Goal: Task Accomplishment & Management: Manage account settings

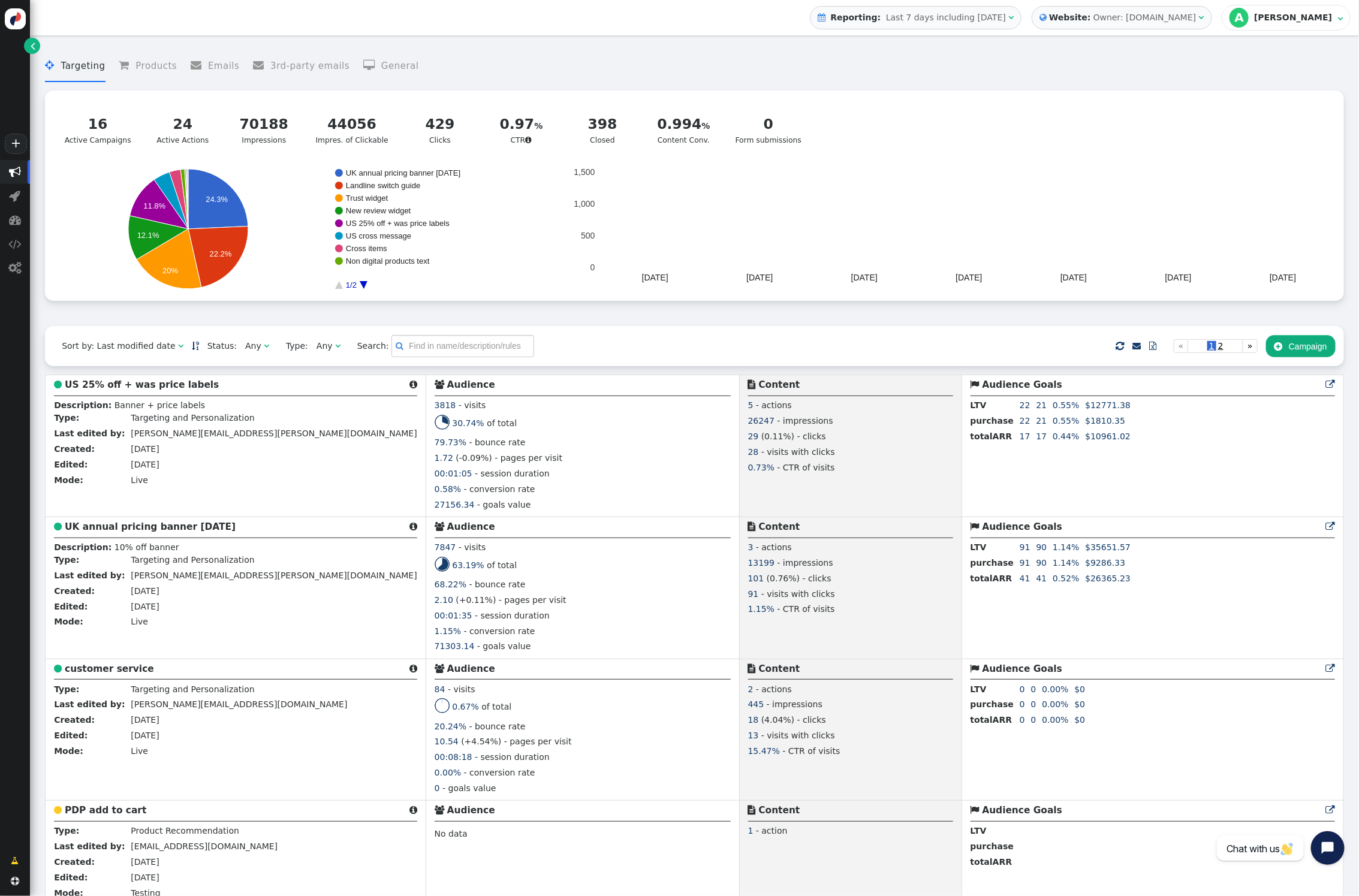
scroll to position [1, 0]
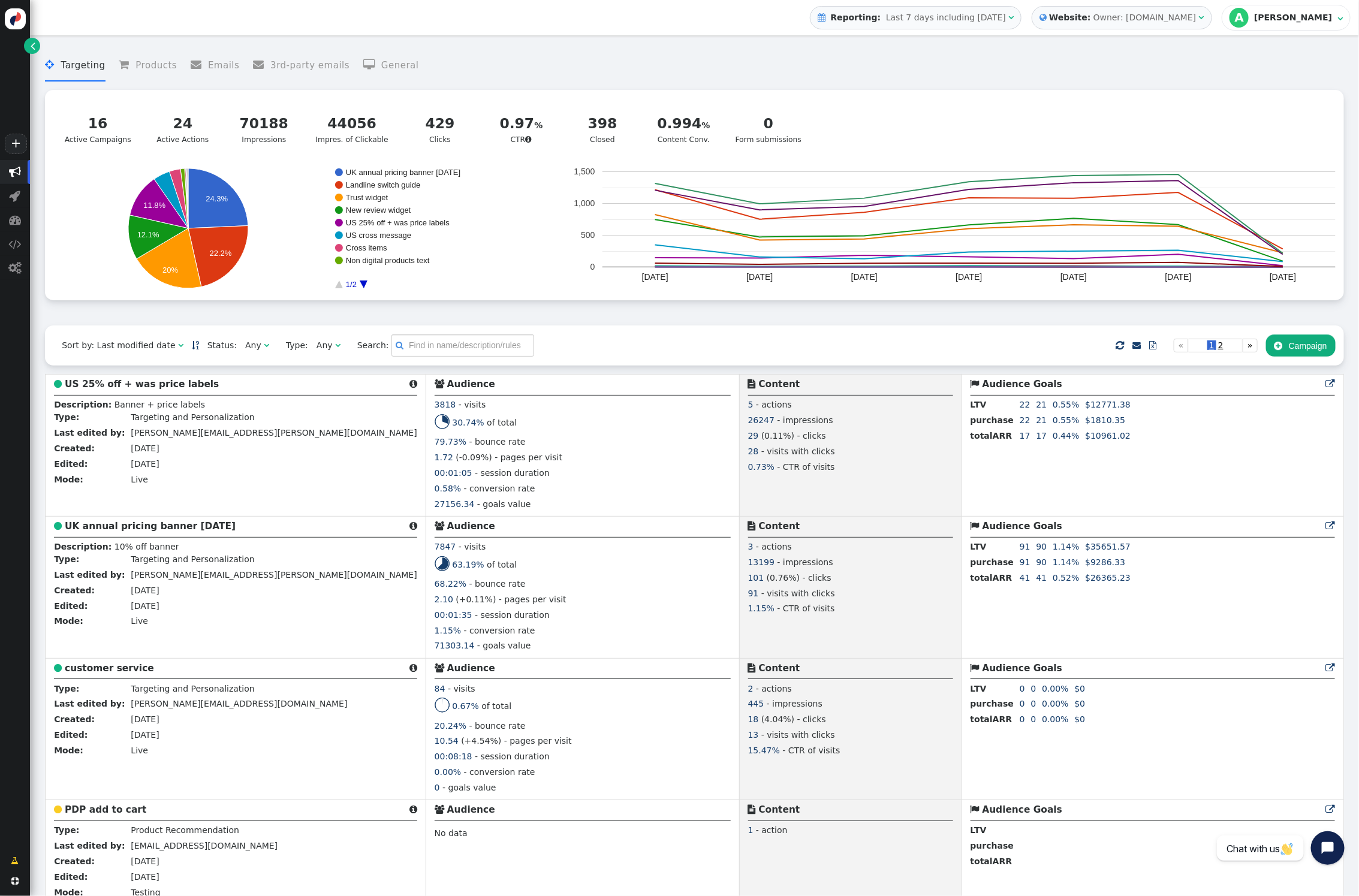
click at [205, 349] on span "Status:" at bounding box center [217, 345] width 37 height 13
click at [264, 352] on div "" at bounding box center [266, 345] width 6 height 13
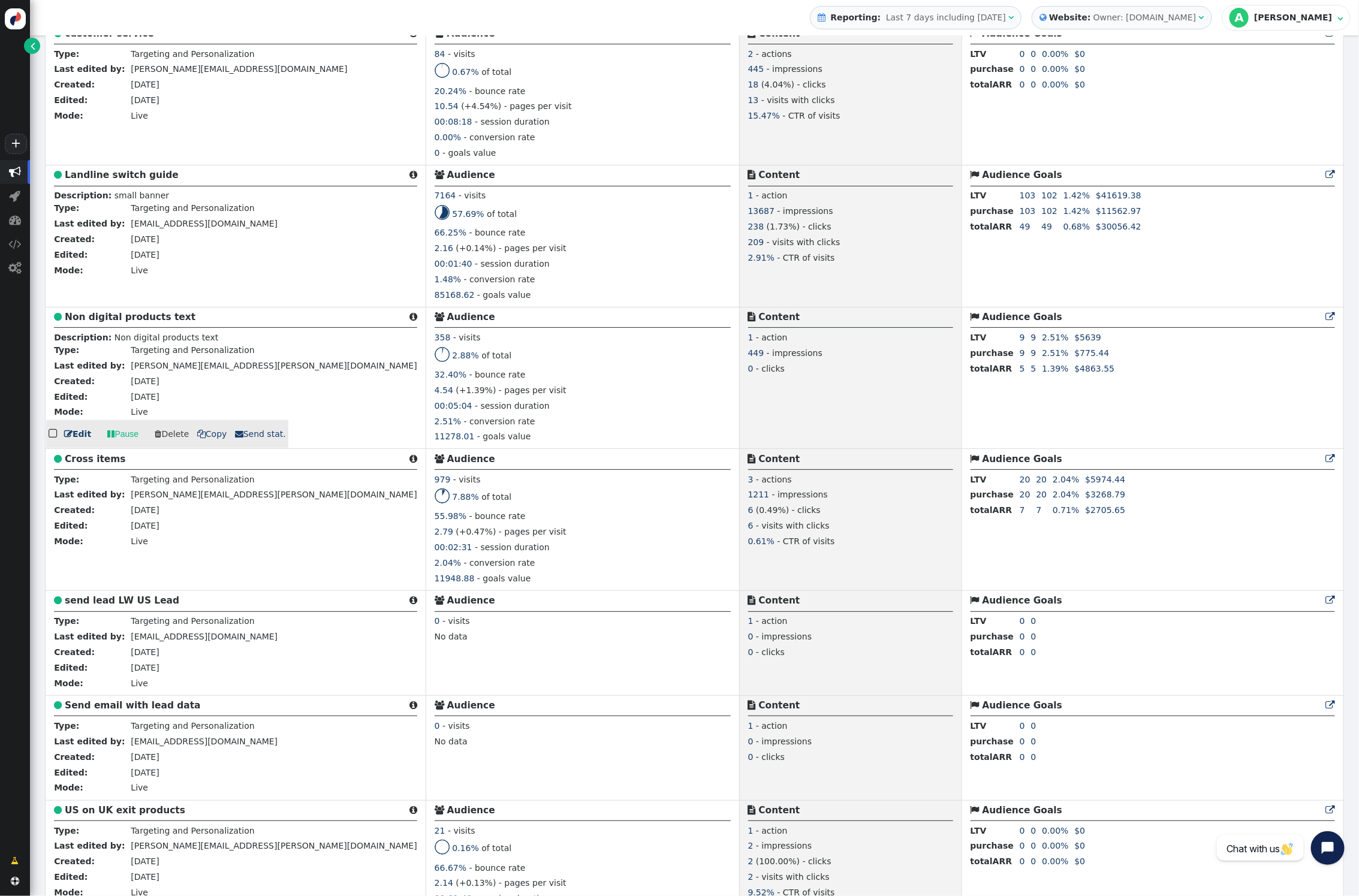
scroll to position [637, 0]
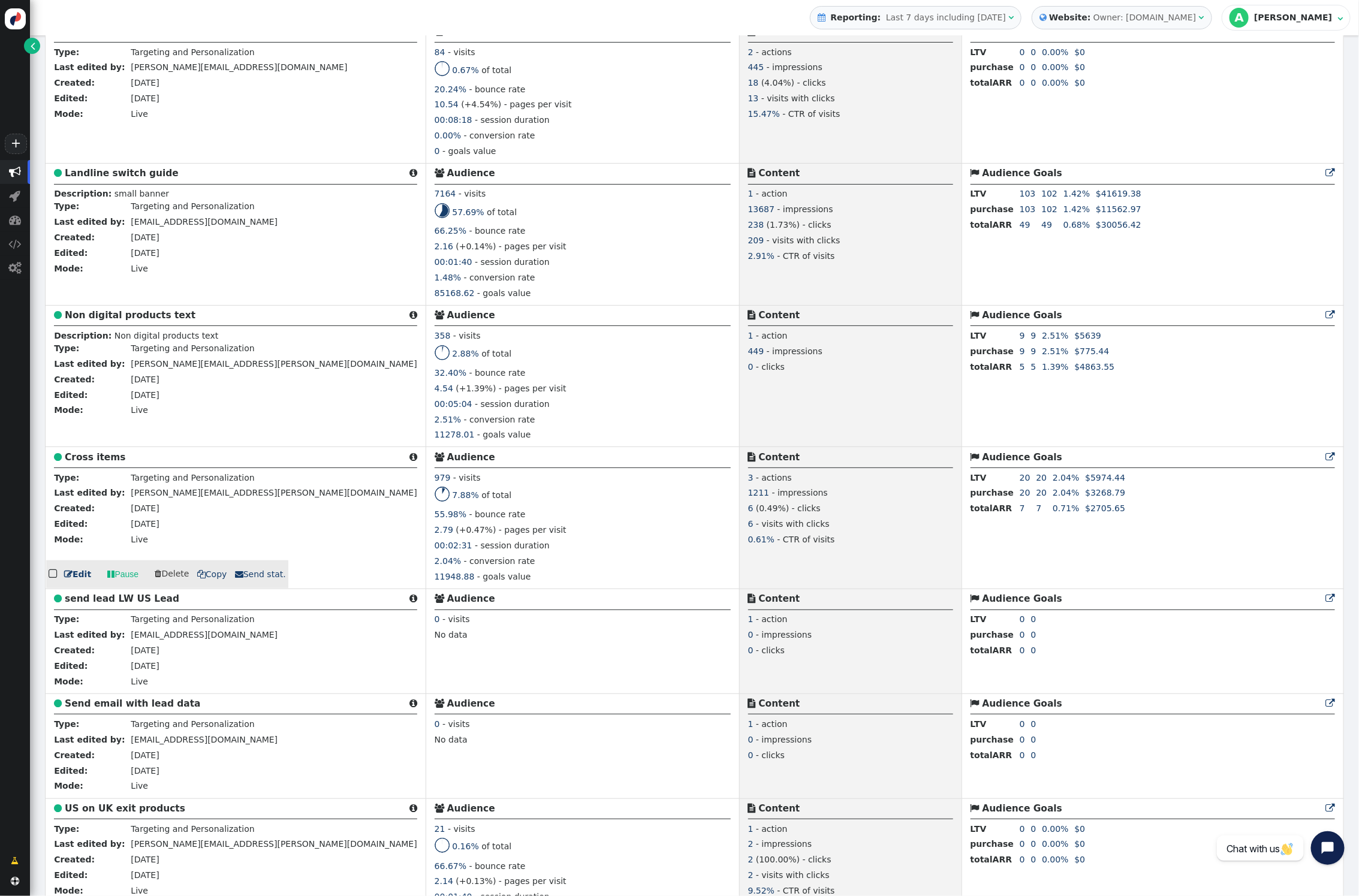
click at [78, 574] on link " Edit" at bounding box center [78, 575] width 27 height 13
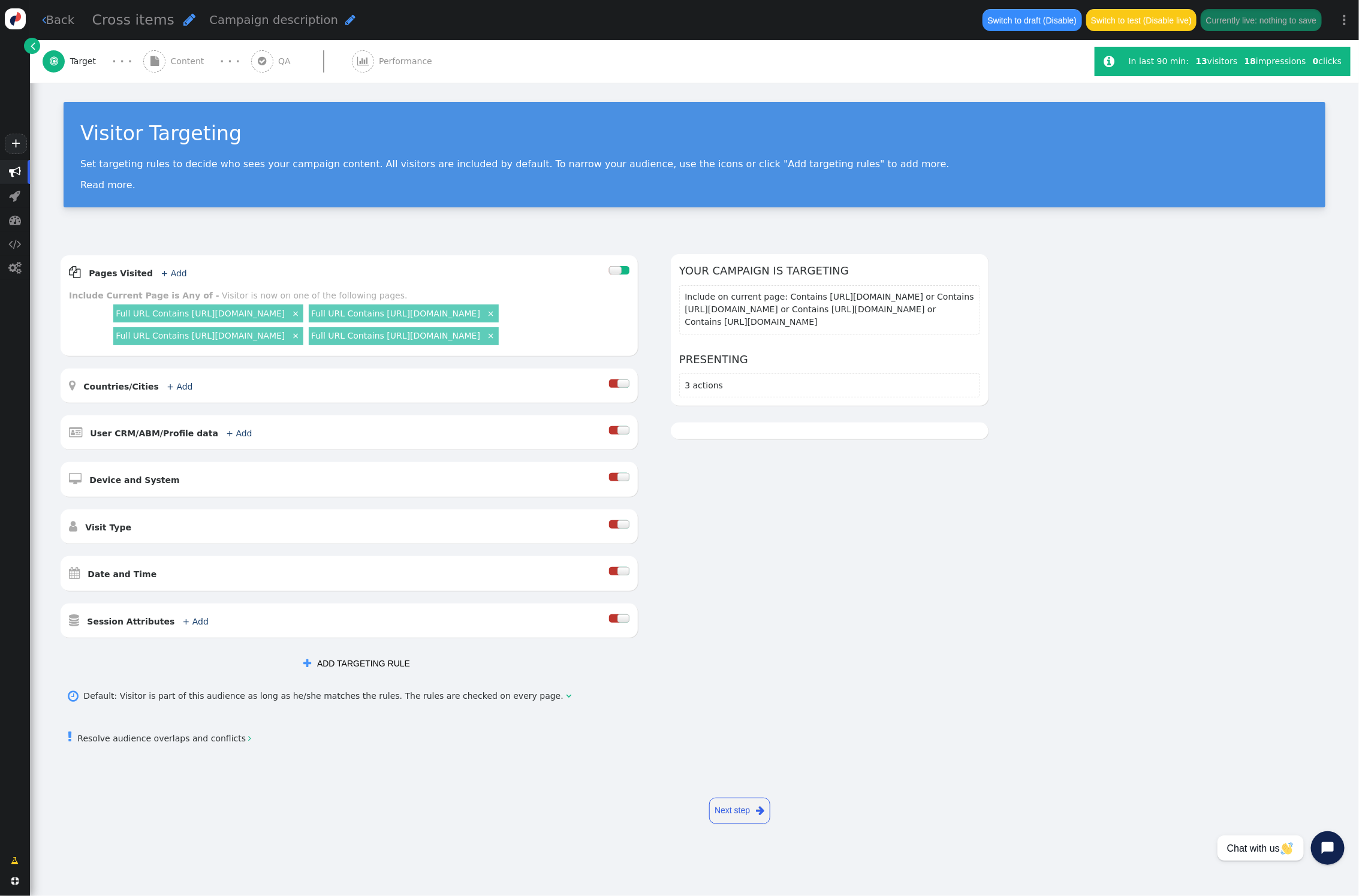
click at [185, 55] on span "Content" at bounding box center [190, 61] width 38 height 13
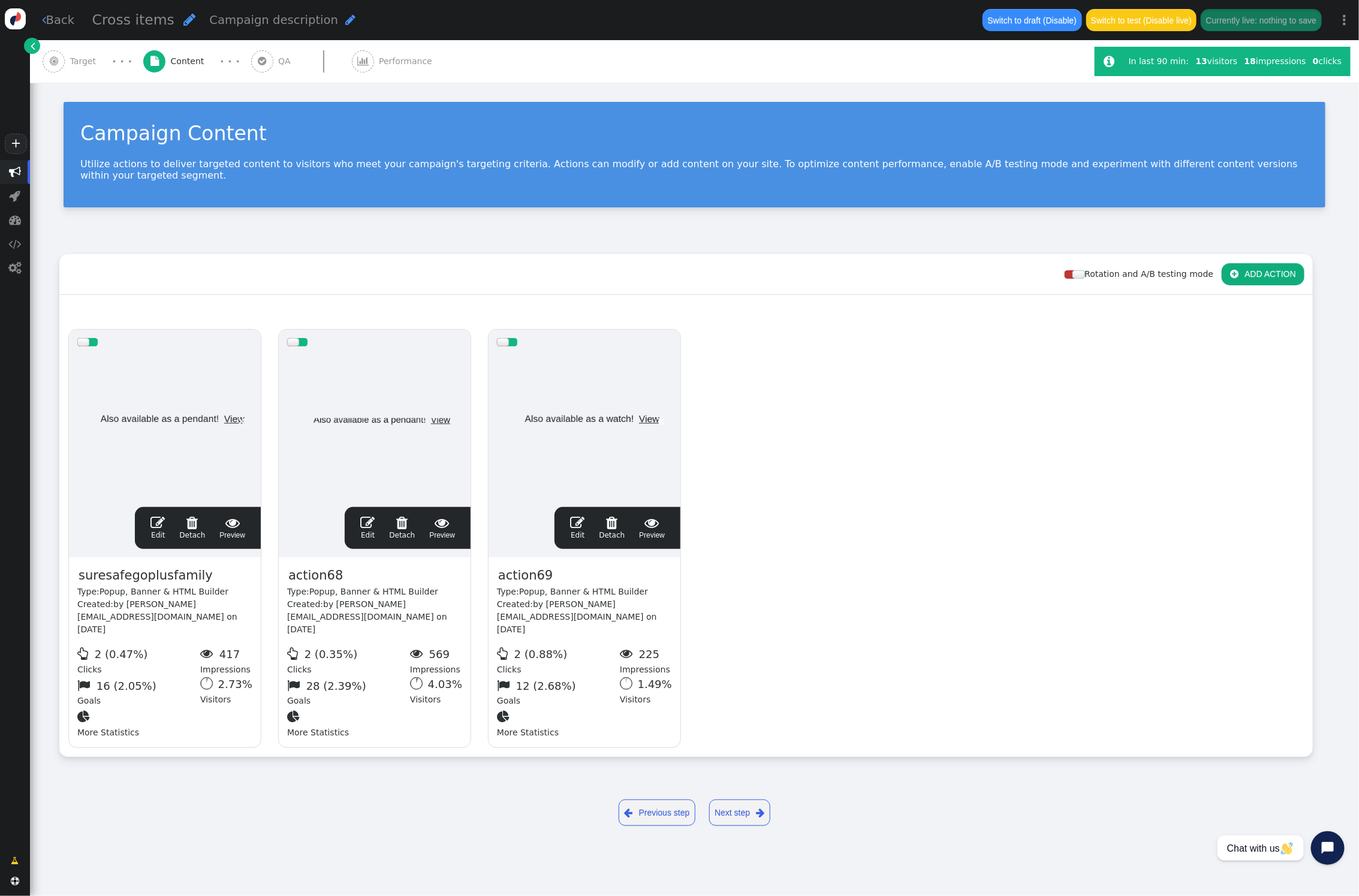
click at [157, 516] on span "" at bounding box center [158, 523] width 14 height 14
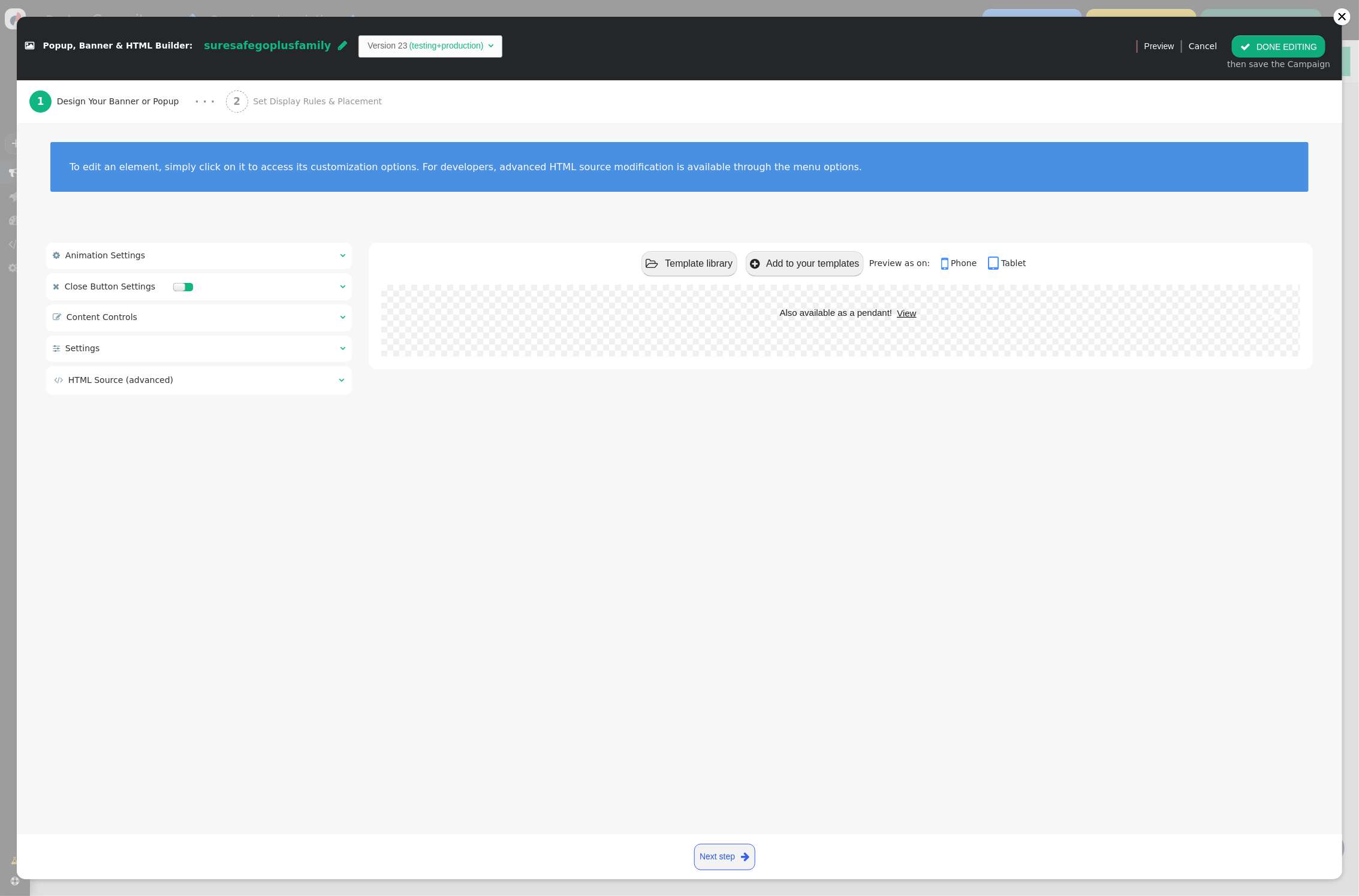
click at [279, 314] on div " Content Controls  " at bounding box center [199, 317] width 306 height 26
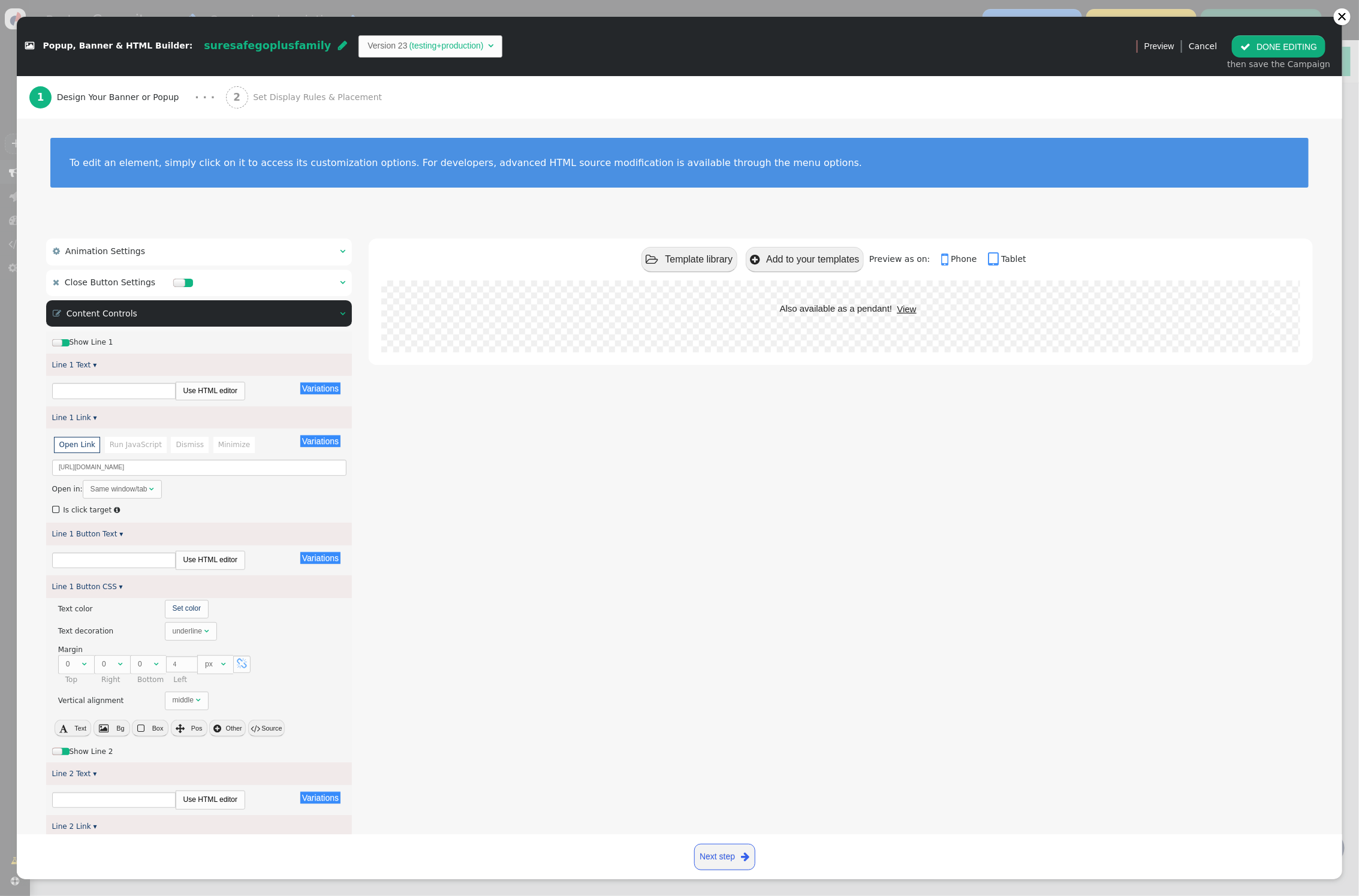
type input "Also available as a pendant!"
type input "View"
type input "24/7 monitoring also available!"
type input "View"
type input "Discover Our Features"
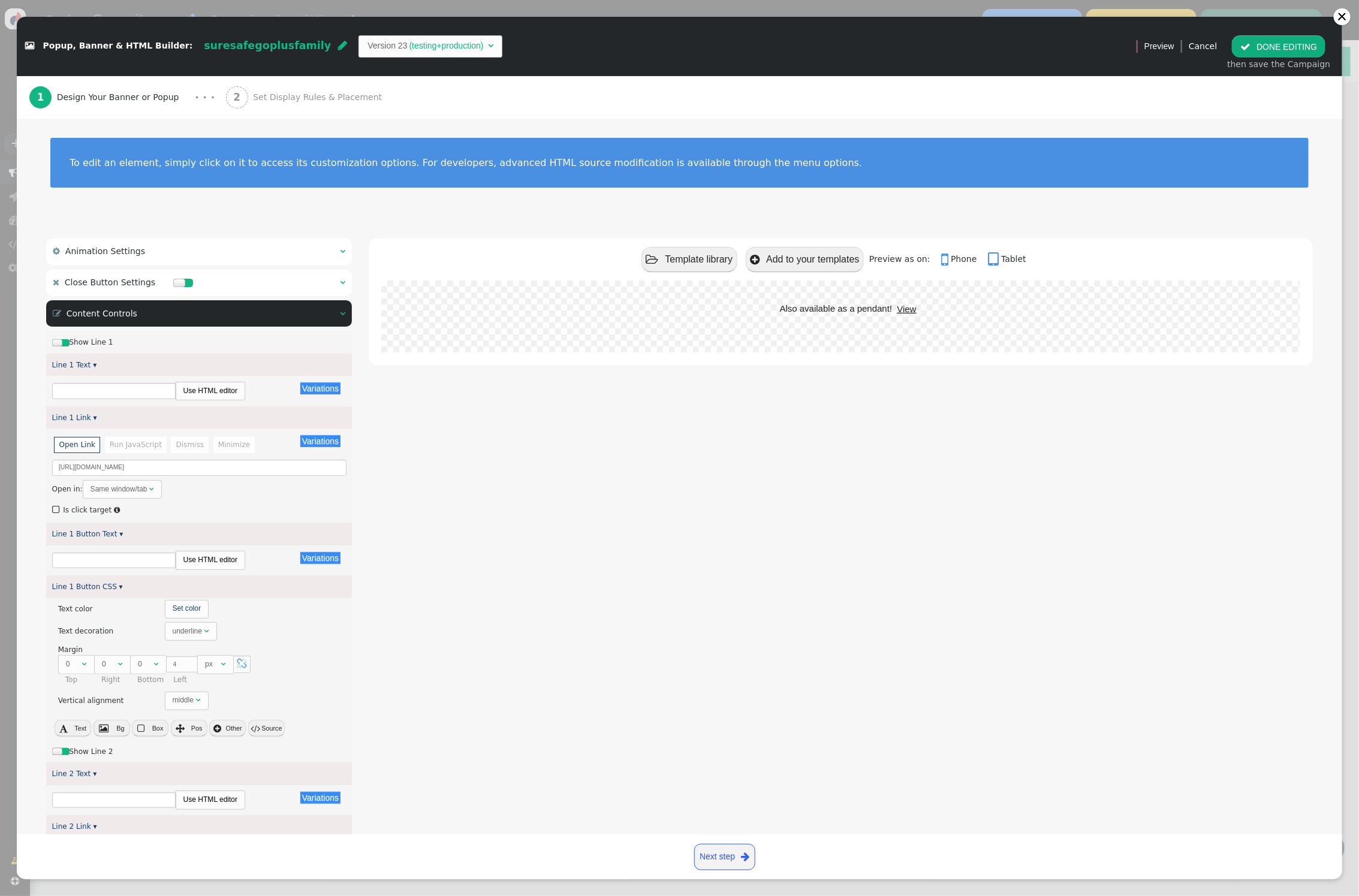
type input "Explore"
type input "Subscribe to Our Newsletter"
type input "Subscribe"
click at [1342, 21] on div at bounding box center [1342, 17] width 10 height 10
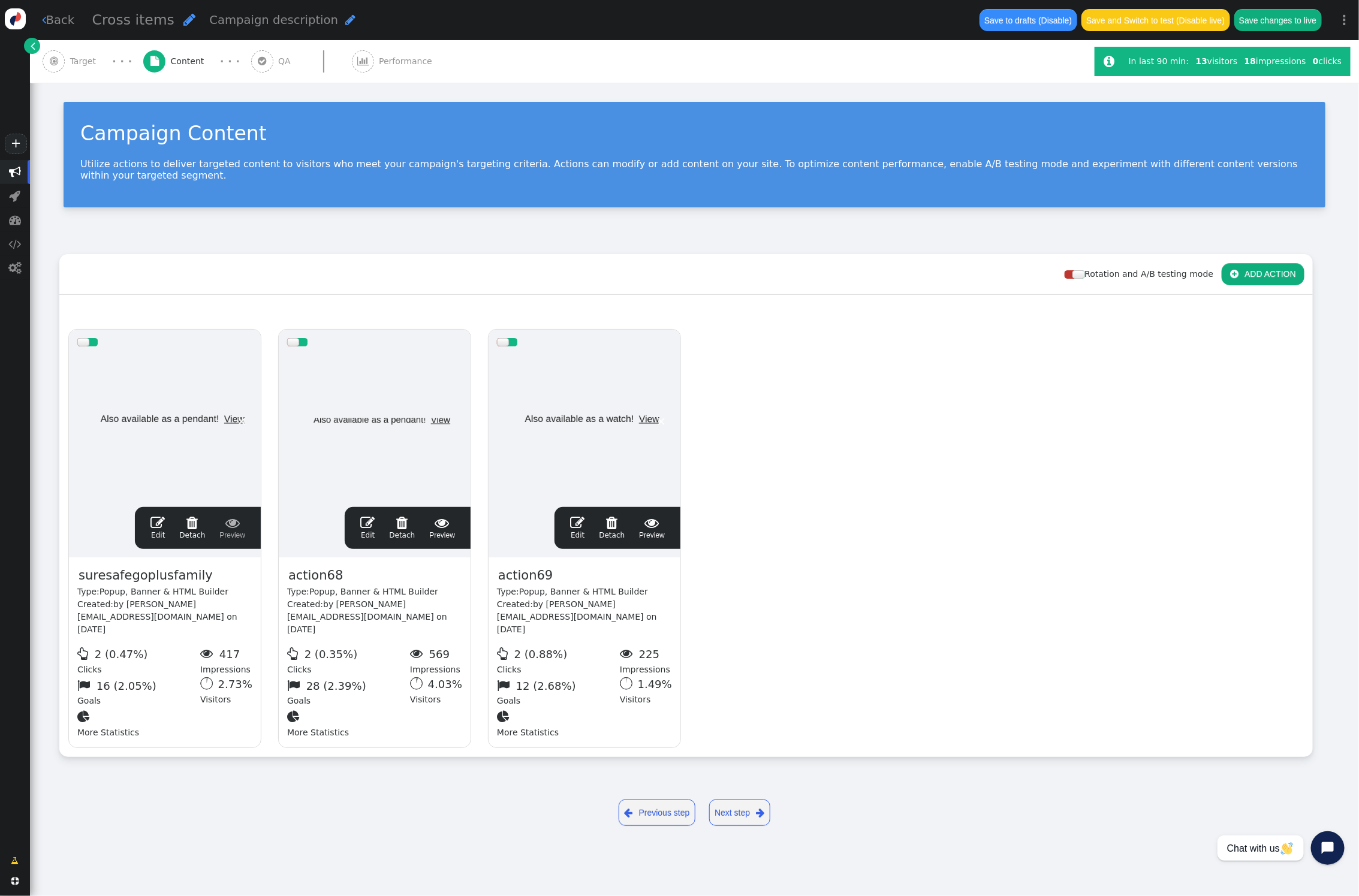
click at [346, 20] on span "" at bounding box center [351, 19] width 10 height 12
click at [273, 23] on textarea at bounding box center [271, 19] width 123 height 21
type textarea "Go + New FM Go"
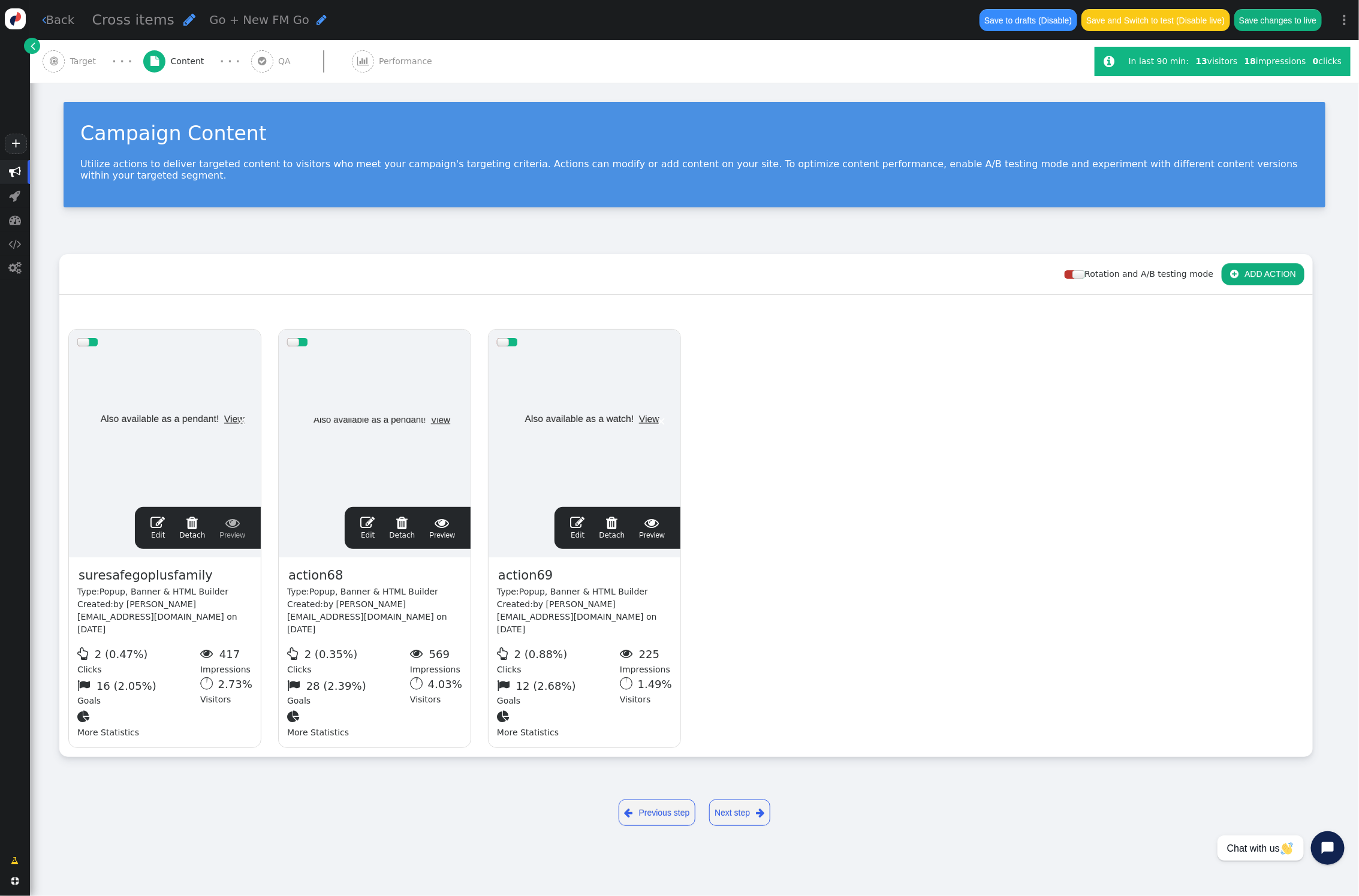
click at [66, 17] on link " Back" at bounding box center [58, 20] width 33 height 18
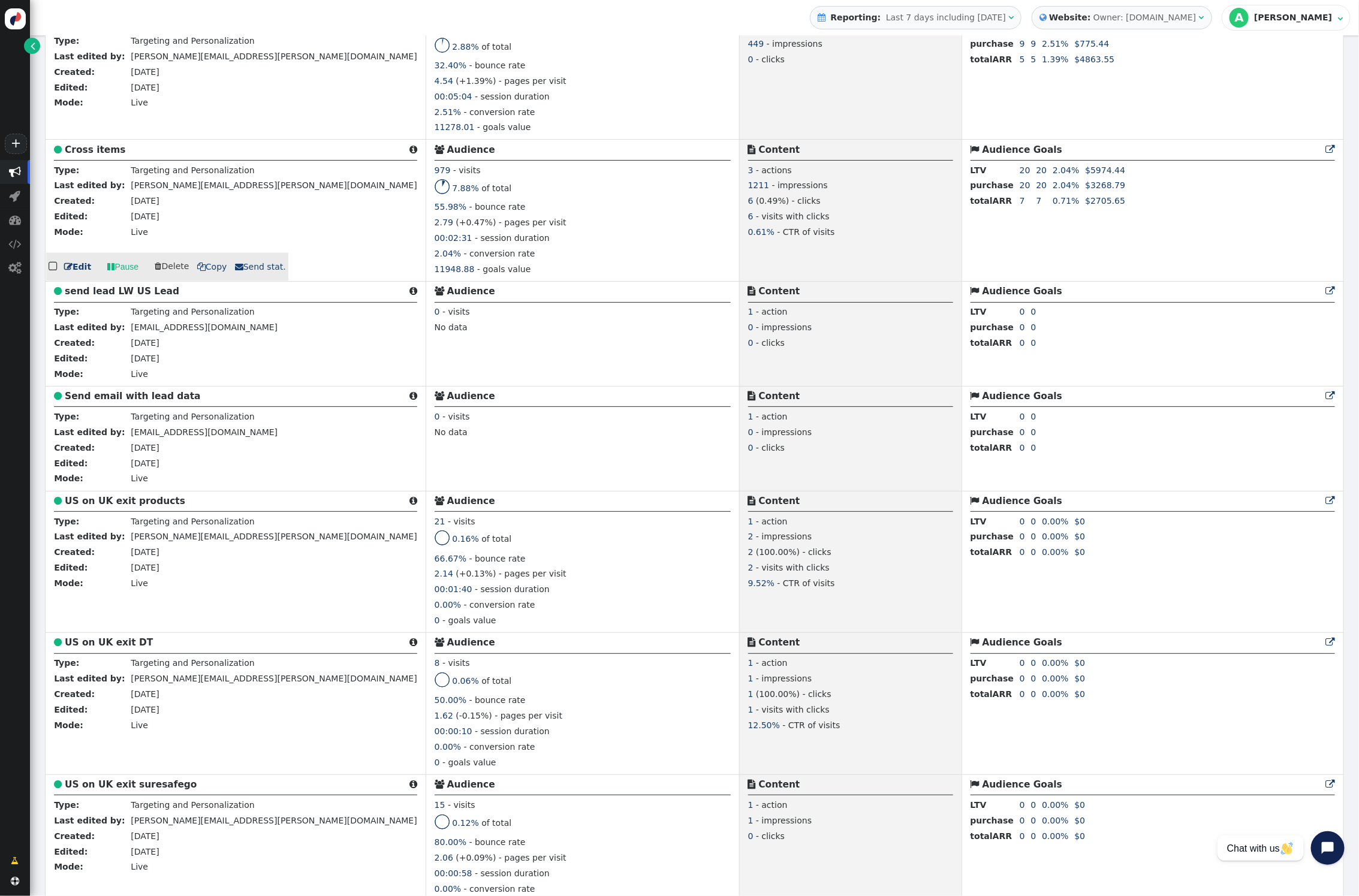
scroll to position [945, 0]
click at [216, 267] on span " Copy" at bounding box center [213, 266] width 30 height 10
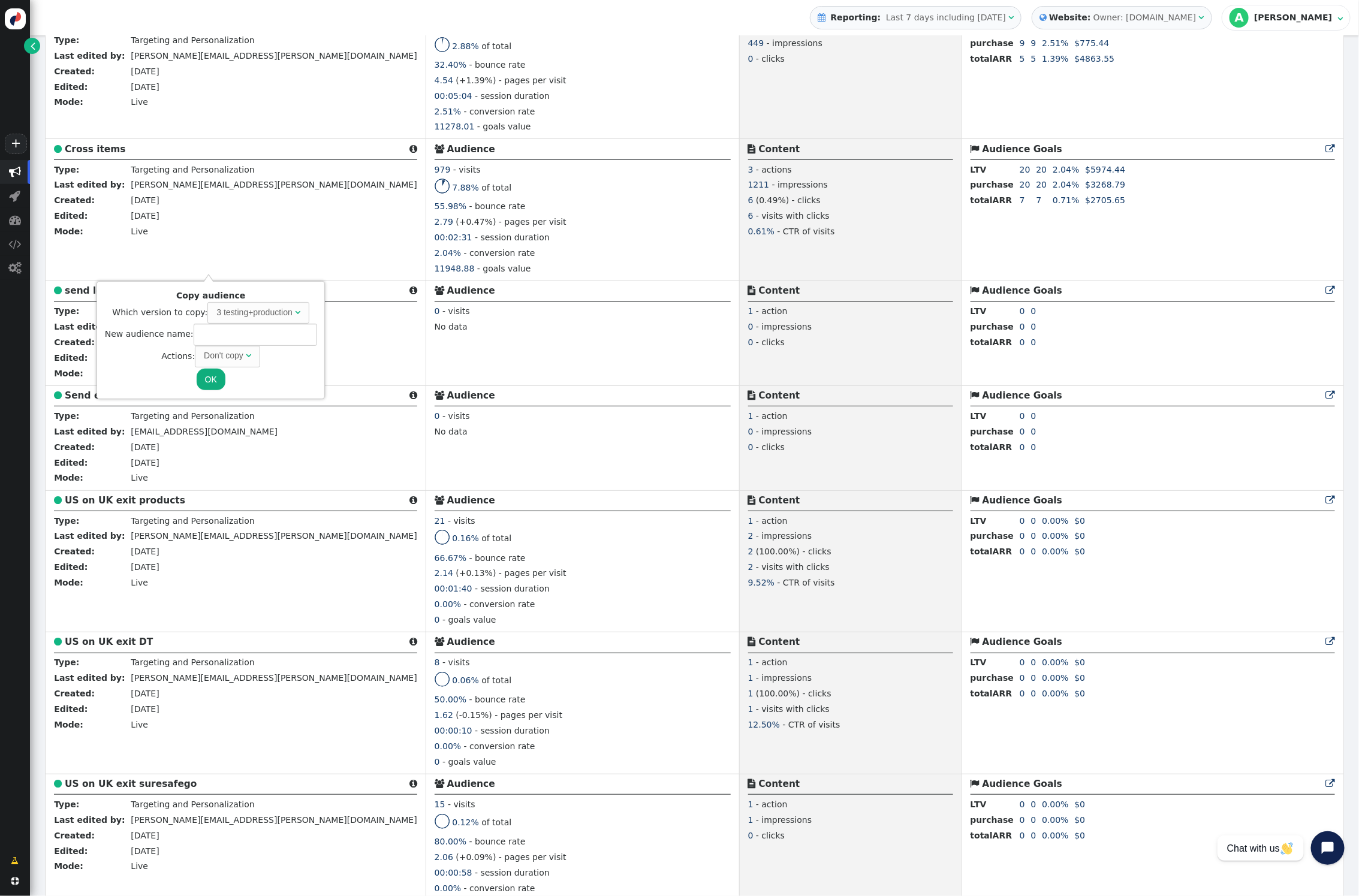
click at [271, 312] on div "3 testing+production" at bounding box center [254, 313] width 76 height 13
click at [246, 360] on div "" at bounding box center [248, 356] width 6 height 13
click at [244, 333] on input "text" at bounding box center [255, 334] width 123 height 21
type input "c"
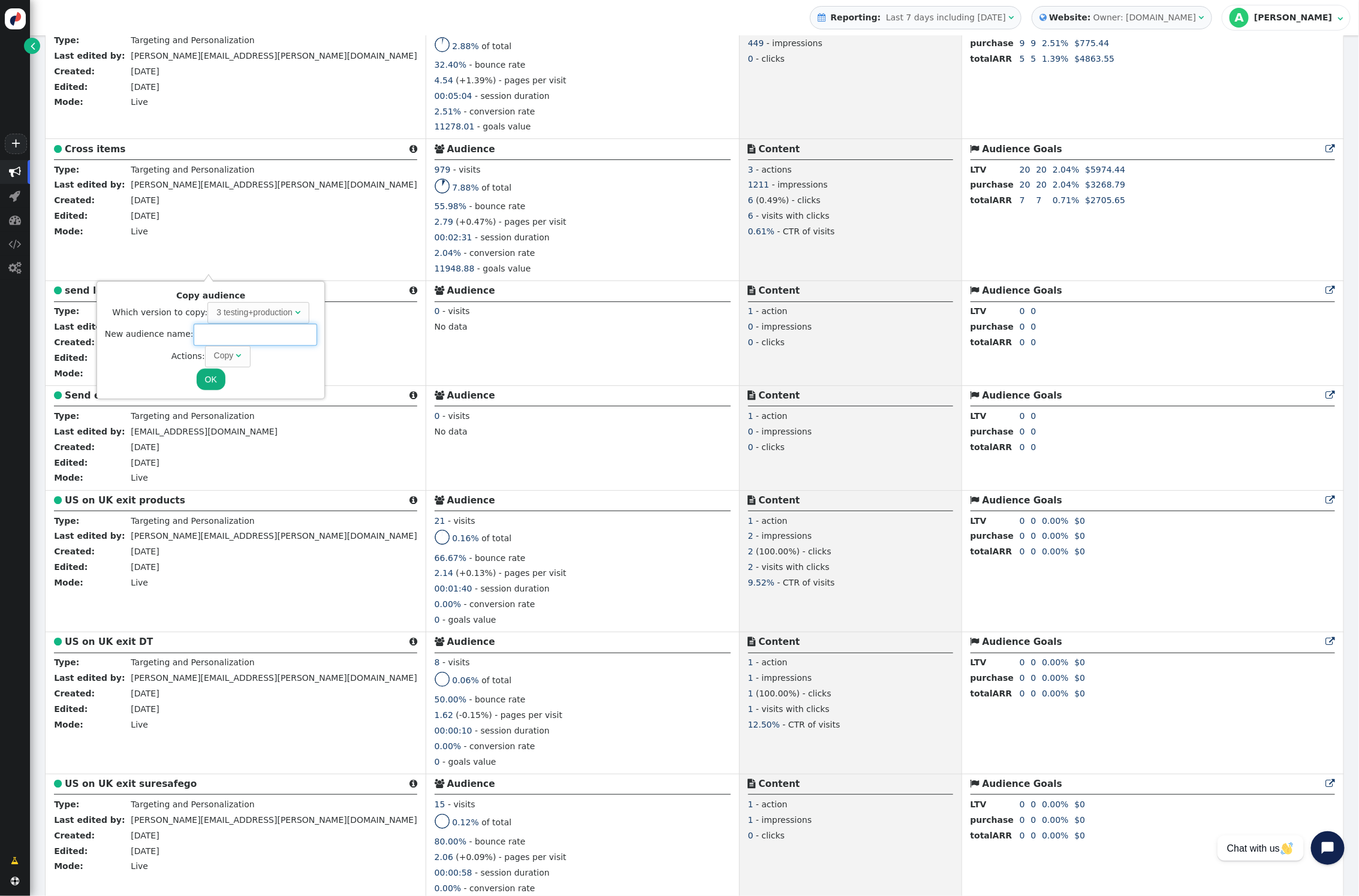
type input "c"
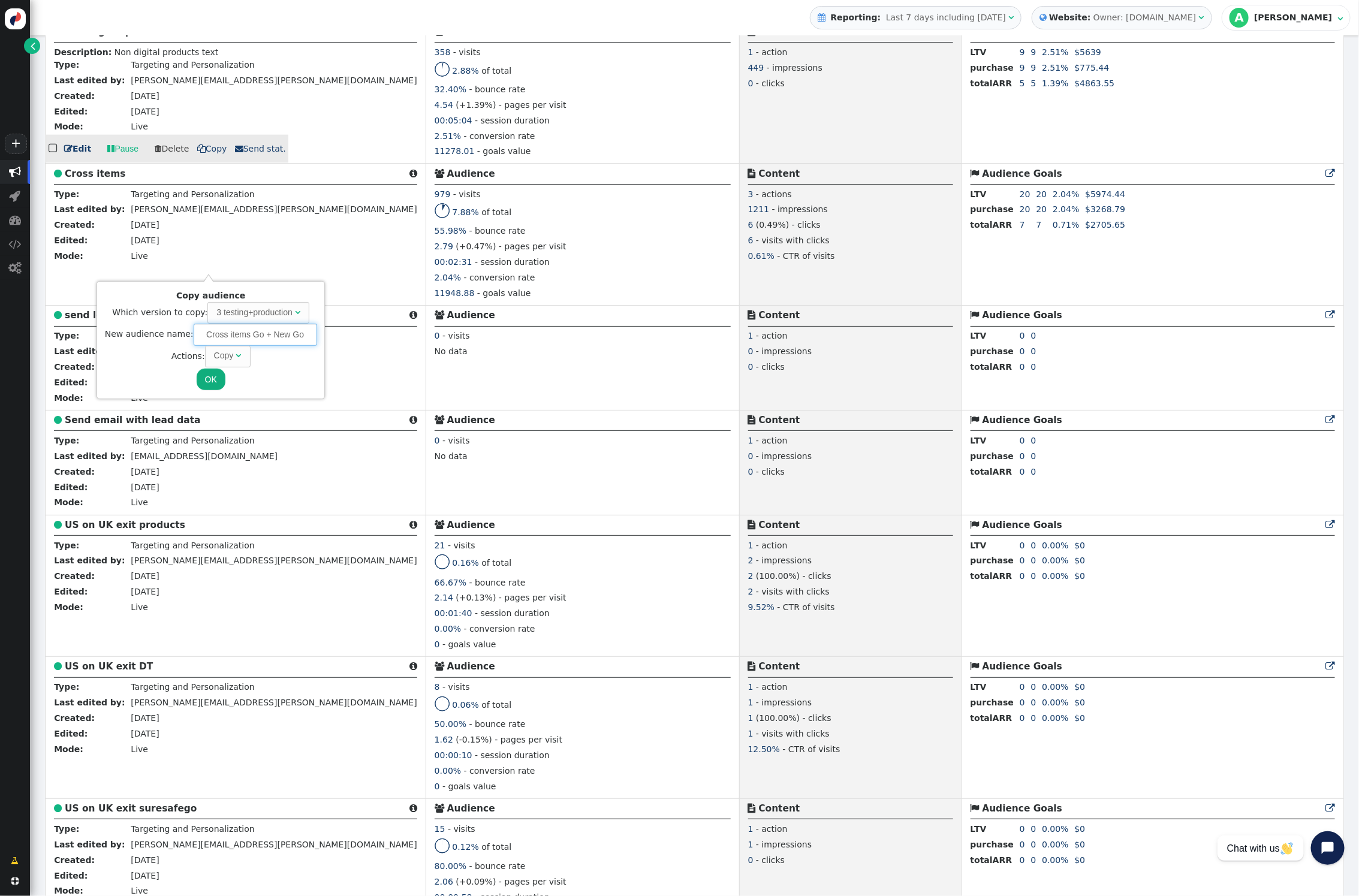
scroll to position [920, 0]
click at [268, 333] on input "Cross items Go + New Go" at bounding box center [255, 334] width 123 height 21
drag, startPoint x: 268, startPoint y: 333, endPoint x: 248, endPoint y: 334, distance: 20.0
click at [248, 334] on input "Cross items Go + New Go" at bounding box center [255, 334] width 123 height 21
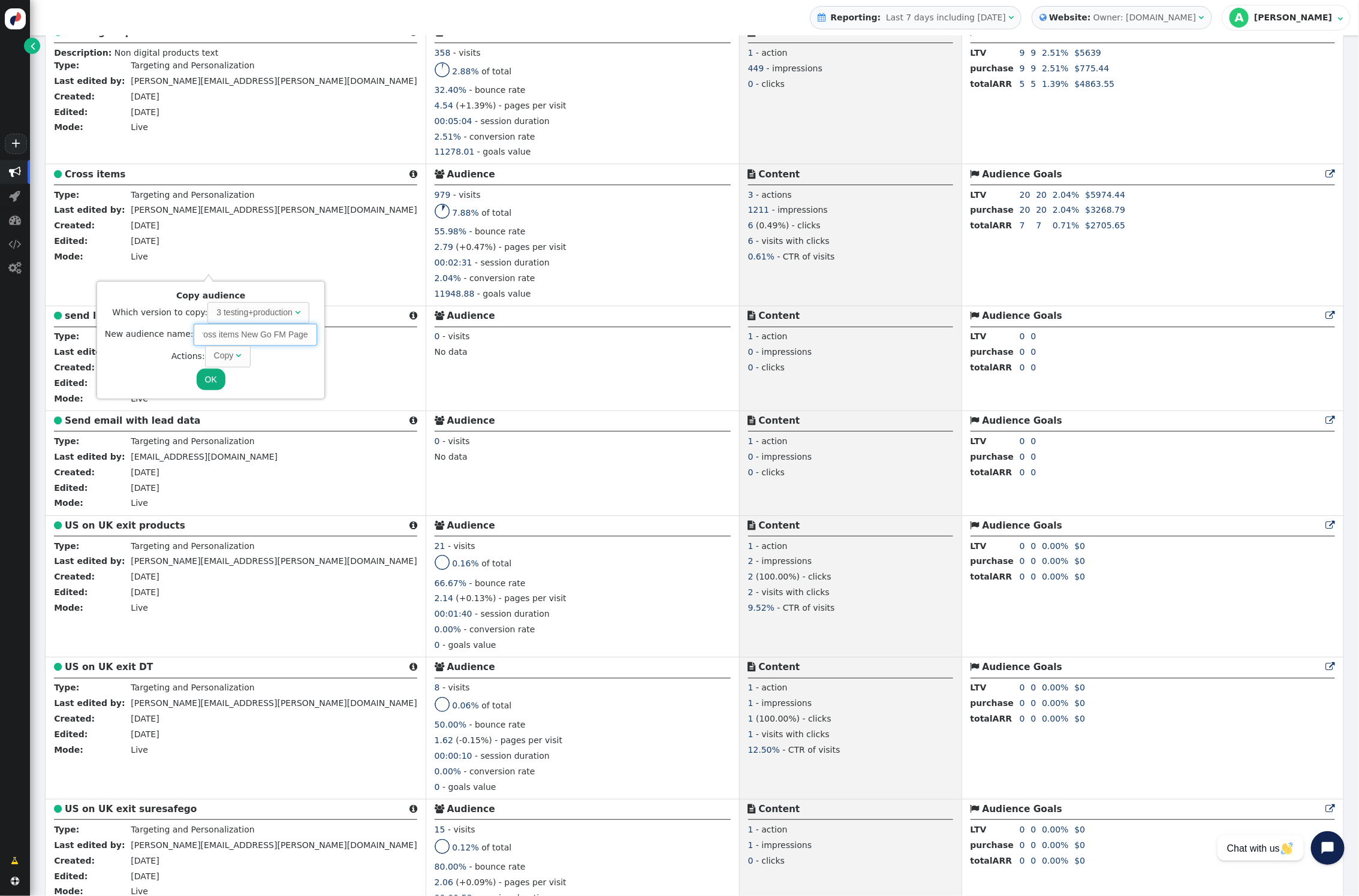
type input "Cross items New Go FM Page"
click at [201, 384] on button "OK" at bounding box center [211, 379] width 29 height 21
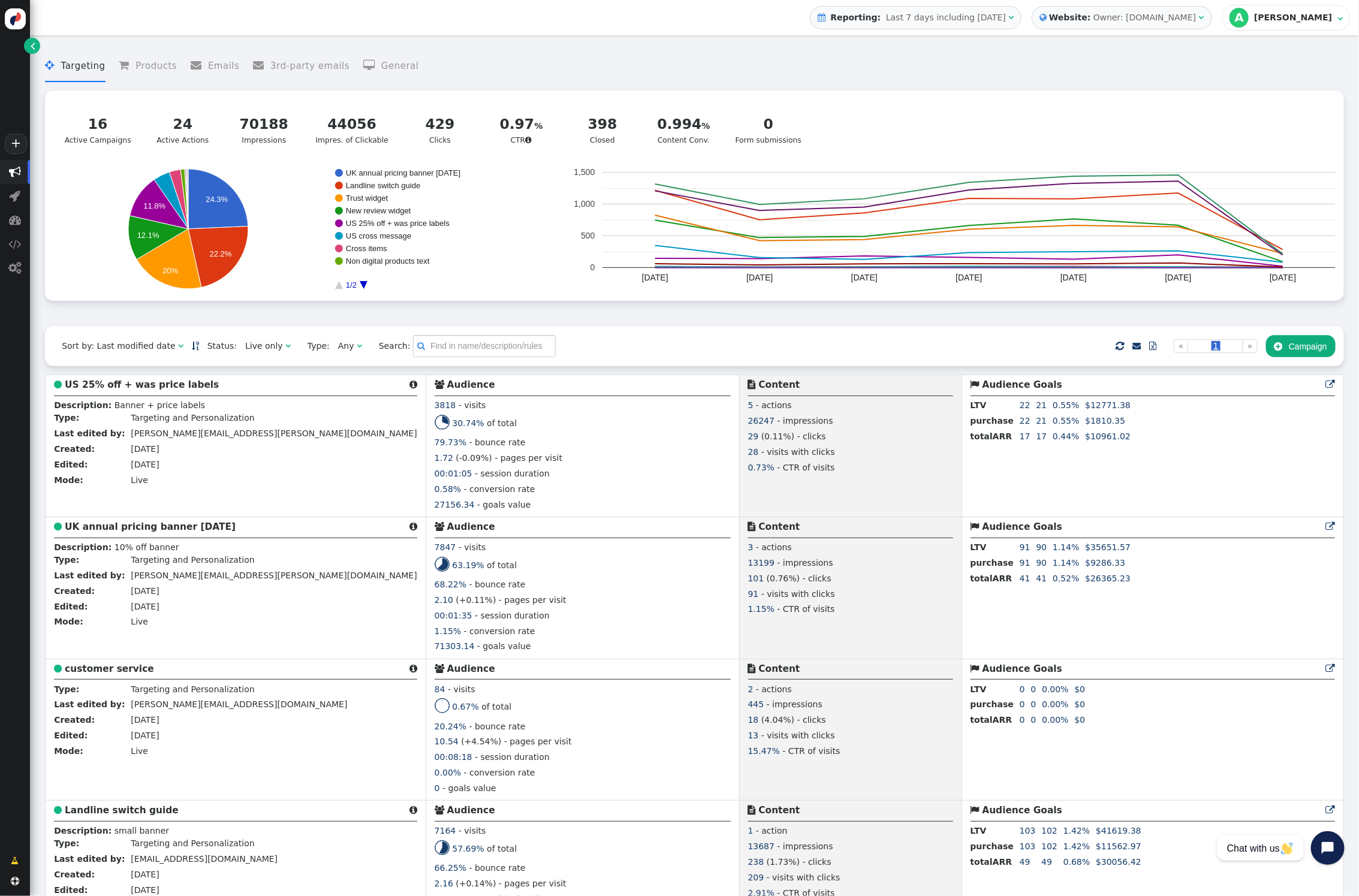
click at [286, 346] on span "" at bounding box center [288, 345] width 6 height 9
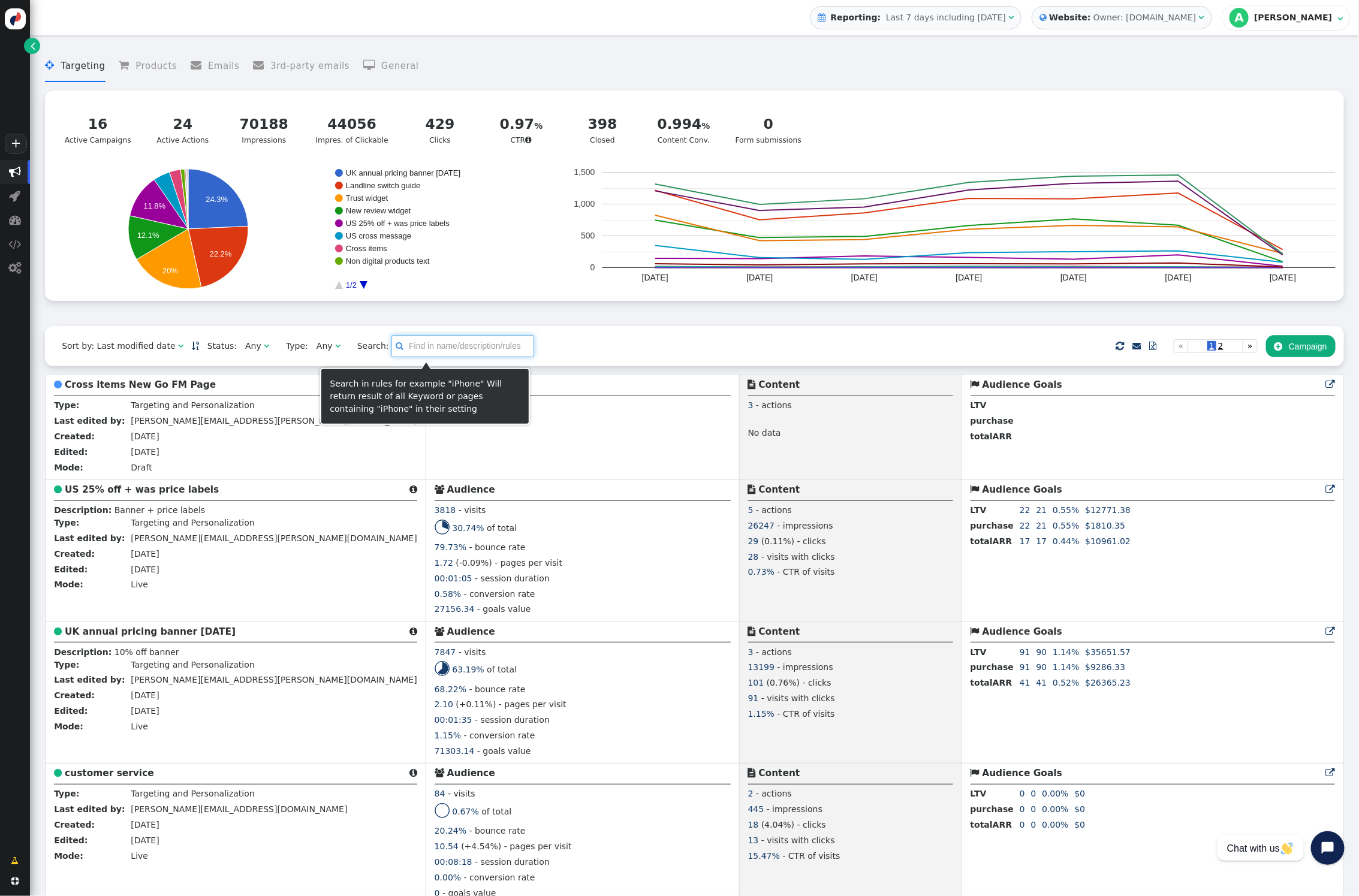
click at [437, 353] on input "text" at bounding box center [463, 345] width 143 height 21
type input "g"
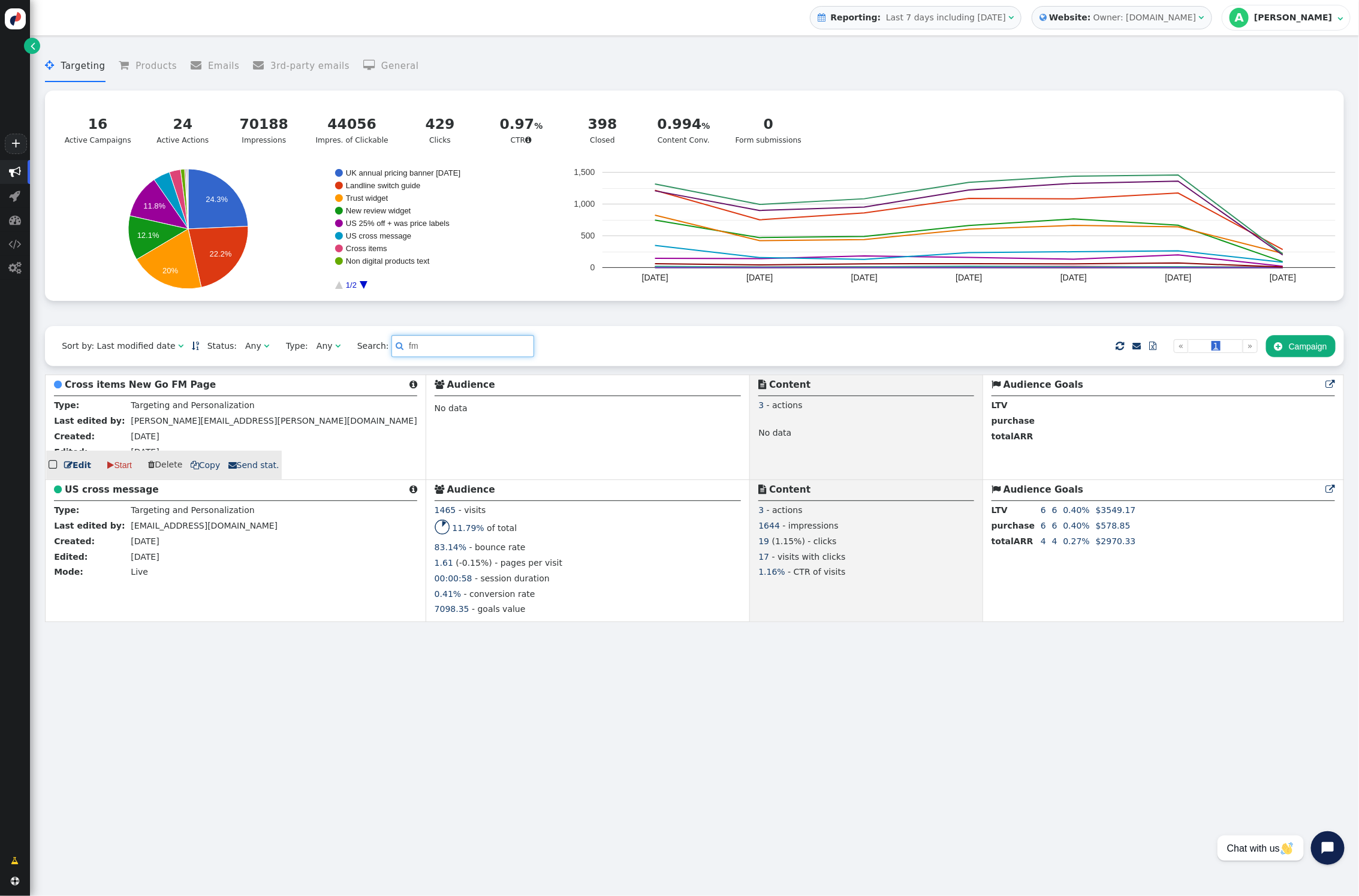
type input "fm"
click at [79, 466] on link " Edit" at bounding box center [78, 466] width 27 height 13
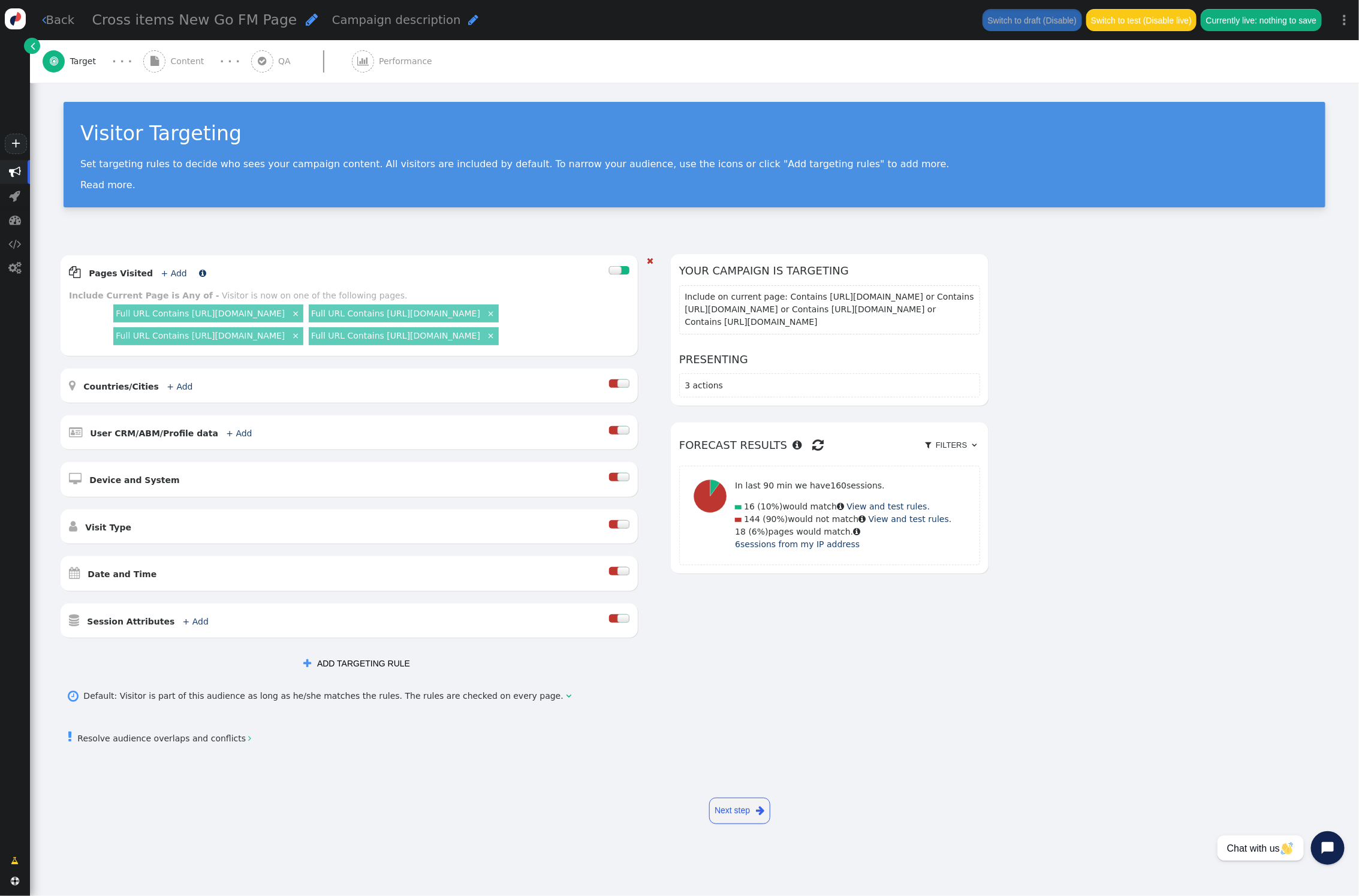
click at [164, 271] on link "+ Add" at bounding box center [174, 273] width 25 height 10
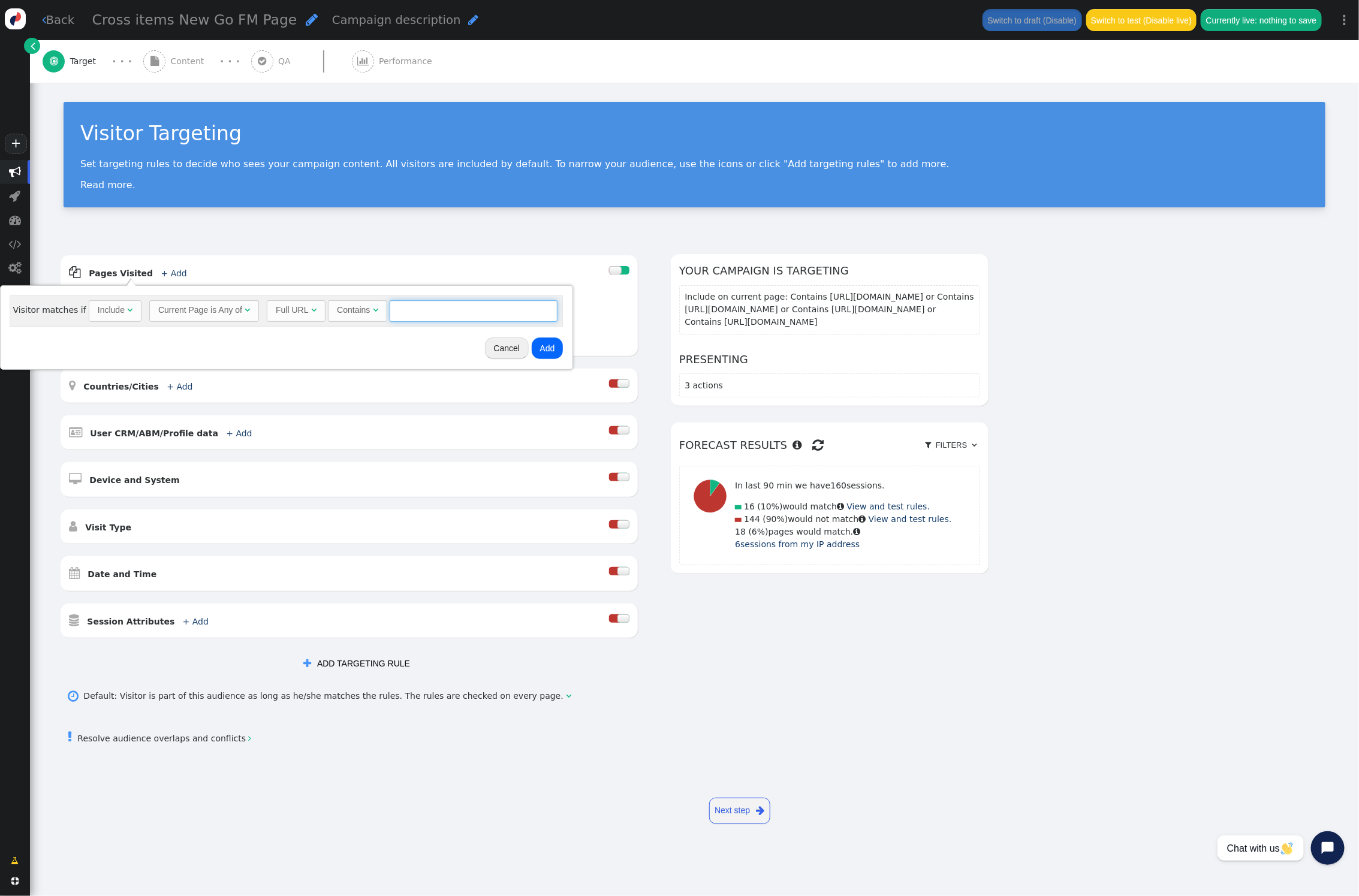
click at [446, 310] on input "text" at bounding box center [474, 310] width 168 height 21
paste input "[URL][DOMAIN_NAME]"
type input "[URL][DOMAIN_NAME]"
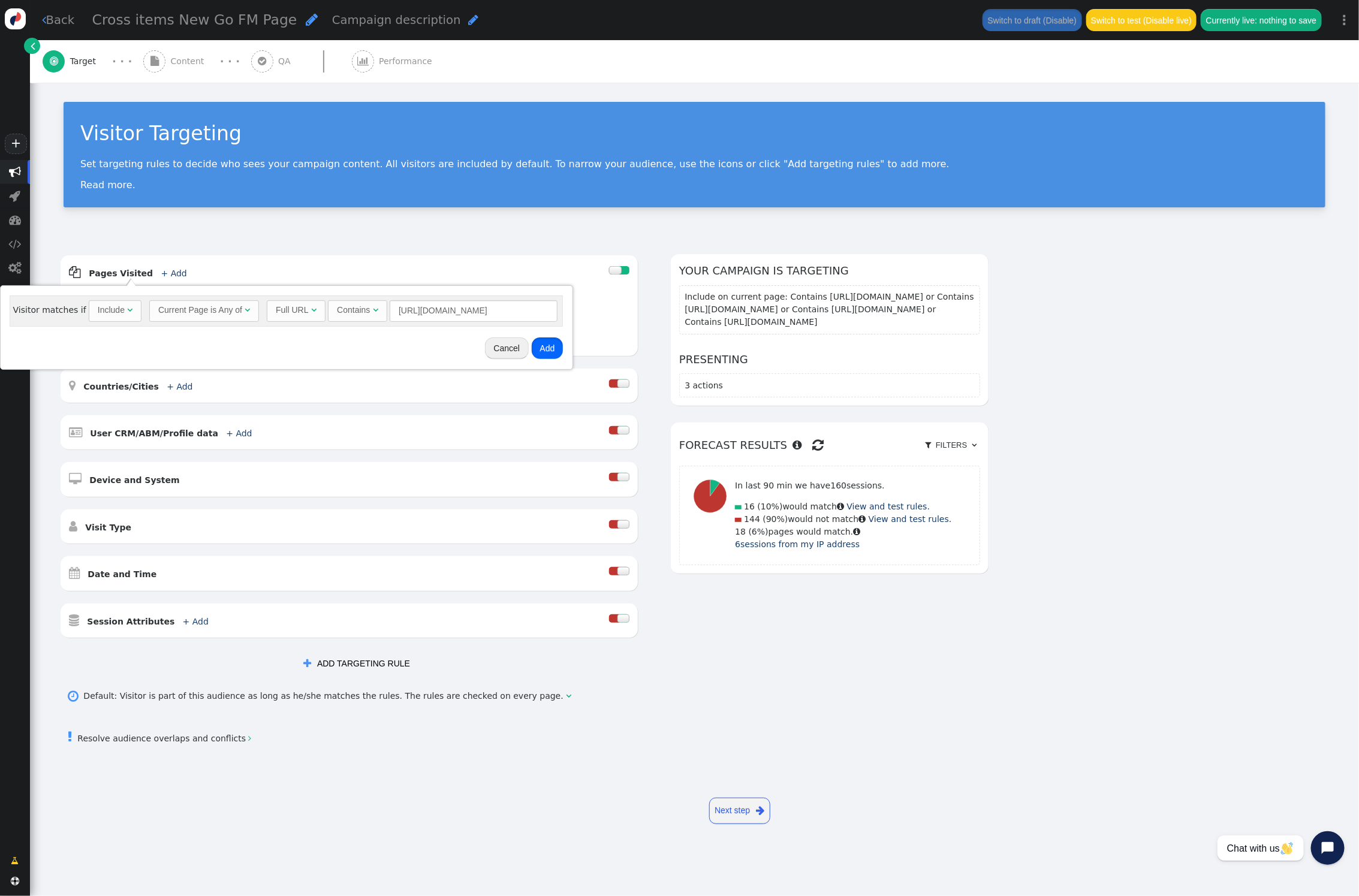
click at [546, 351] on button "Add" at bounding box center [548, 348] width 32 height 21
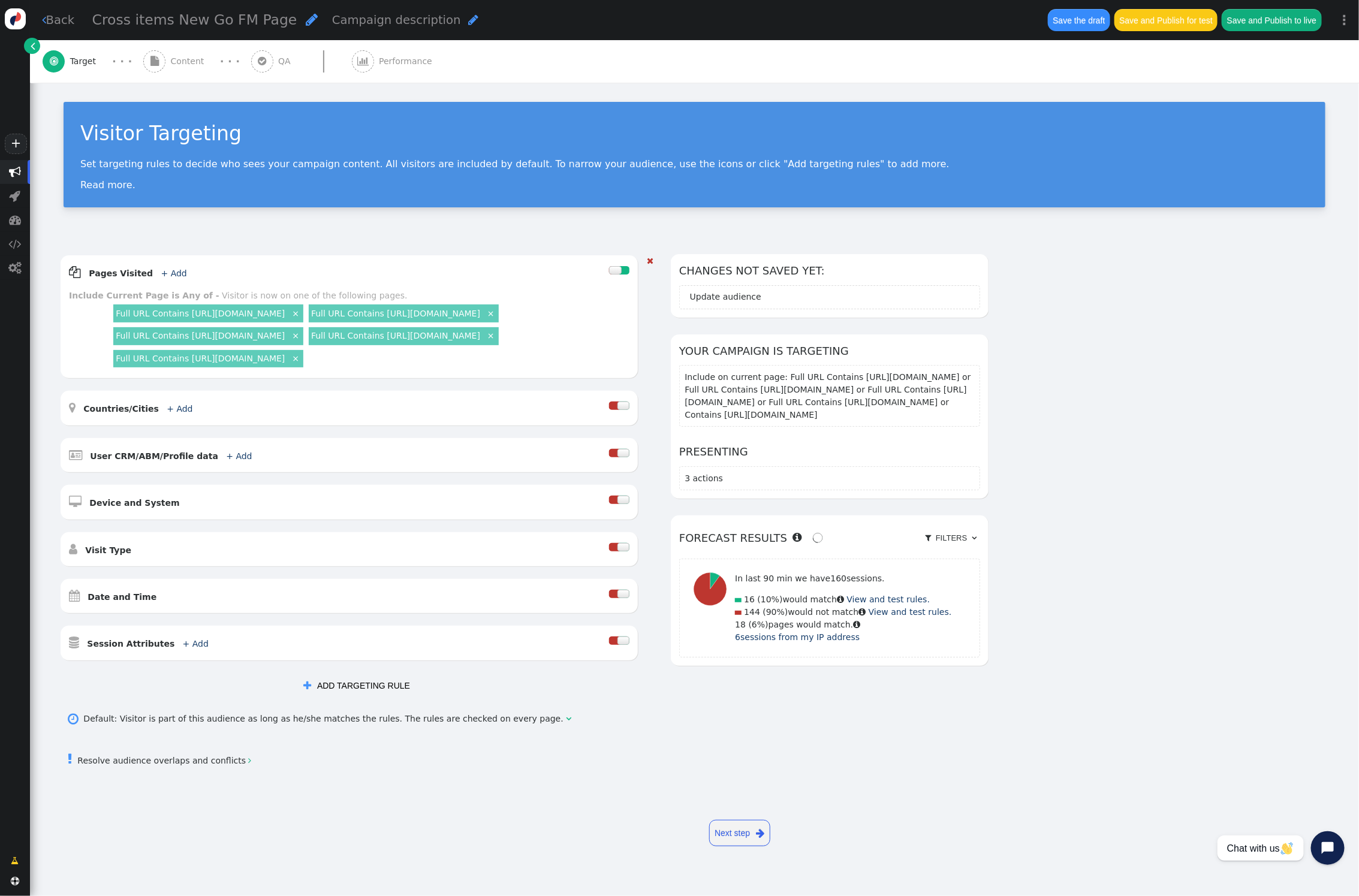
click at [301, 314] on link "×" at bounding box center [296, 313] width 11 height 11
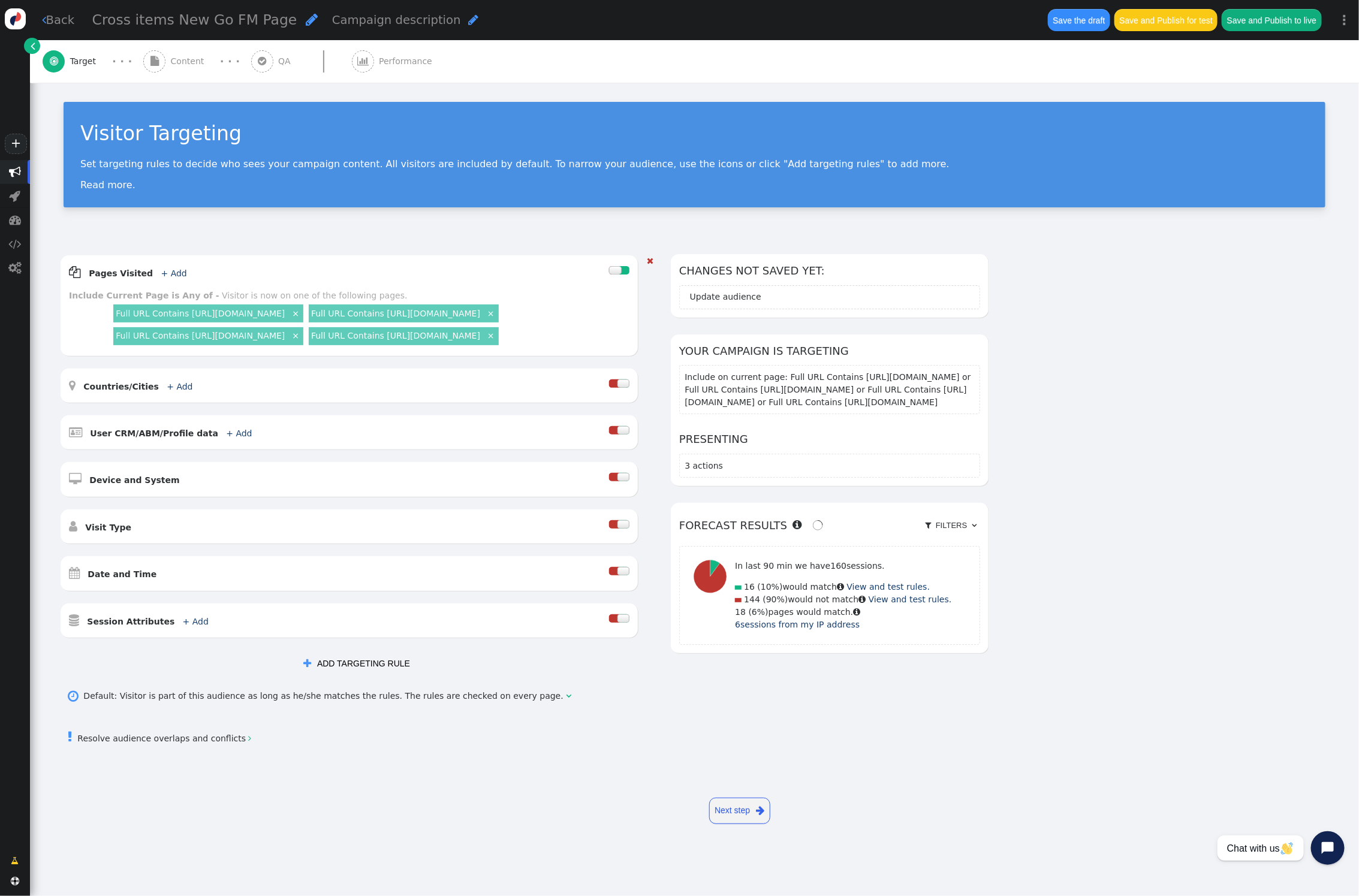
click at [301, 314] on link "×" at bounding box center [296, 313] width 11 height 11
click at [301, 313] on link "×" at bounding box center [296, 313] width 11 height 11
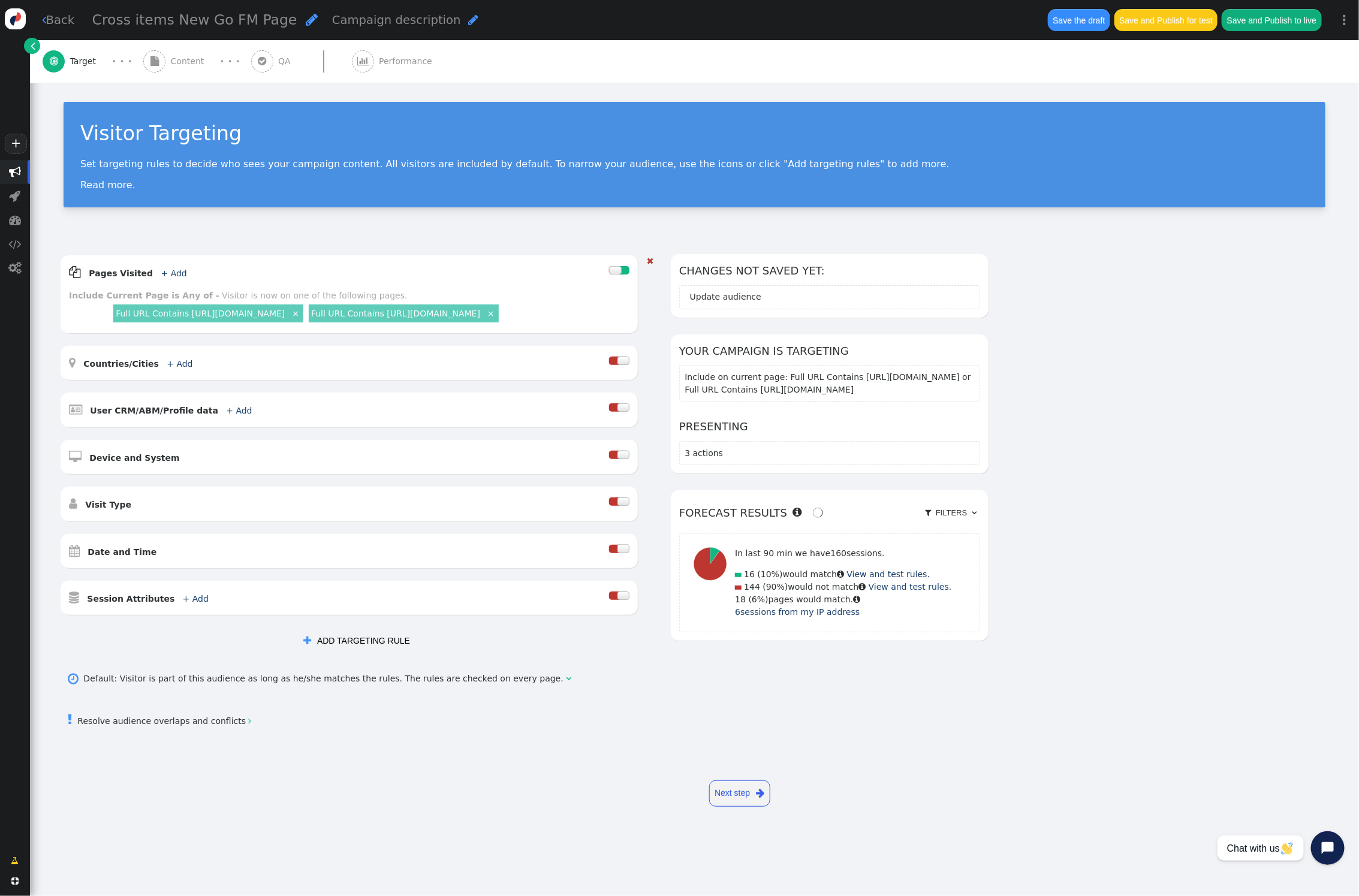
click at [301, 314] on link "×" at bounding box center [296, 313] width 11 height 11
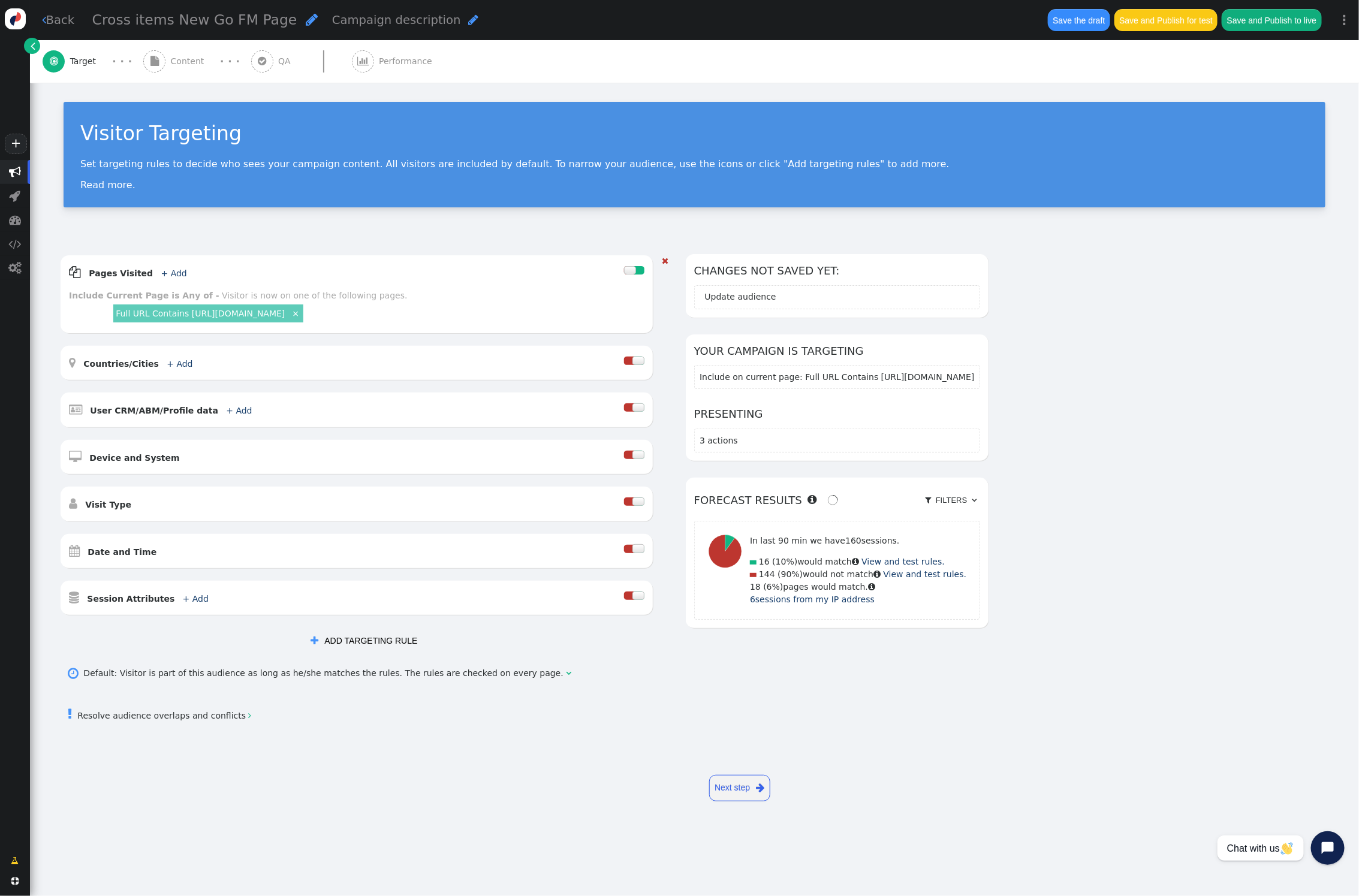
click at [162, 60] on span "" at bounding box center [154, 61] width 22 height 22
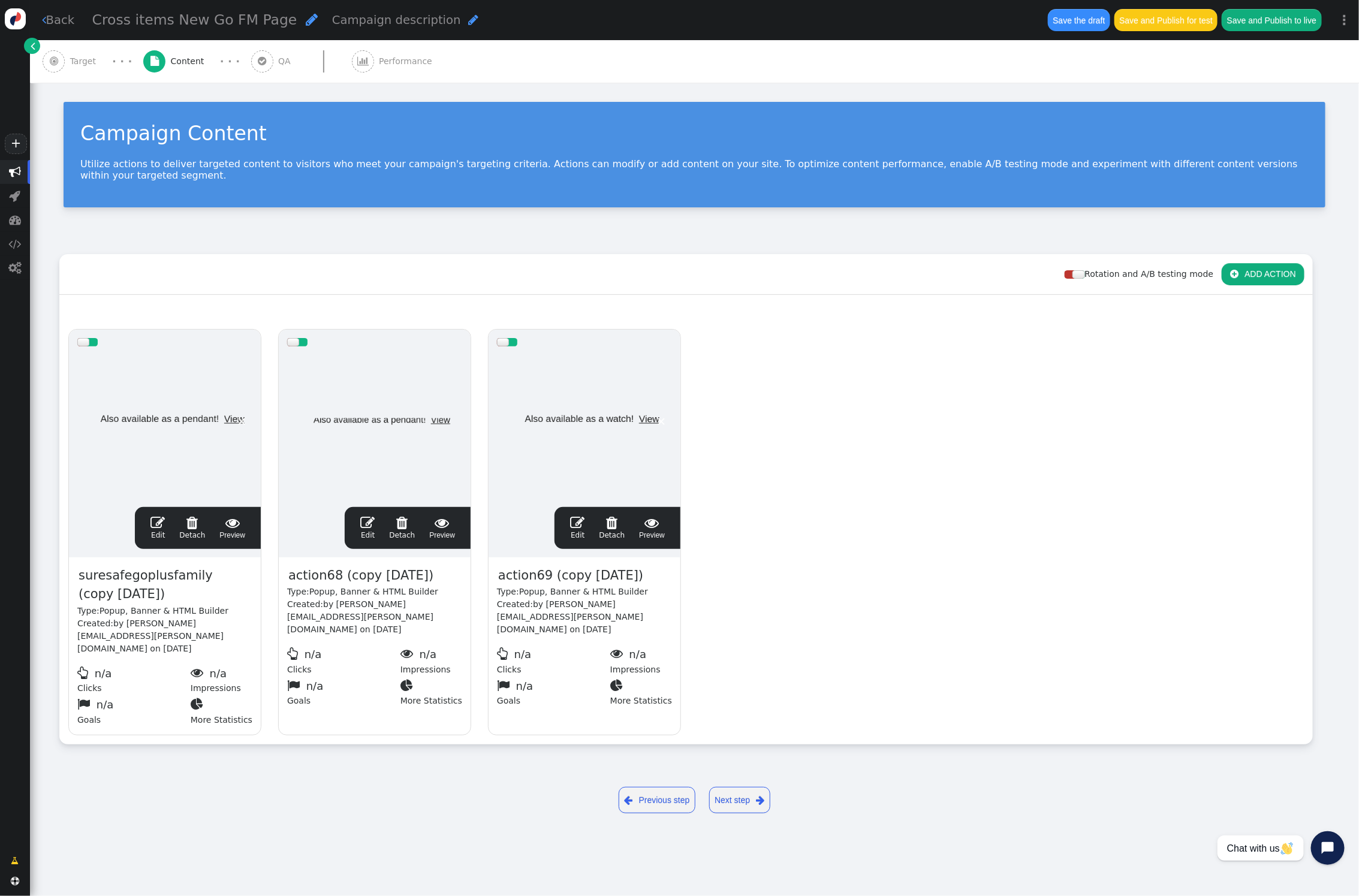
click at [306, 338] on div at bounding box center [303, 342] width 10 height 9
click at [513, 338] on div at bounding box center [512, 342] width 10 height 9
click at [158, 518] on link " Edit" at bounding box center [158, 528] width 14 height 25
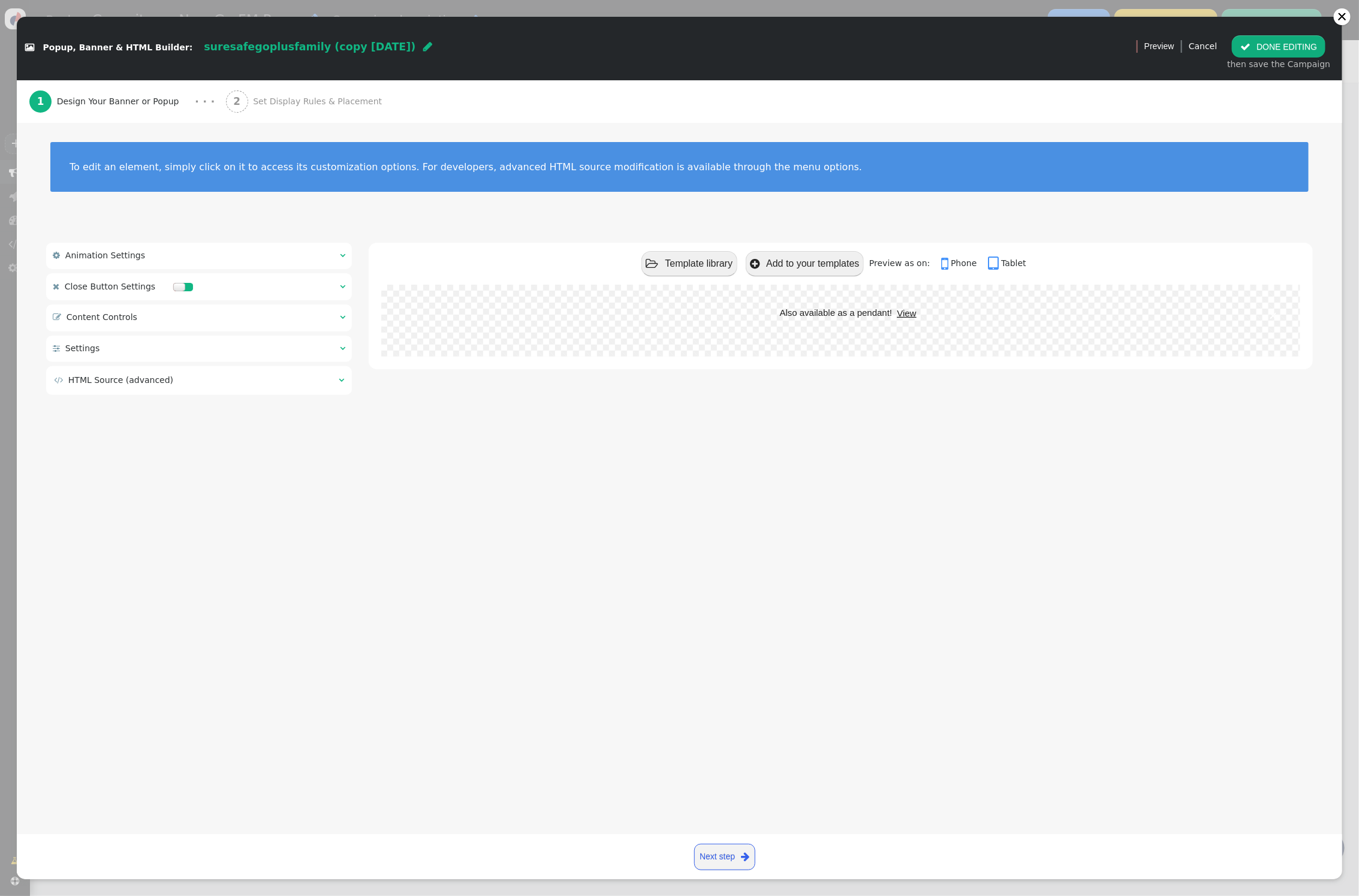
click at [280, 260] on div " Animation Settings  " at bounding box center [199, 255] width 306 height 26
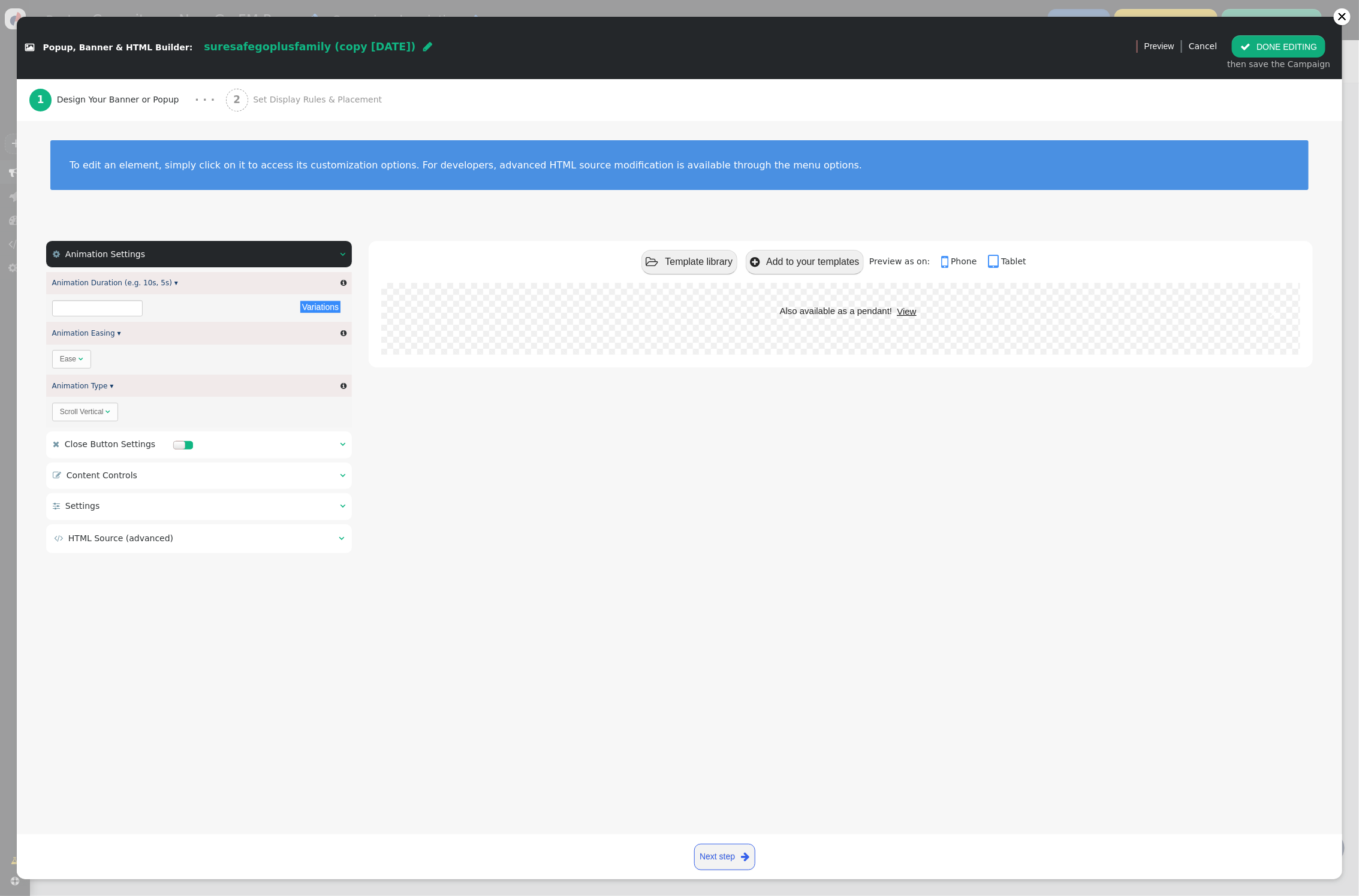
type input "11s"
click at [879, 321] on div " Also available as a pendant! View" at bounding box center [845, 319] width 157 height 29
click at [99, 411] on div "Scroll Vertical" at bounding box center [81, 412] width 44 height 11
click at [339, 253] on div " Animation Settings  " at bounding box center [199, 254] width 306 height 26
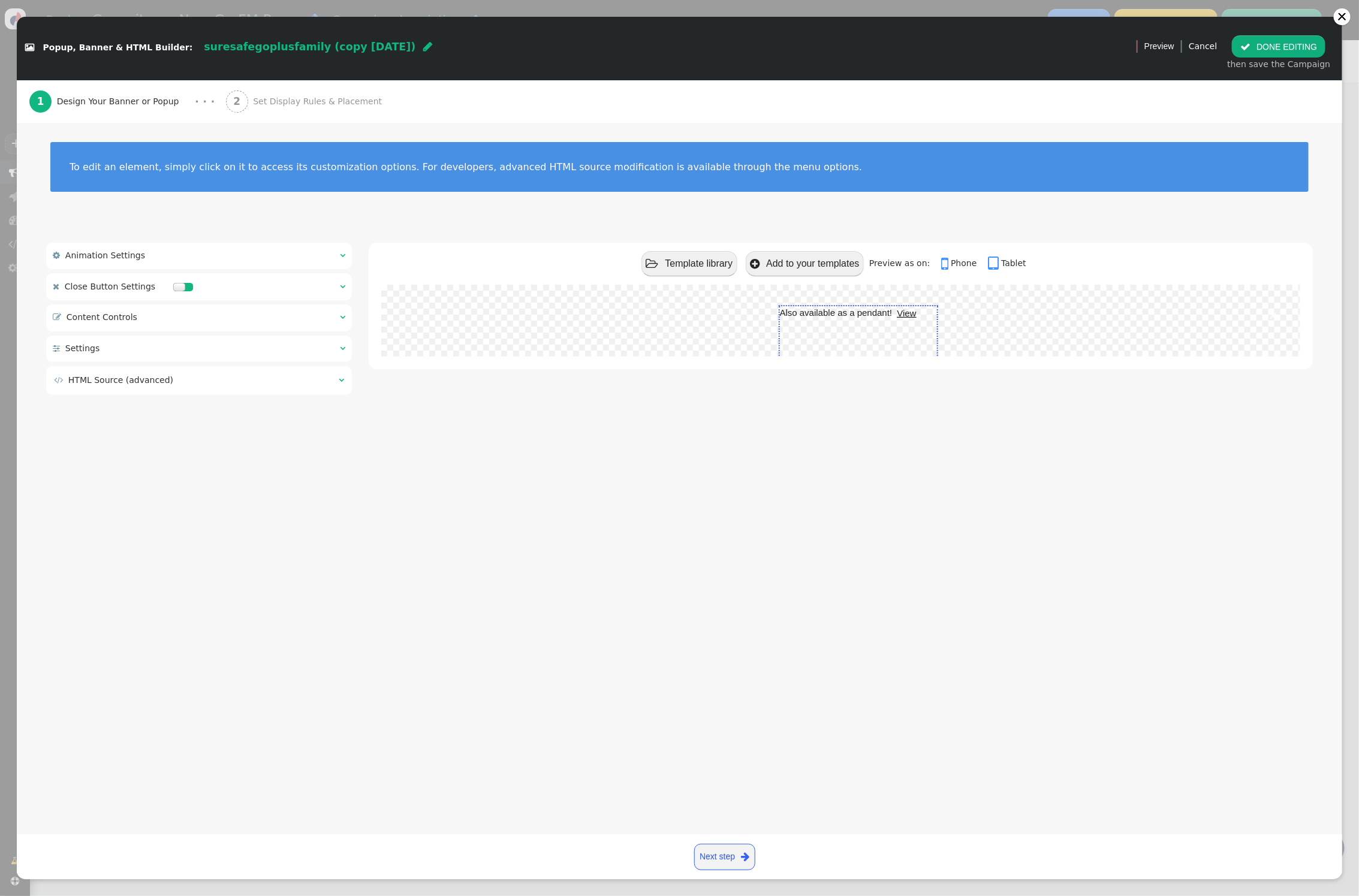
click at [57, 256] on span "" at bounding box center [56, 255] width 7 height 9
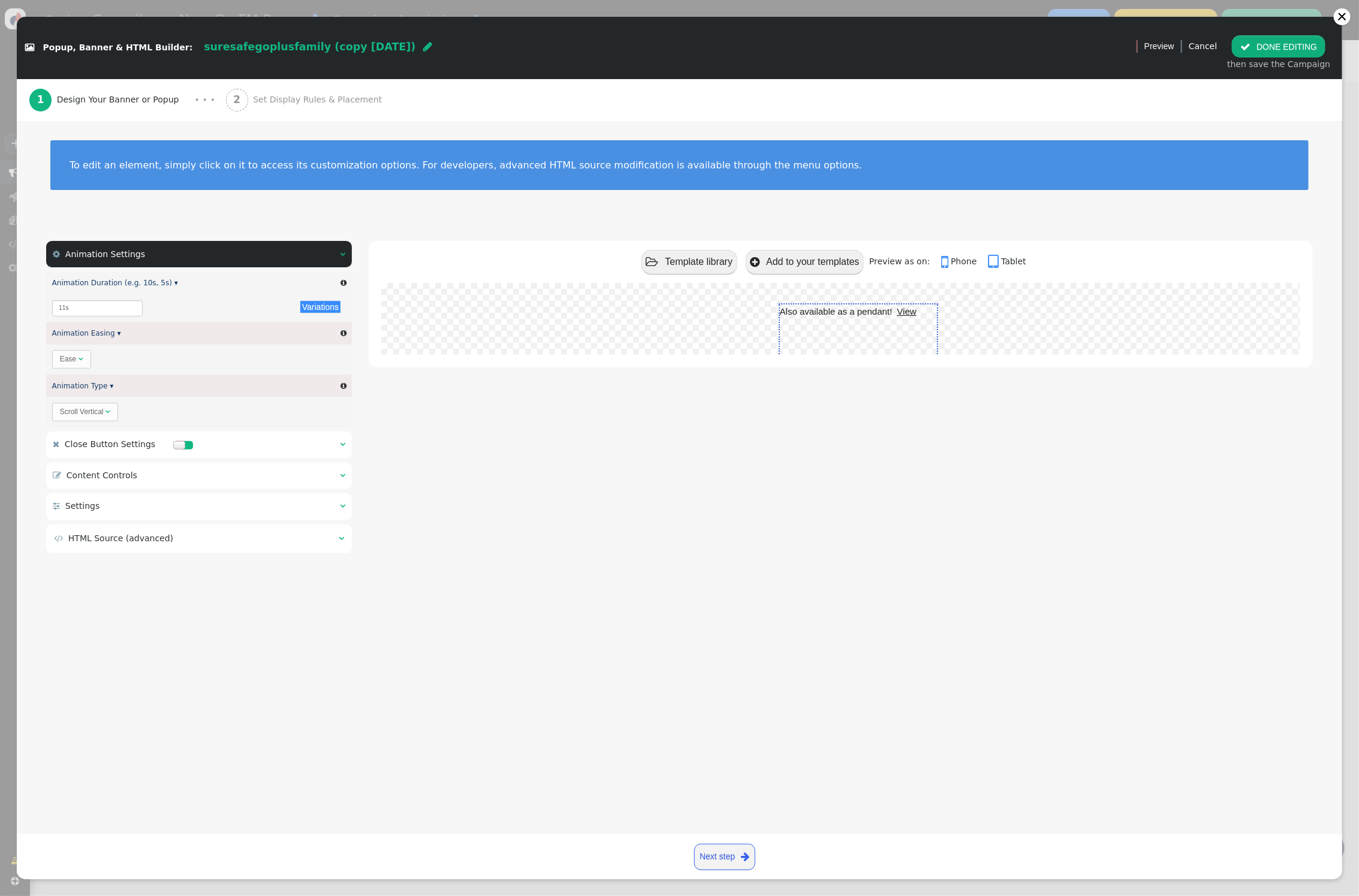
click at [317, 469] on div " Content Controls  " at bounding box center [199, 475] width 306 height 26
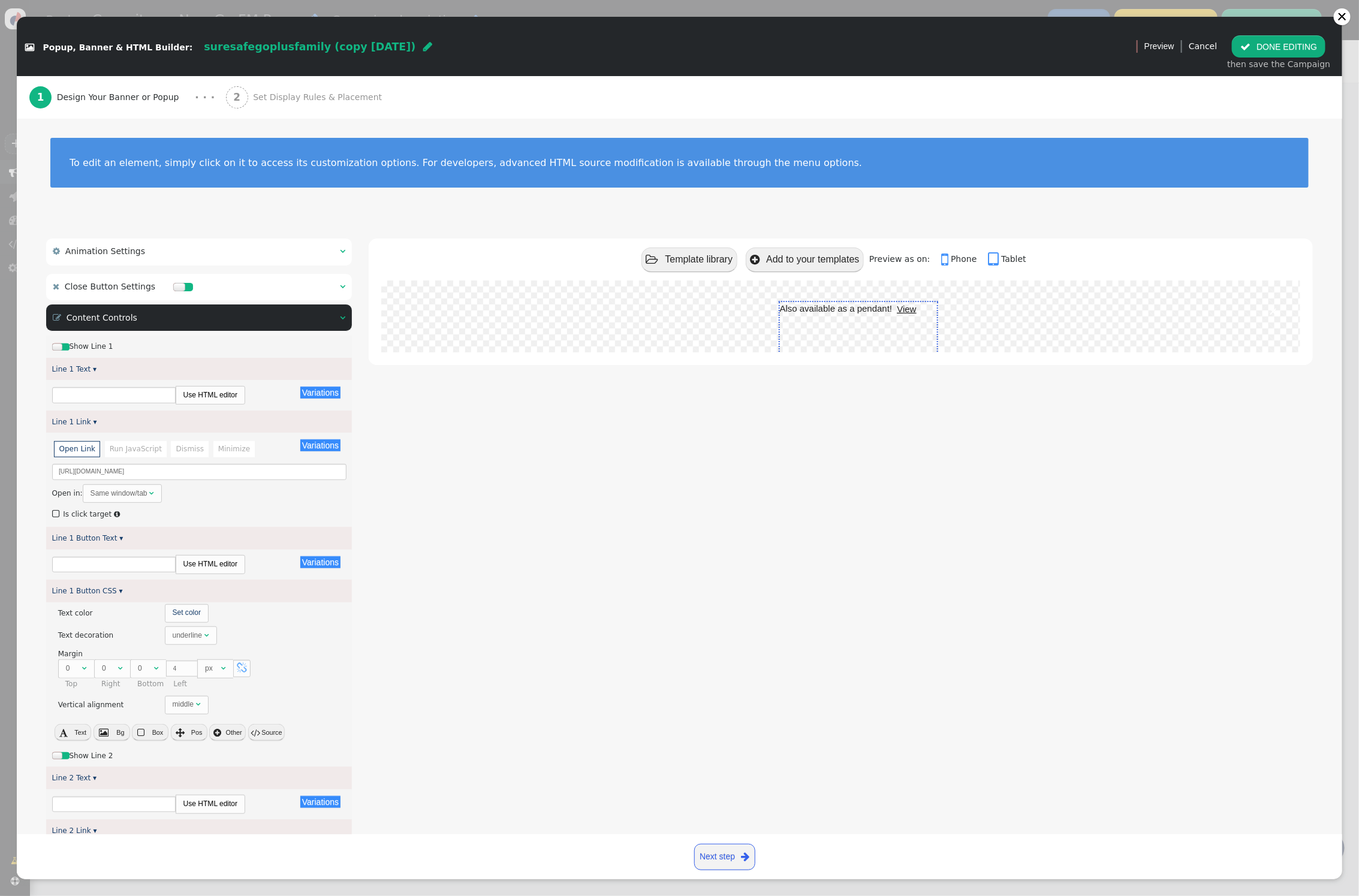
type input "Also available as a pendant!"
type input "View"
type input "24/7 monitoring also available!"
type input "View"
type input "Discover Our Features"
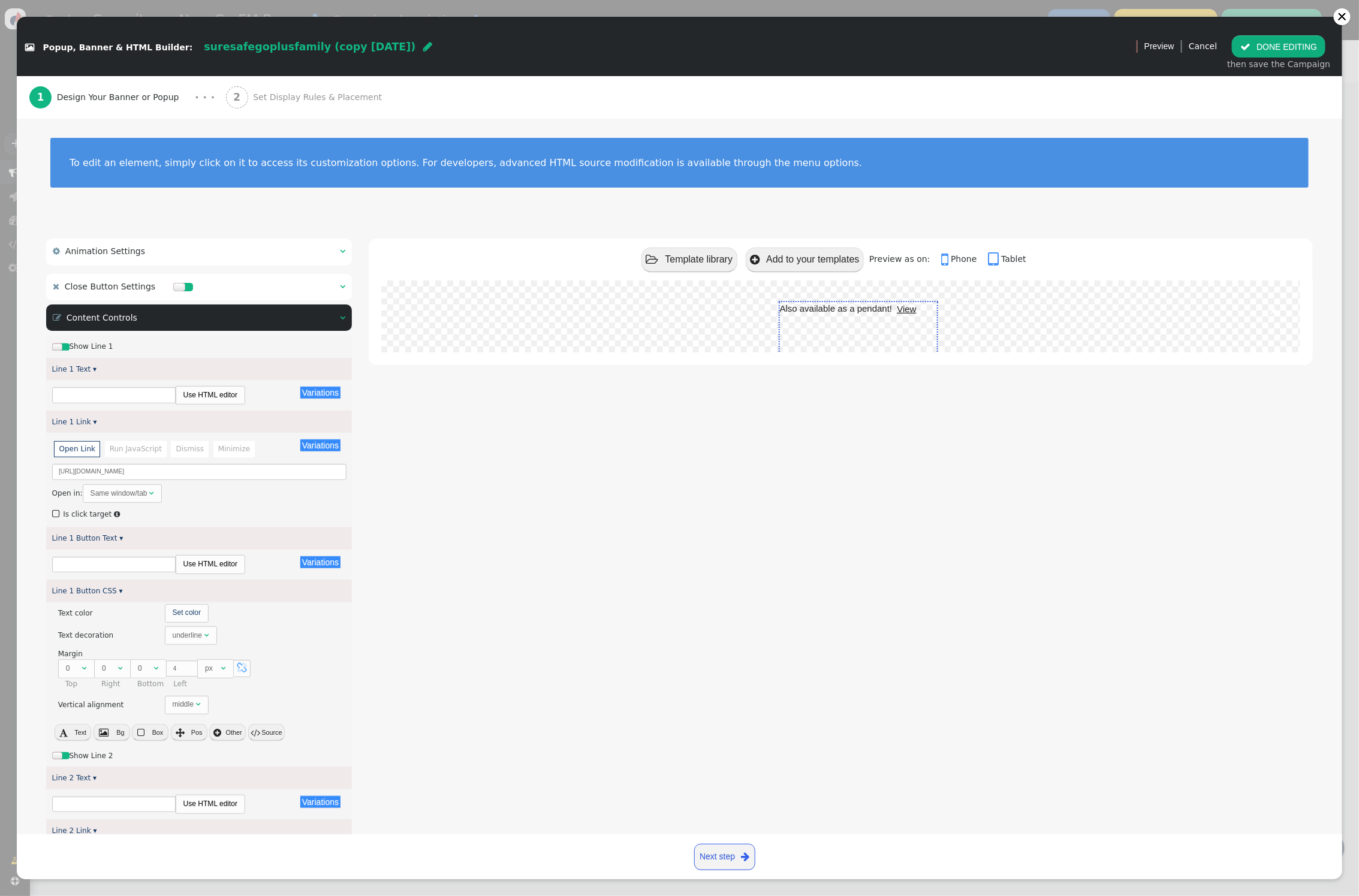
type input "Explore"
type input "Subscribe to Our Newsletter"
type input "Subscribe"
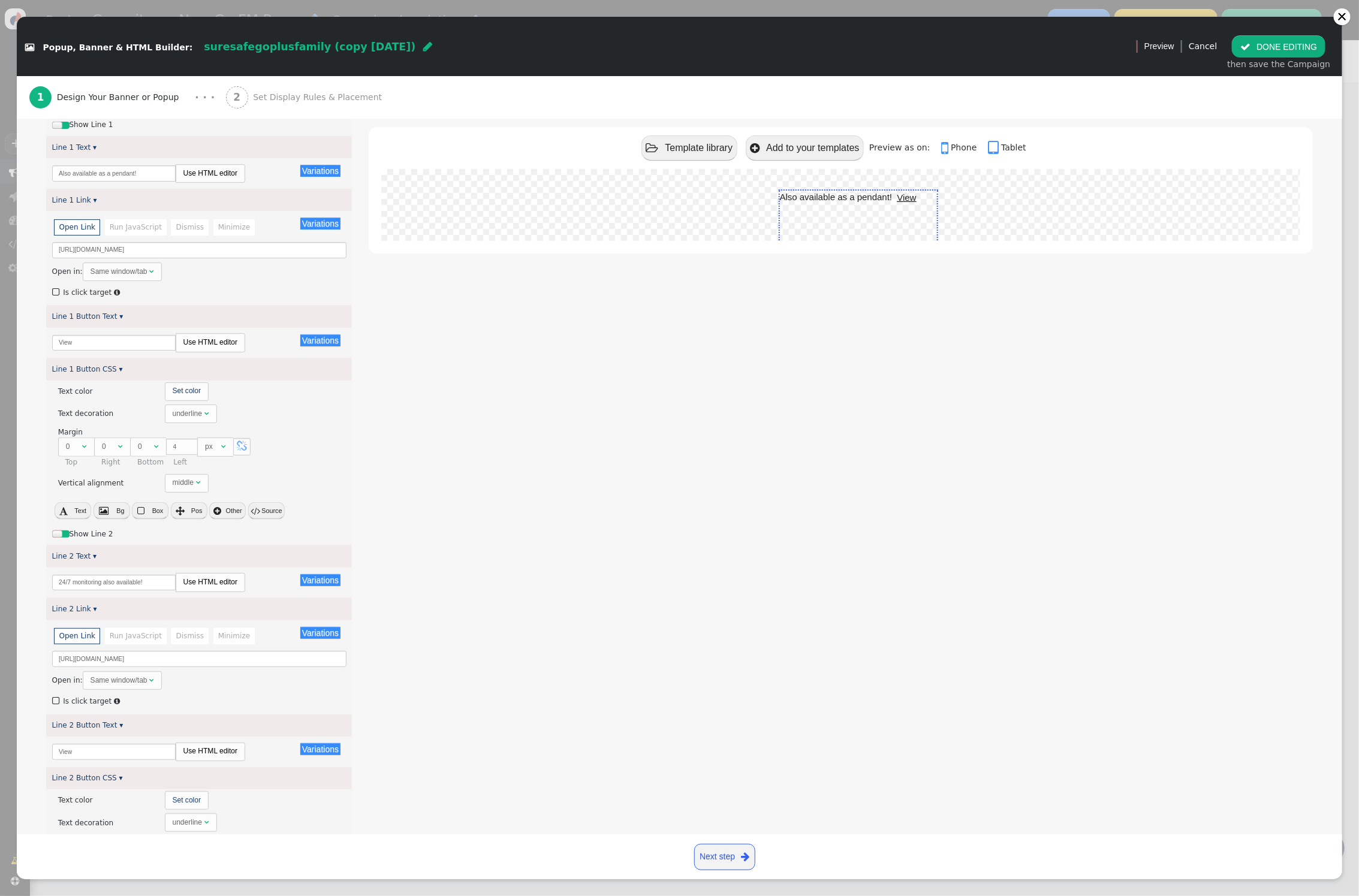
scroll to position [225, 0]
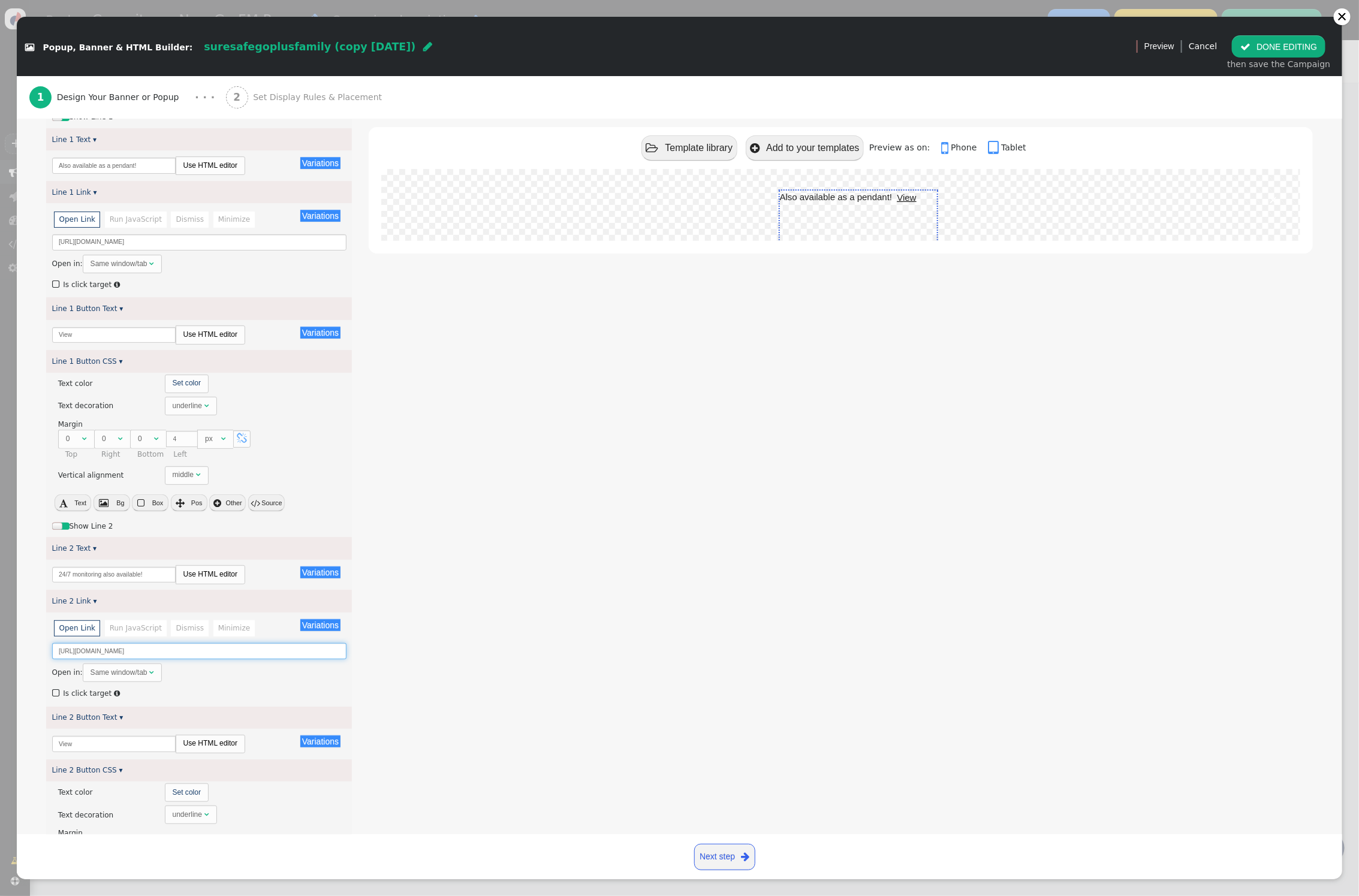
click at [209, 652] on input "[URL][DOMAIN_NAME]" at bounding box center [200, 651] width 295 height 16
paste input "-Annual"
type input "[URL][DOMAIN_NAME]"
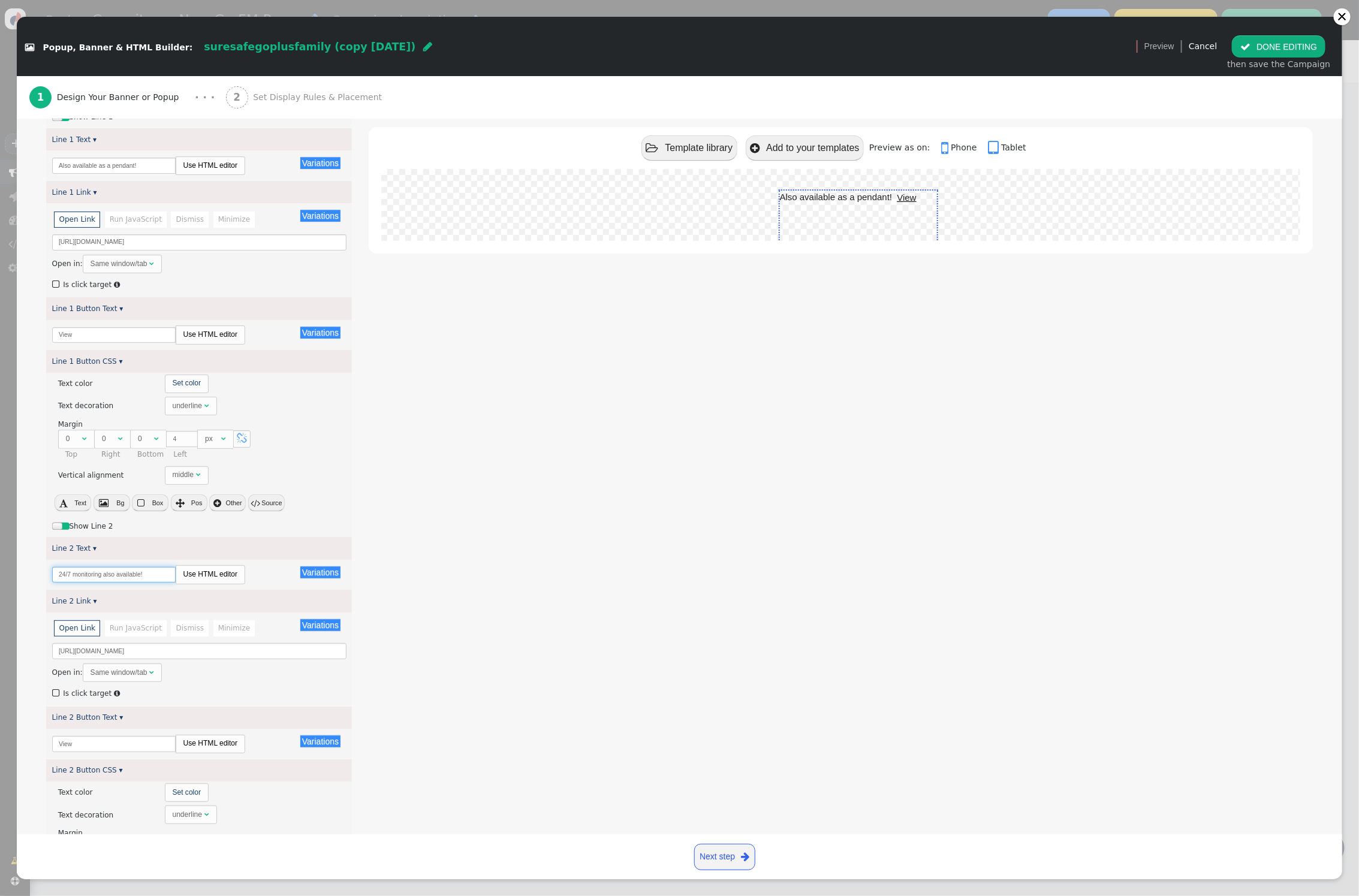
click at [102, 577] on input "24/7 monitoring also available!" at bounding box center [114, 575] width 123 height 16
click at [61, 575] on input "24/7 monitoring also available!" at bounding box center [114, 575] width 123 height 16
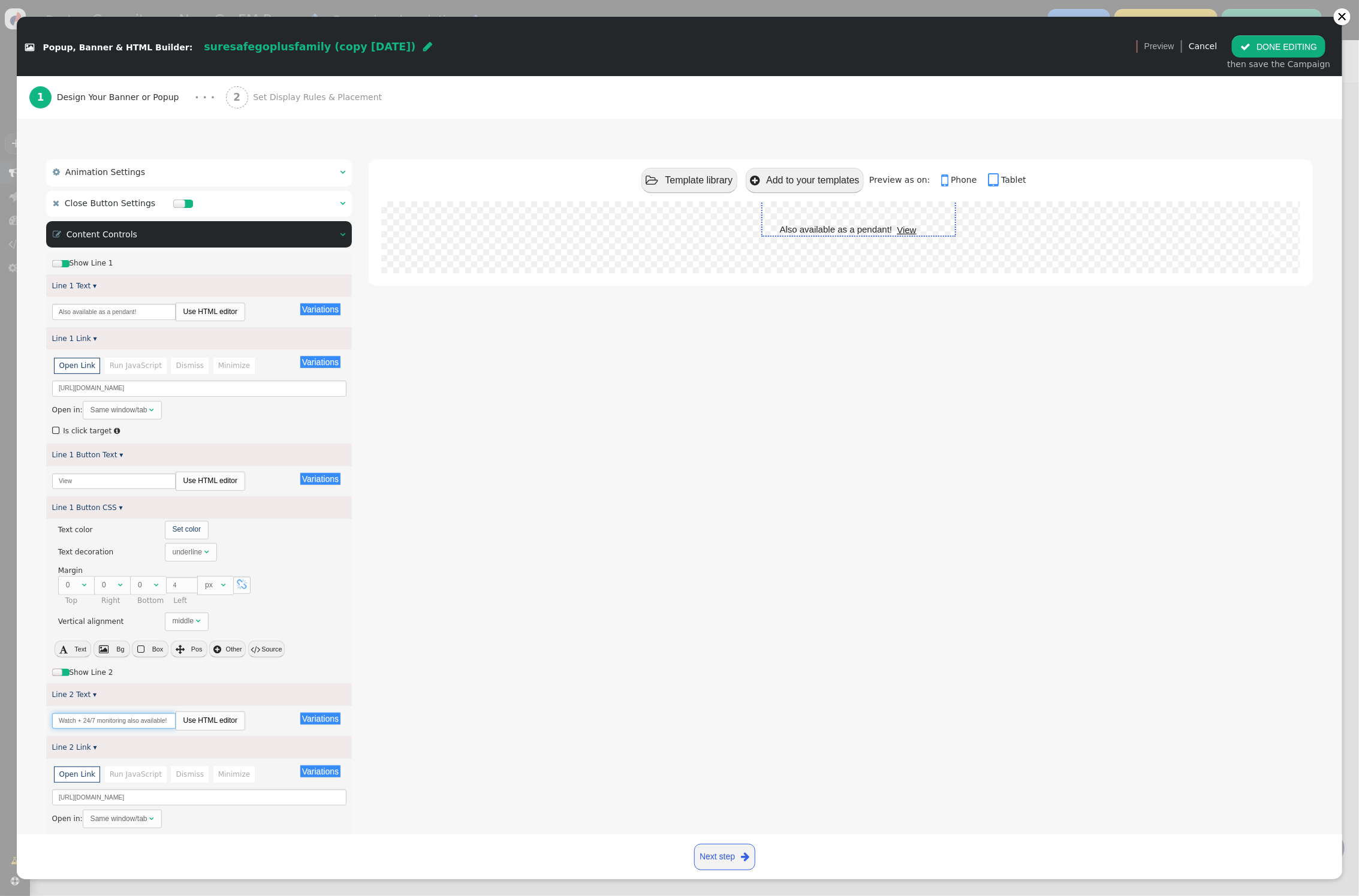
scroll to position [79, 0]
type input "Watch + 24/7 monitoring also available!"
click at [265, 389] on input "[URL][DOMAIN_NAME]" at bounding box center [200, 389] width 295 height 16
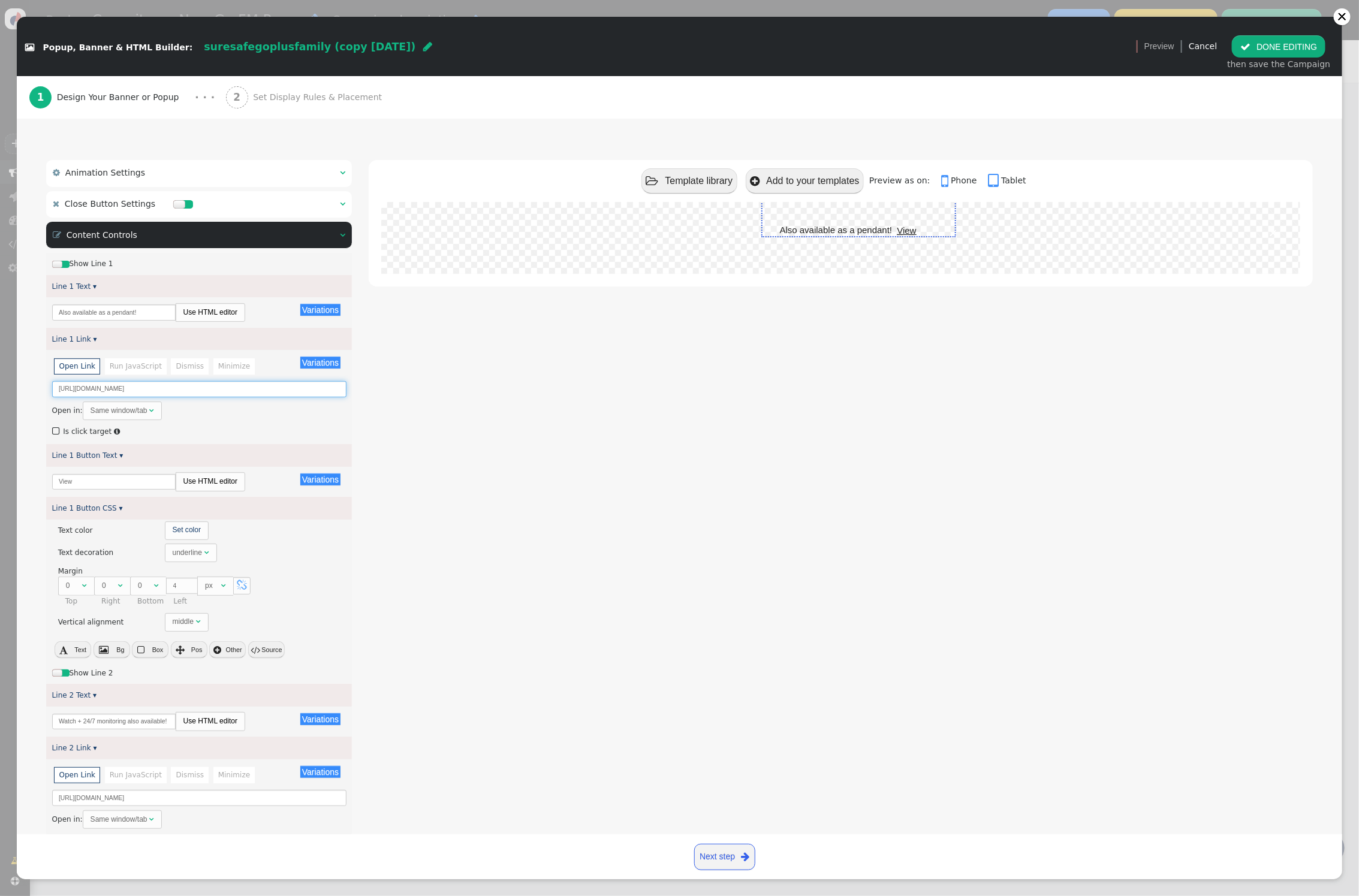
paste input "247-Pendant-Annual"
type input "[URL][DOMAIN_NAME]"
click at [140, 720] on input "Watch + 24/7 monitoring also available!" at bounding box center [114, 722] width 123 height 16
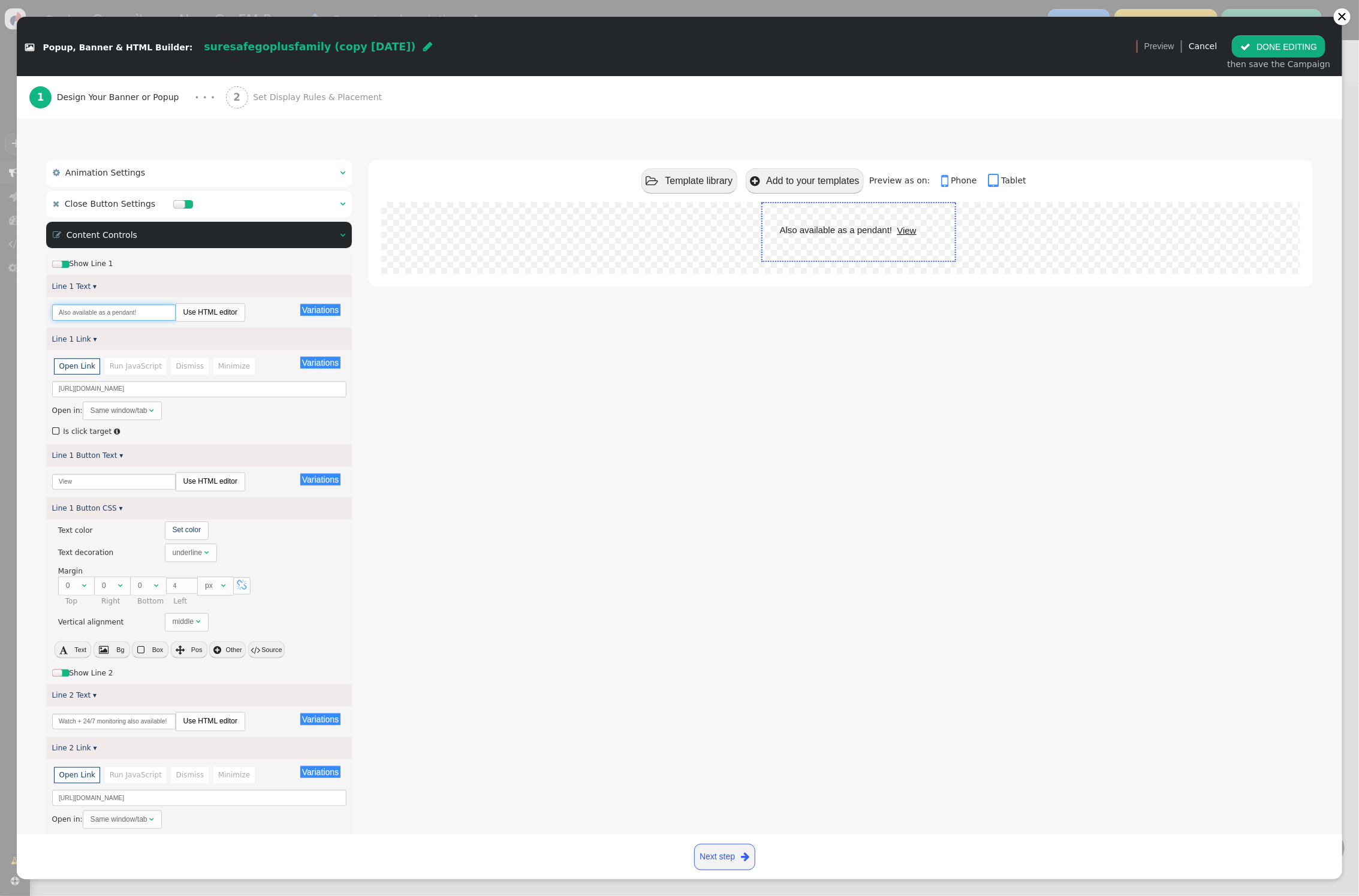
click at [144, 314] on input "Also available as a pendant!" at bounding box center [114, 313] width 123 height 16
paste input "Watch + 24/7 monitoring also available"
drag, startPoint x: 74, startPoint y: 313, endPoint x: 50, endPoint y: 313, distance: 24.0
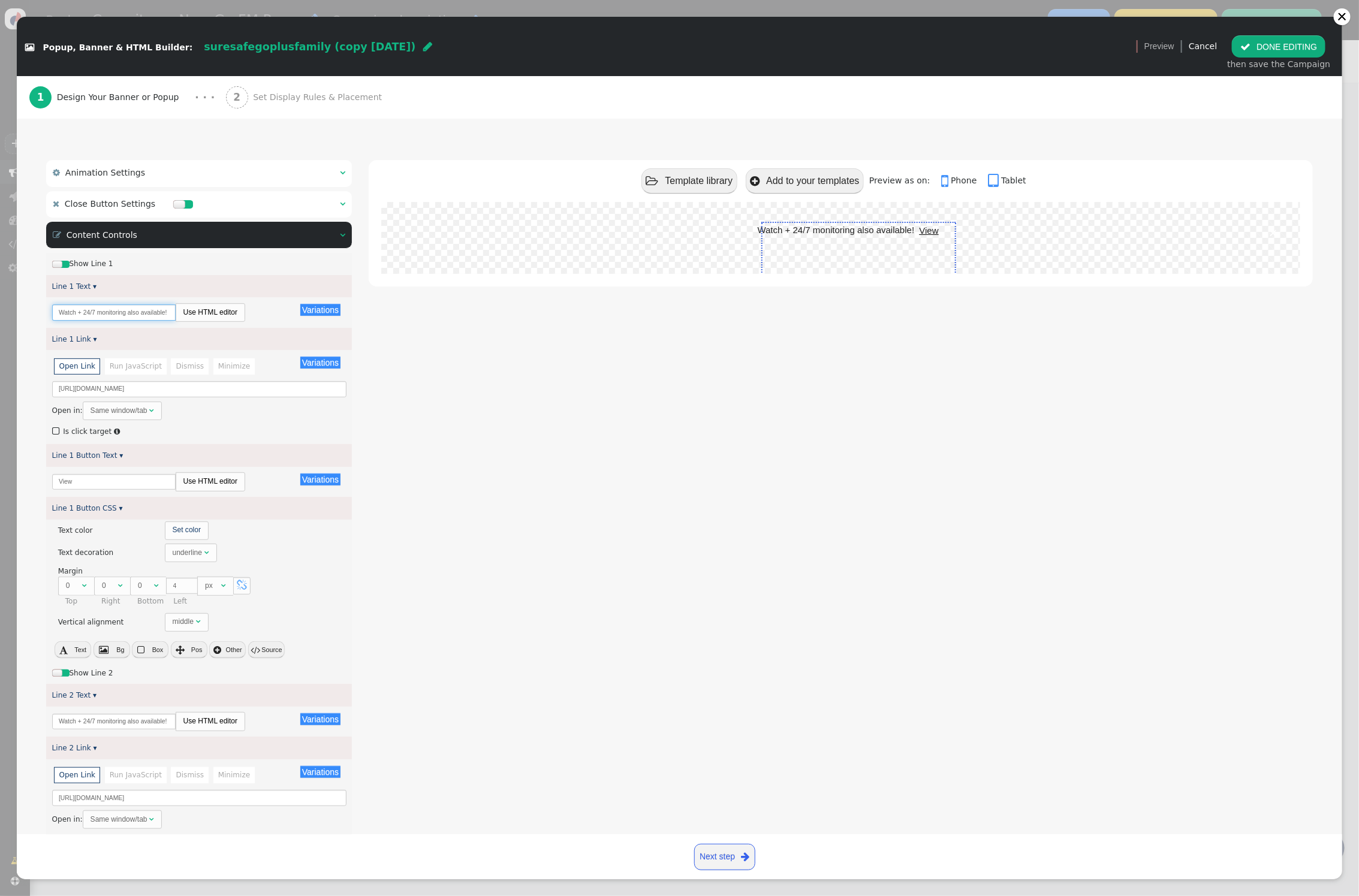
click at [50, 313] on div "Variations There are alternatives. Default value: Watch + 24/7 monitoring also …" at bounding box center [199, 313] width 306 height 30
type input "Pendant + 24/7 monitoring also available!"
click at [732, 851] on link "Next step " at bounding box center [724, 856] width 61 height 26
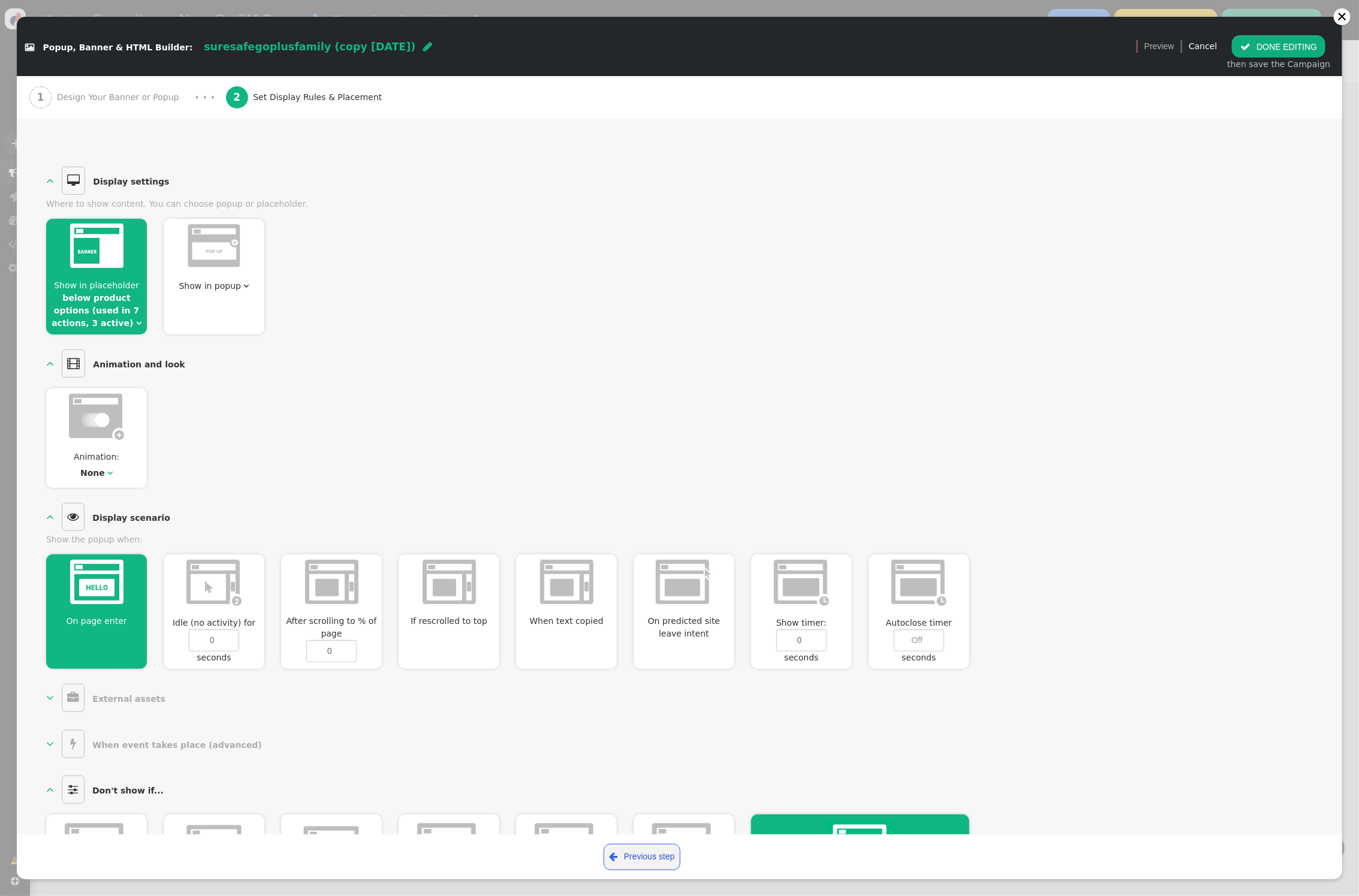
click at [1301, 42] on button " DONE EDITING" at bounding box center [1279, 45] width 93 height 21
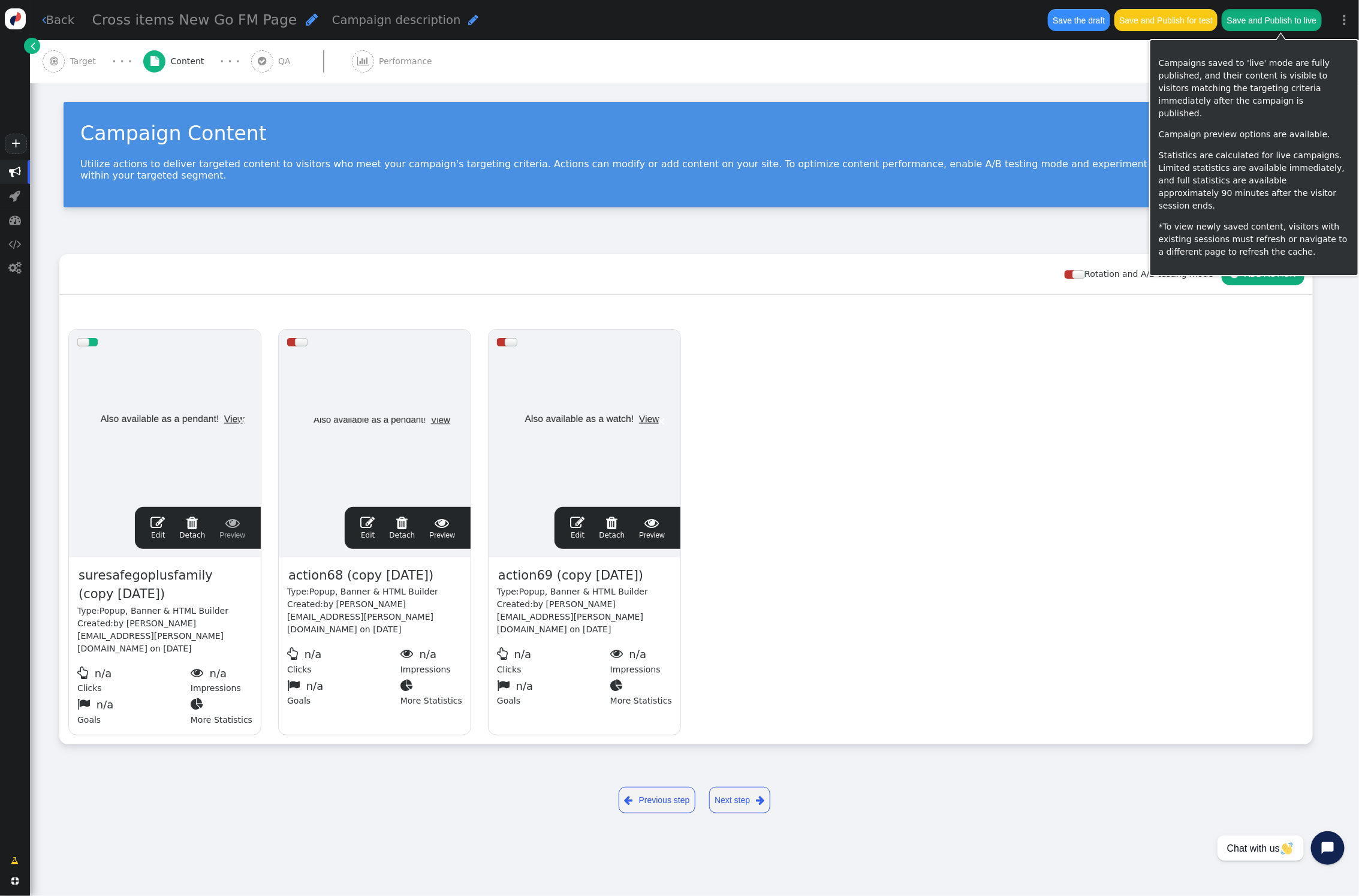
click at [1307, 18] on button "Save and Publish to live" at bounding box center [1271, 19] width 100 height 21
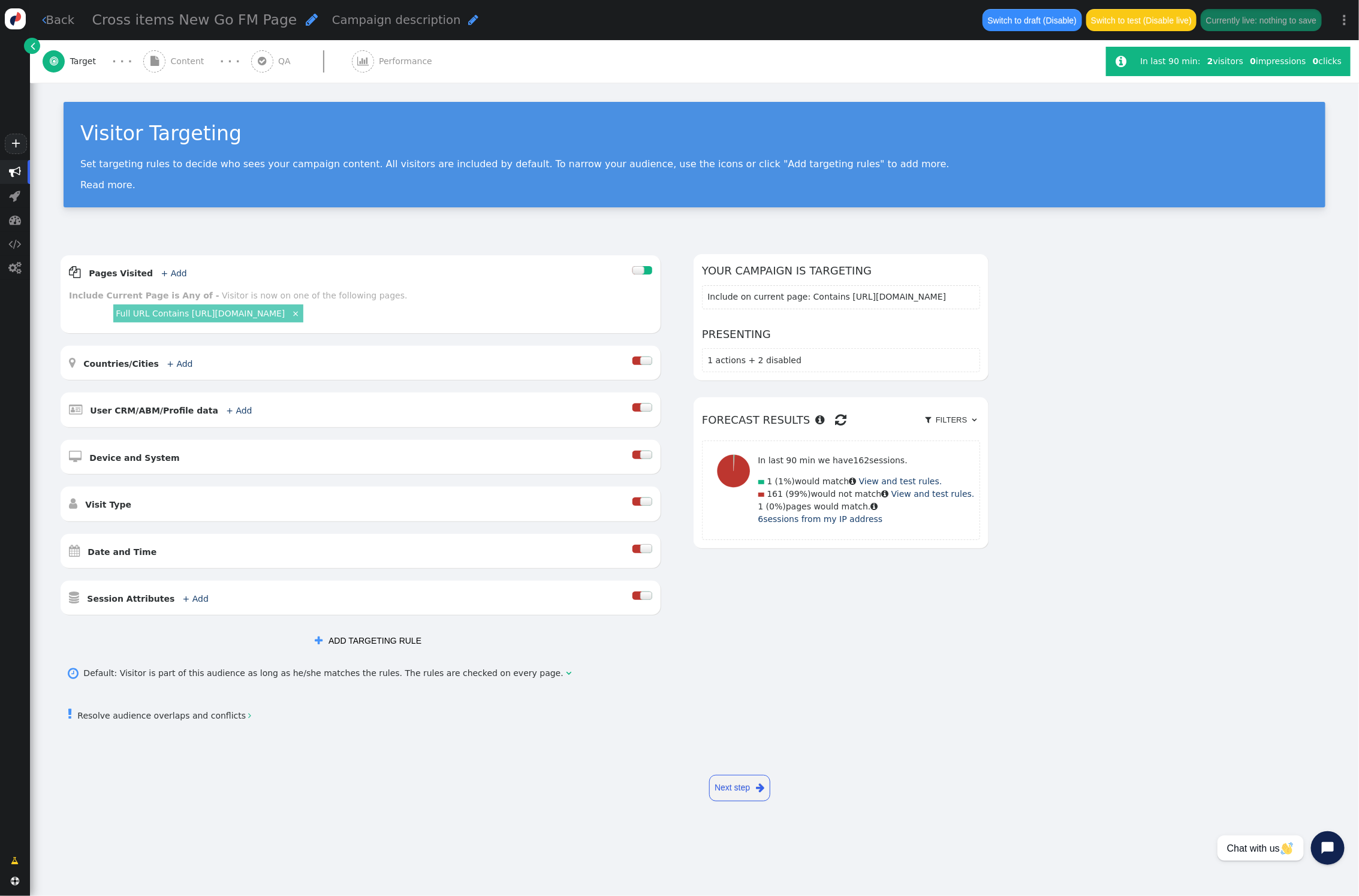
click at [171, 63] on span "Content" at bounding box center [190, 61] width 38 height 13
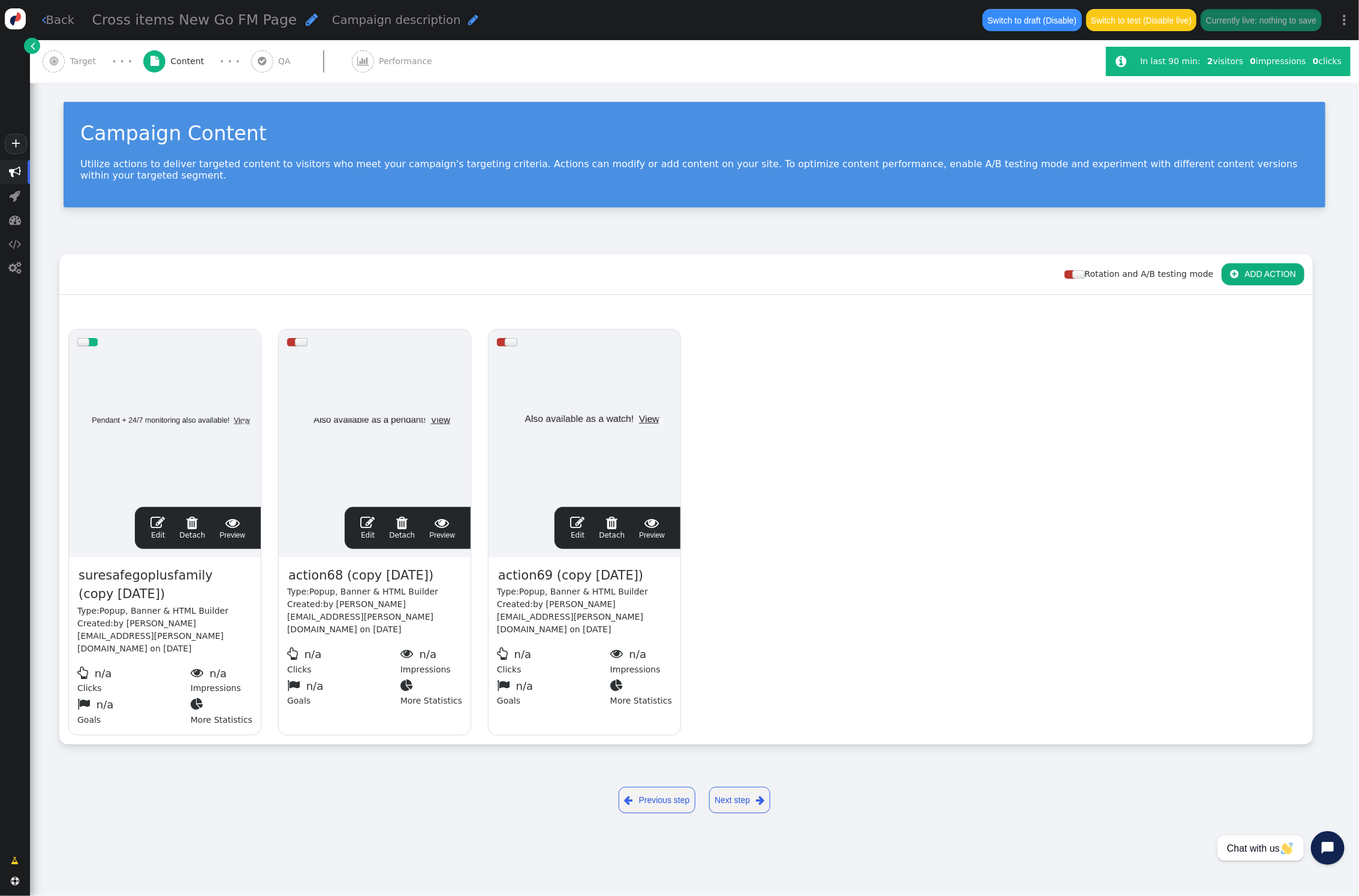
click at [291, 338] on div at bounding box center [292, 342] width 10 height 9
click at [506, 338] on div at bounding box center [510, 342] width 12 height 9
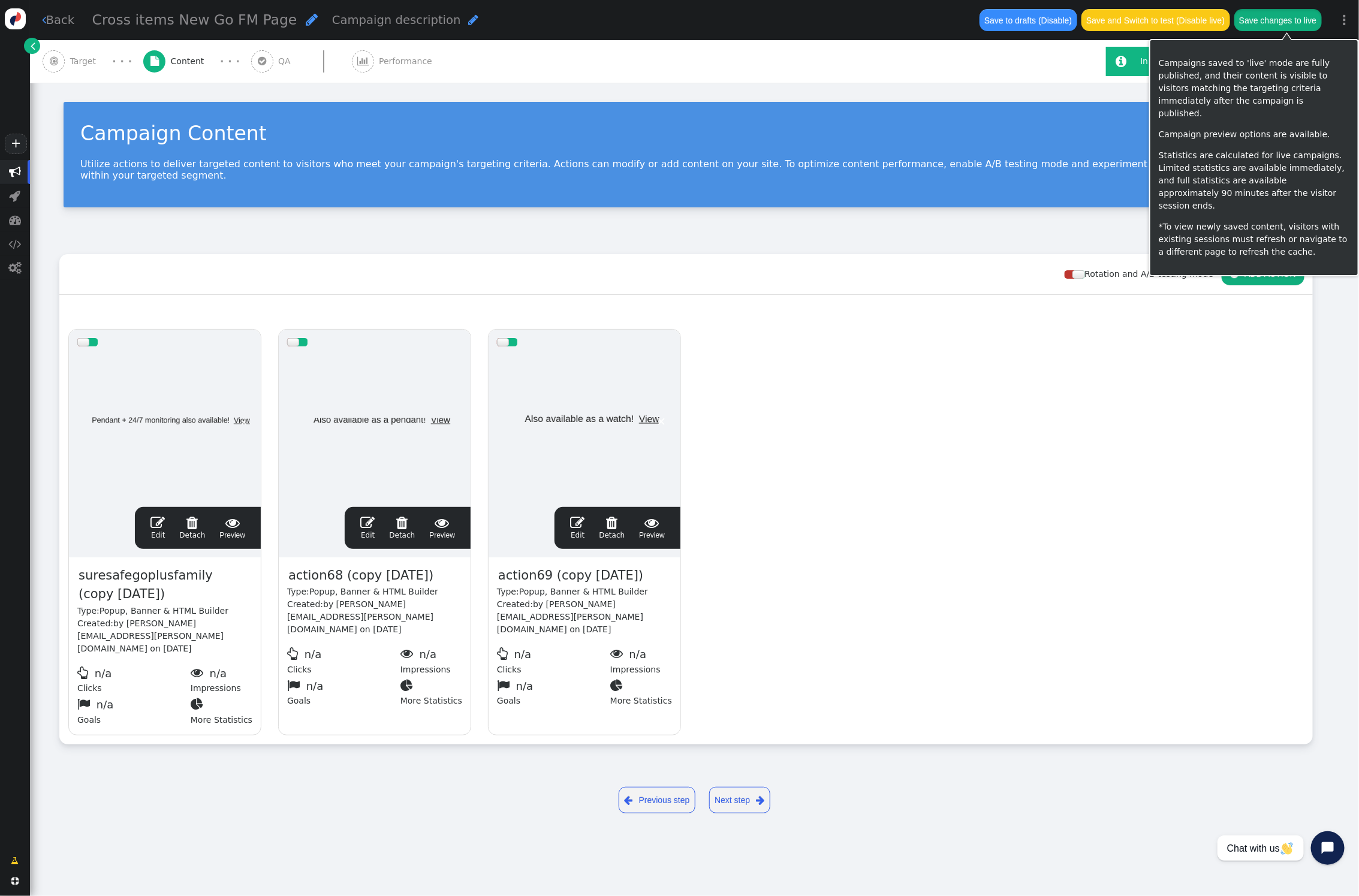
click at [1301, 23] on button "Save changes to live" at bounding box center [1279, 19] width 88 height 21
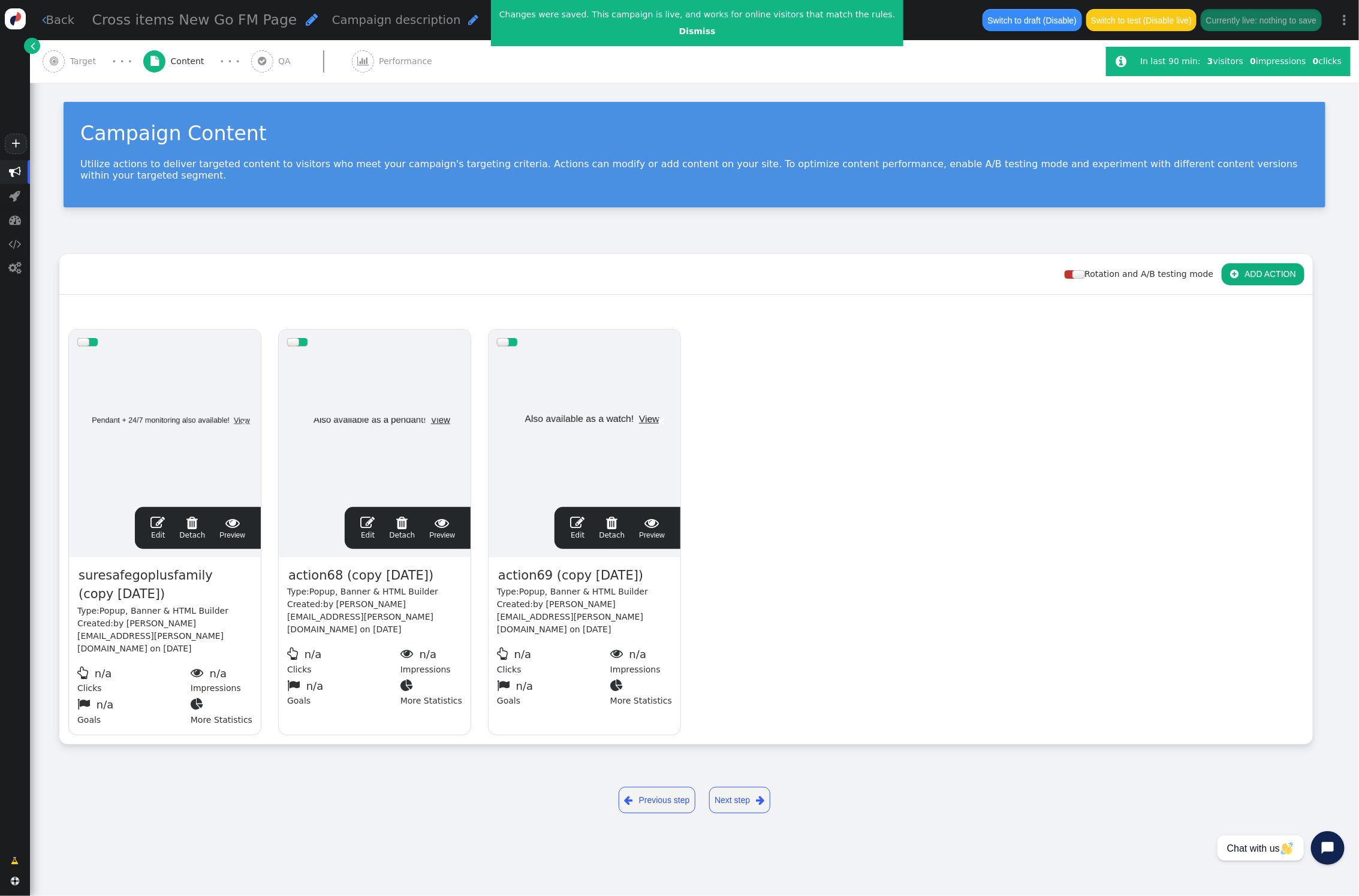
click at [79, 56] on span "Target" at bounding box center [85, 61] width 31 height 13
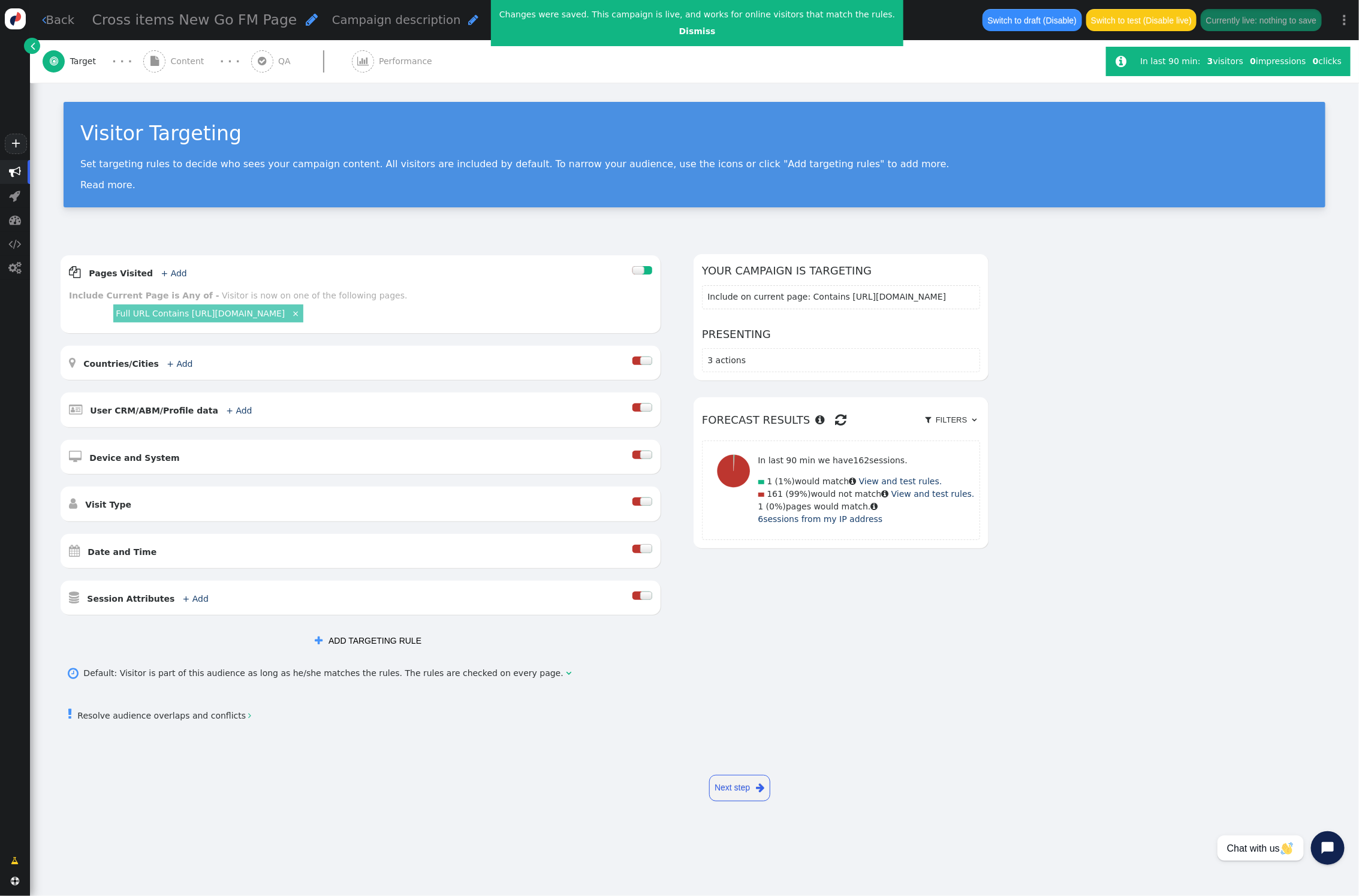
click at [182, 60] on span "Content" at bounding box center [190, 61] width 38 height 13
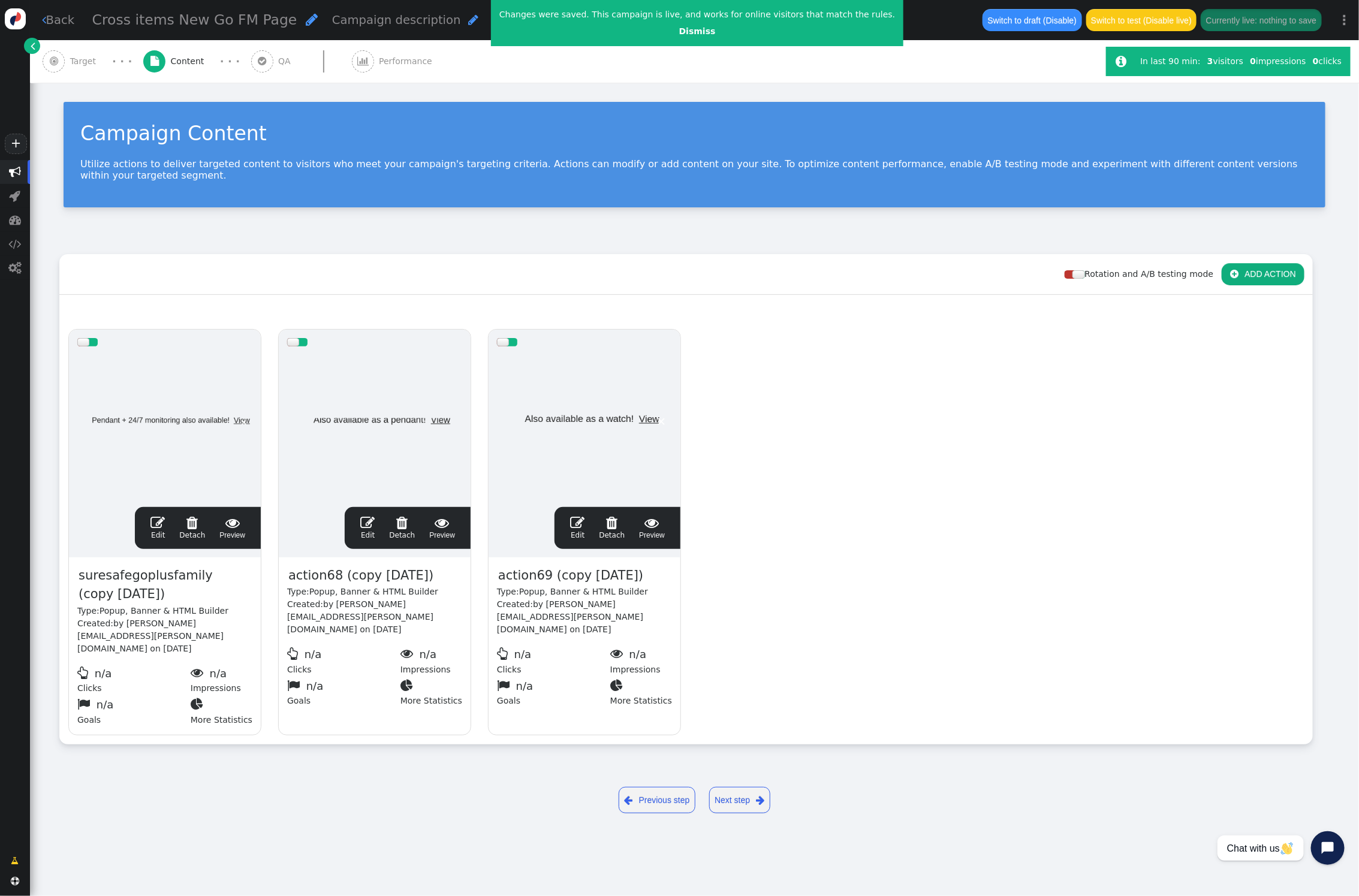
click at [744, 797] on link "Next step " at bounding box center [740, 800] width 61 height 26
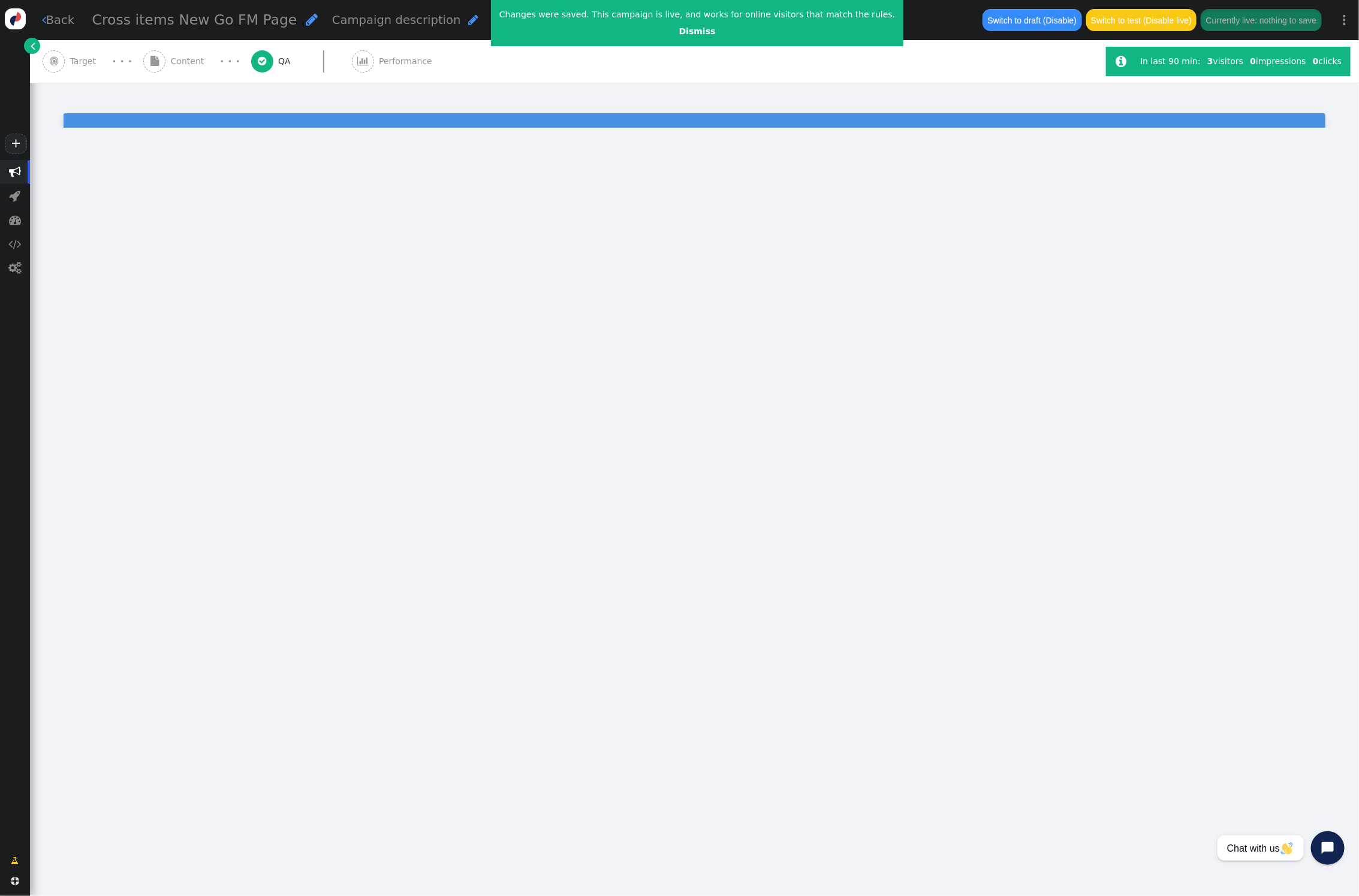
type input "[URL][DOMAIN_NAME]"
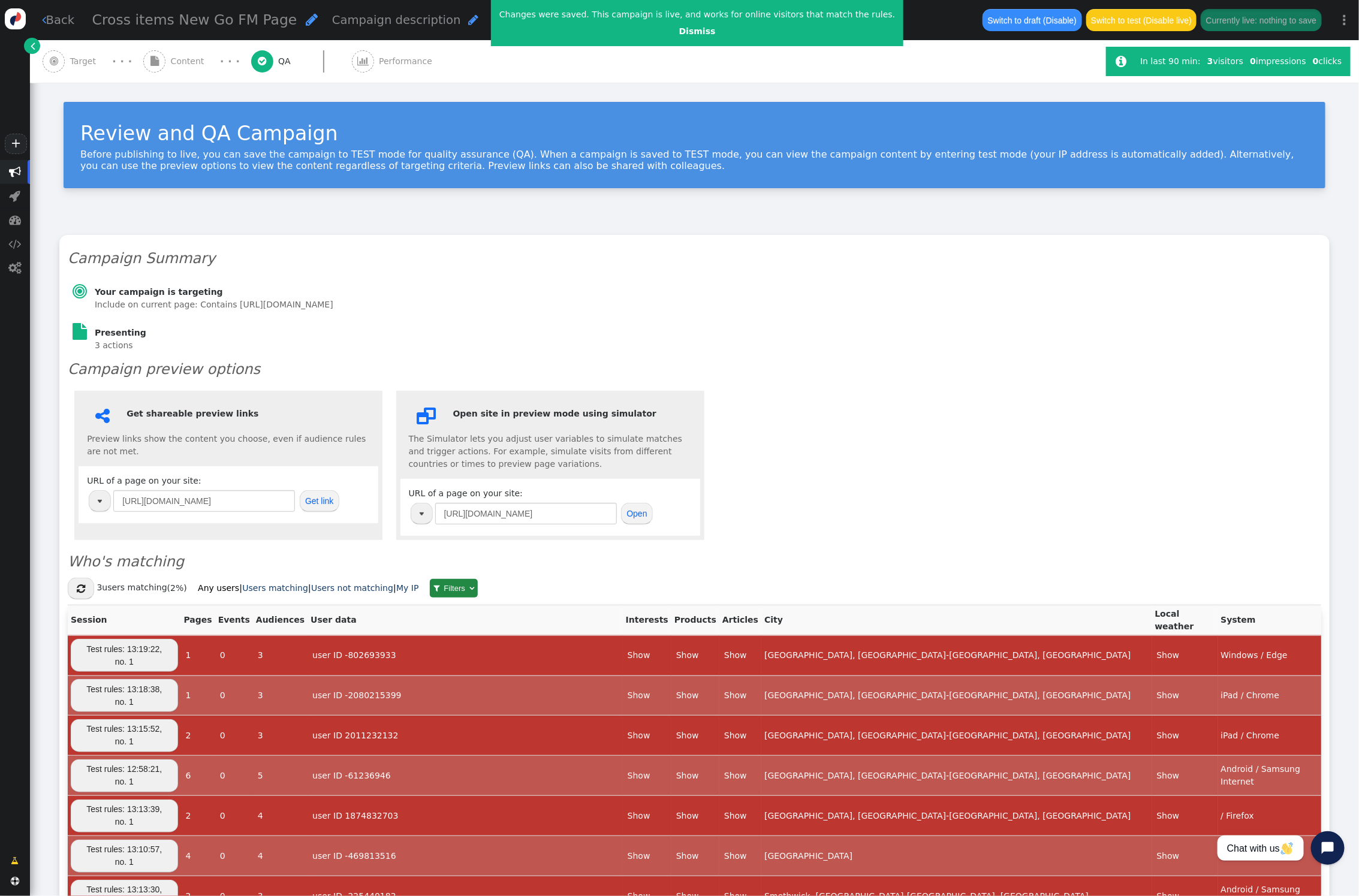
click at [169, 61] on div " Content" at bounding box center [176, 60] width 66 height 42
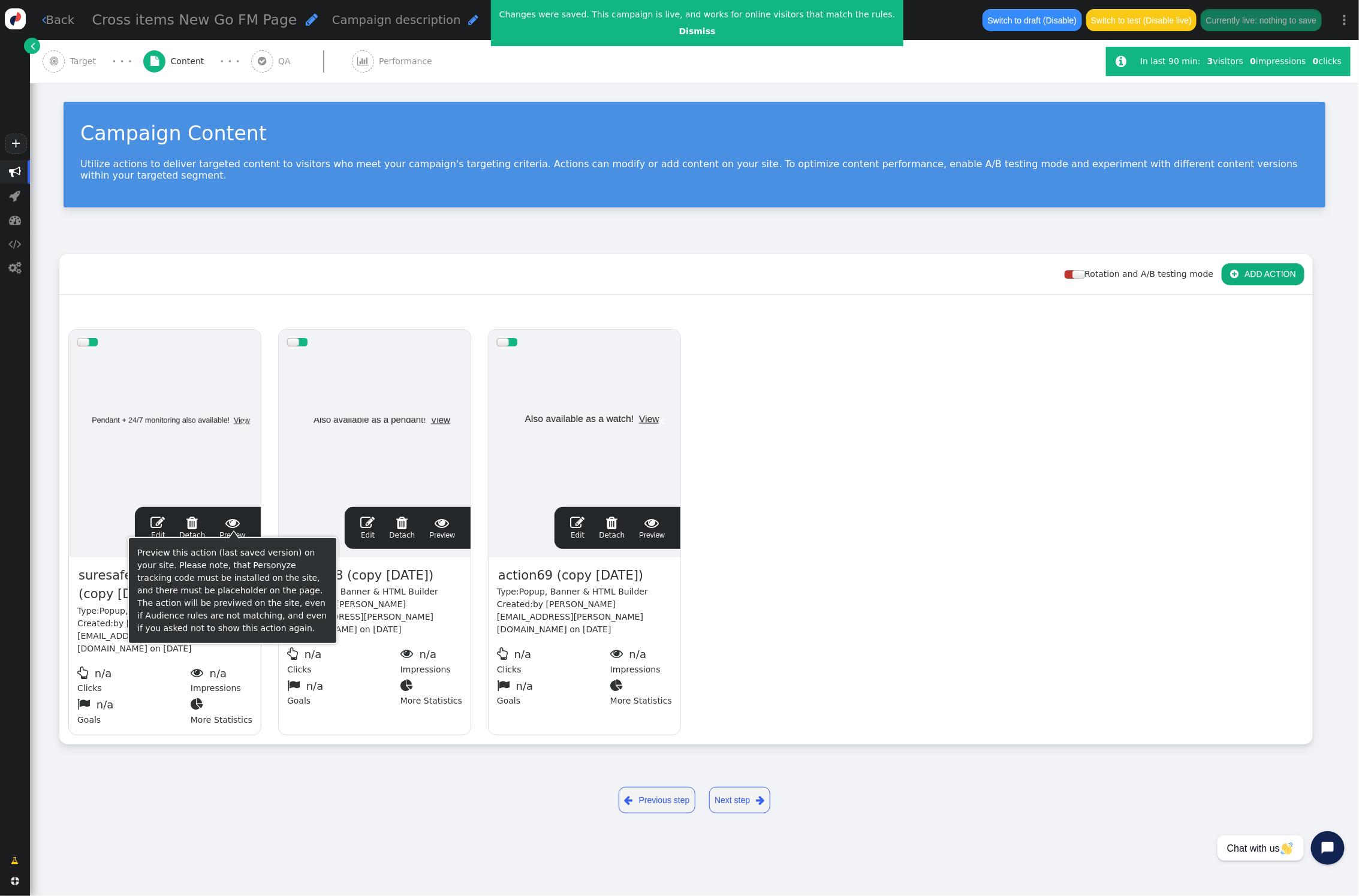
click at [232, 519] on span " Preview" at bounding box center [232, 528] width 25 height 25
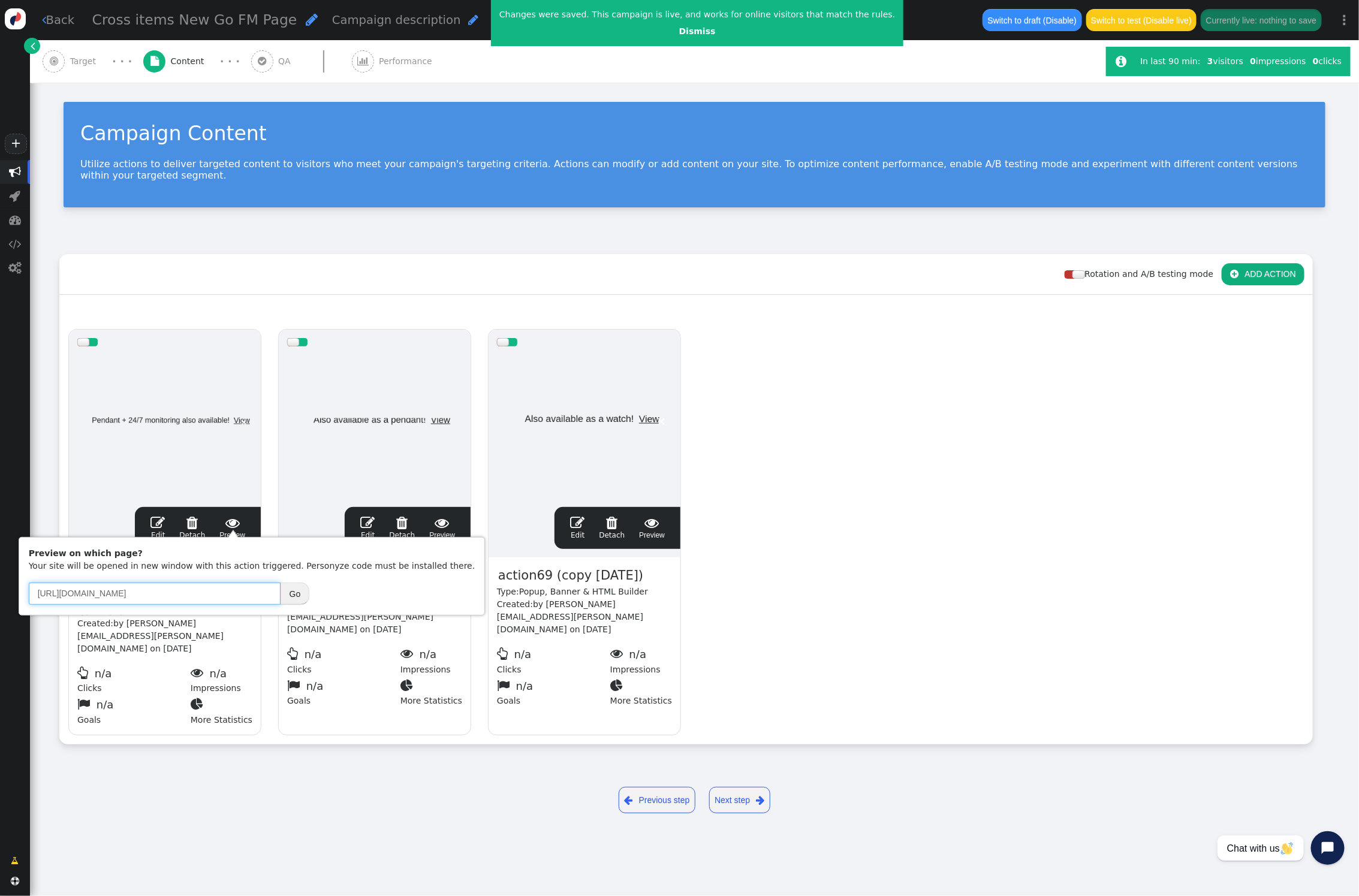
click at [221, 590] on input "[URL][DOMAIN_NAME]" at bounding box center [154, 593] width 252 height 21
paste input "s://[DOMAIN_NAME][URL]"
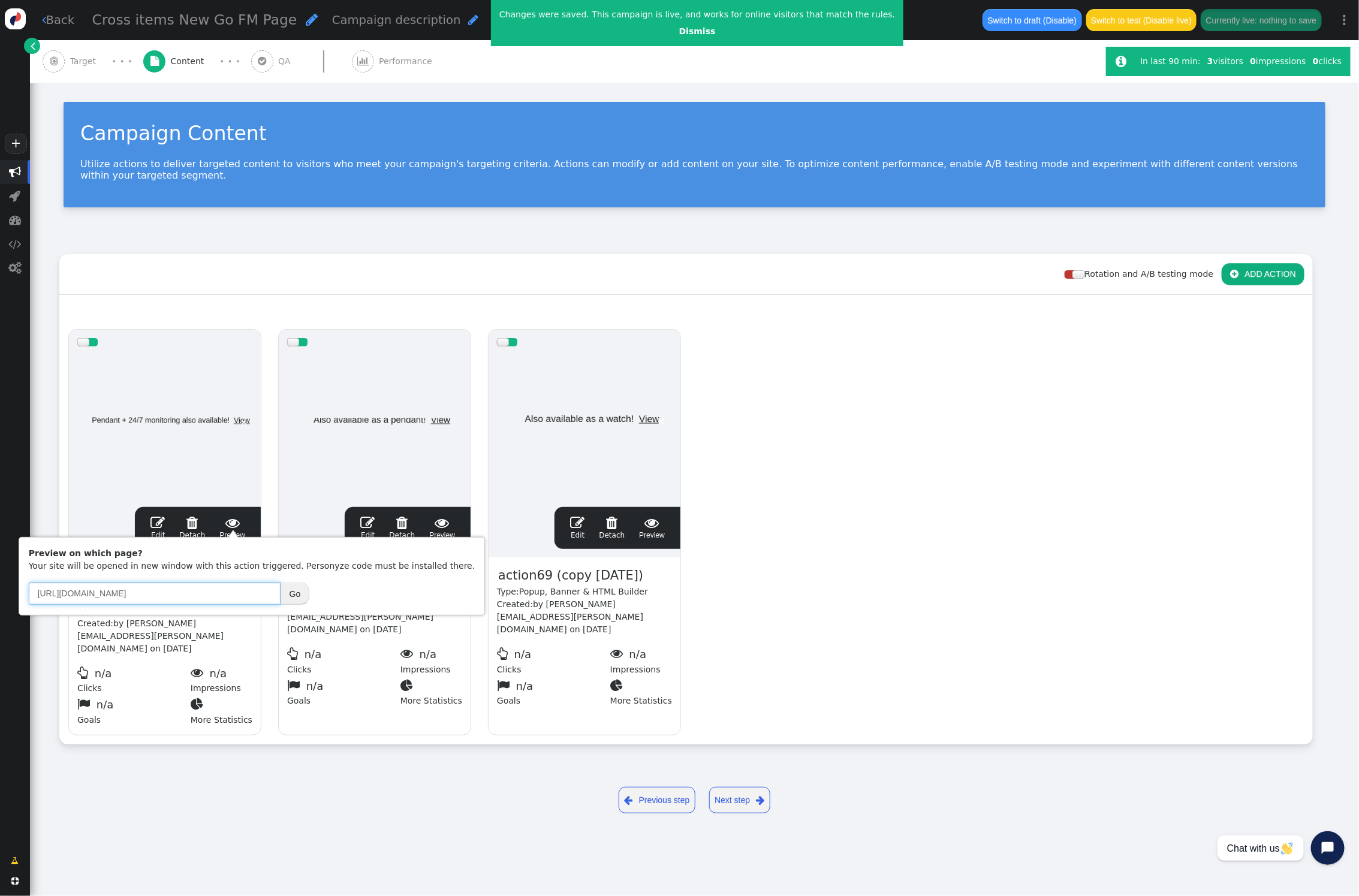
scroll to position [0, 6]
type input "[URL][DOMAIN_NAME]"
click at [303, 591] on button "Go" at bounding box center [295, 593] width 29 height 21
click at [305, 338] on div at bounding box center [303, 342] width 10 height 9
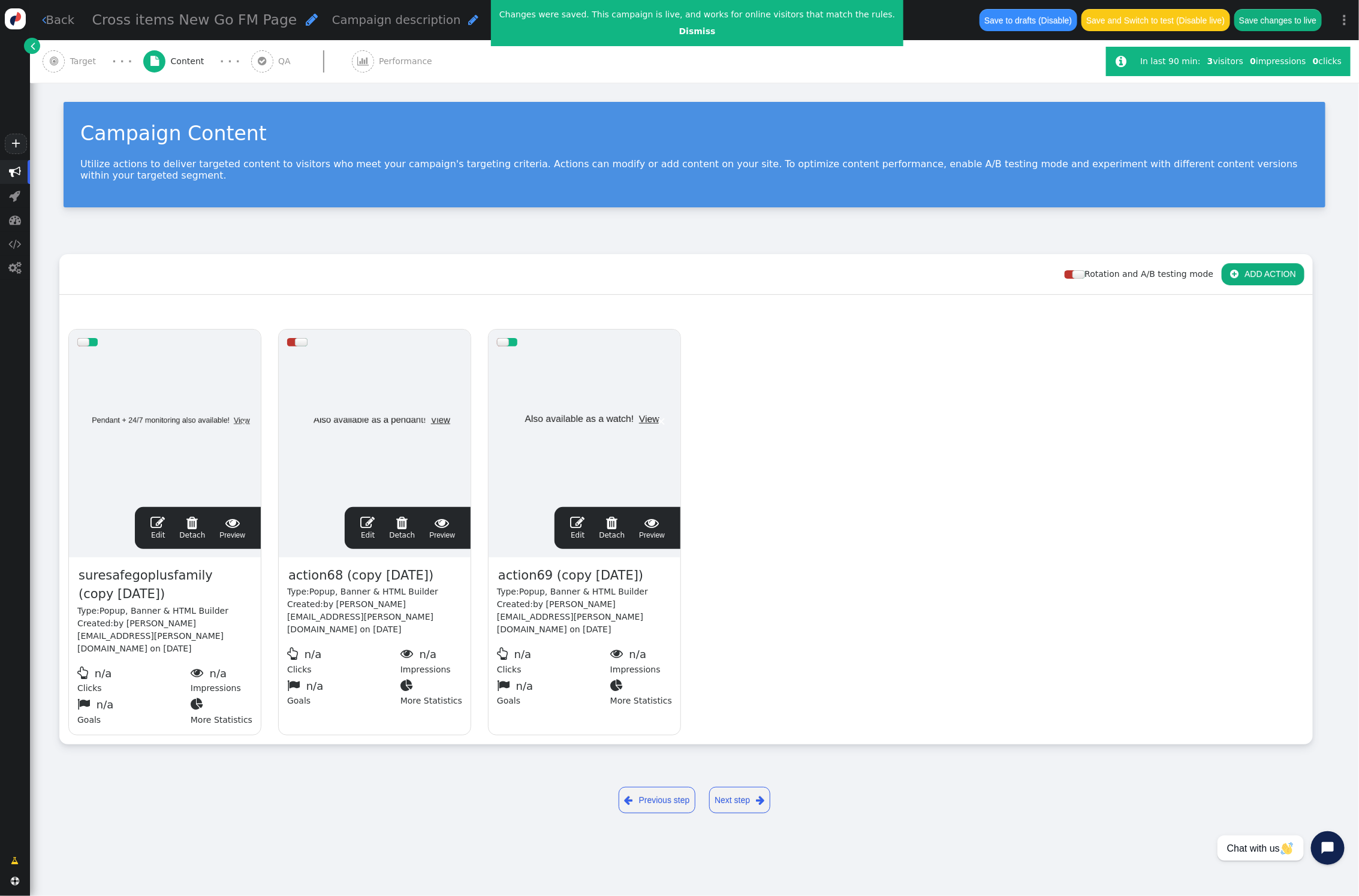
click at [515, 338] on div at bounding box center [512, 342] width 10 height 9
click at [158, 516] on span "" at bounding box center [158, 523] width 14 height 14
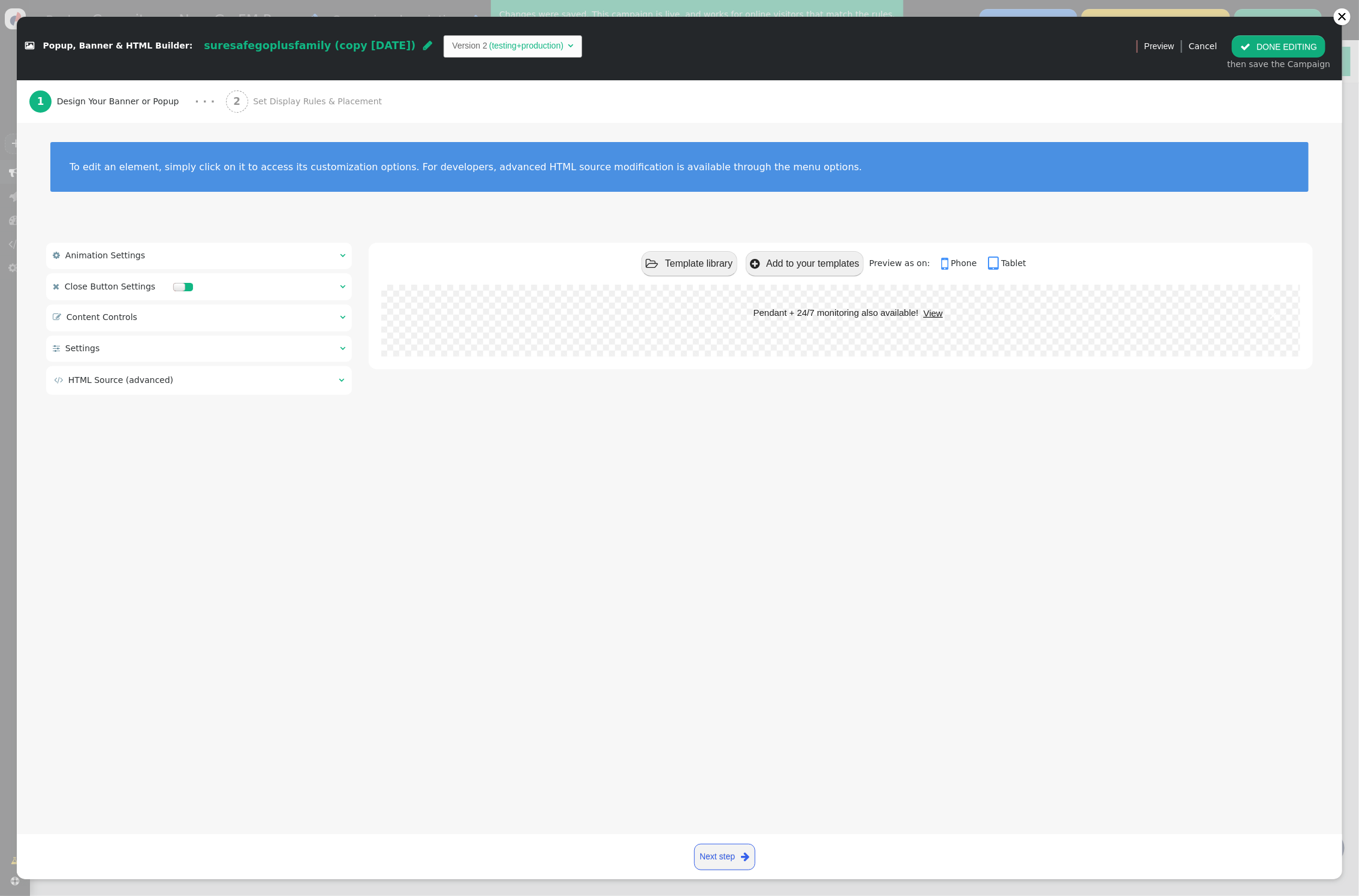
click at [737, 849] on link "Next step " at bounding box center [724, 856] width 61 height 26
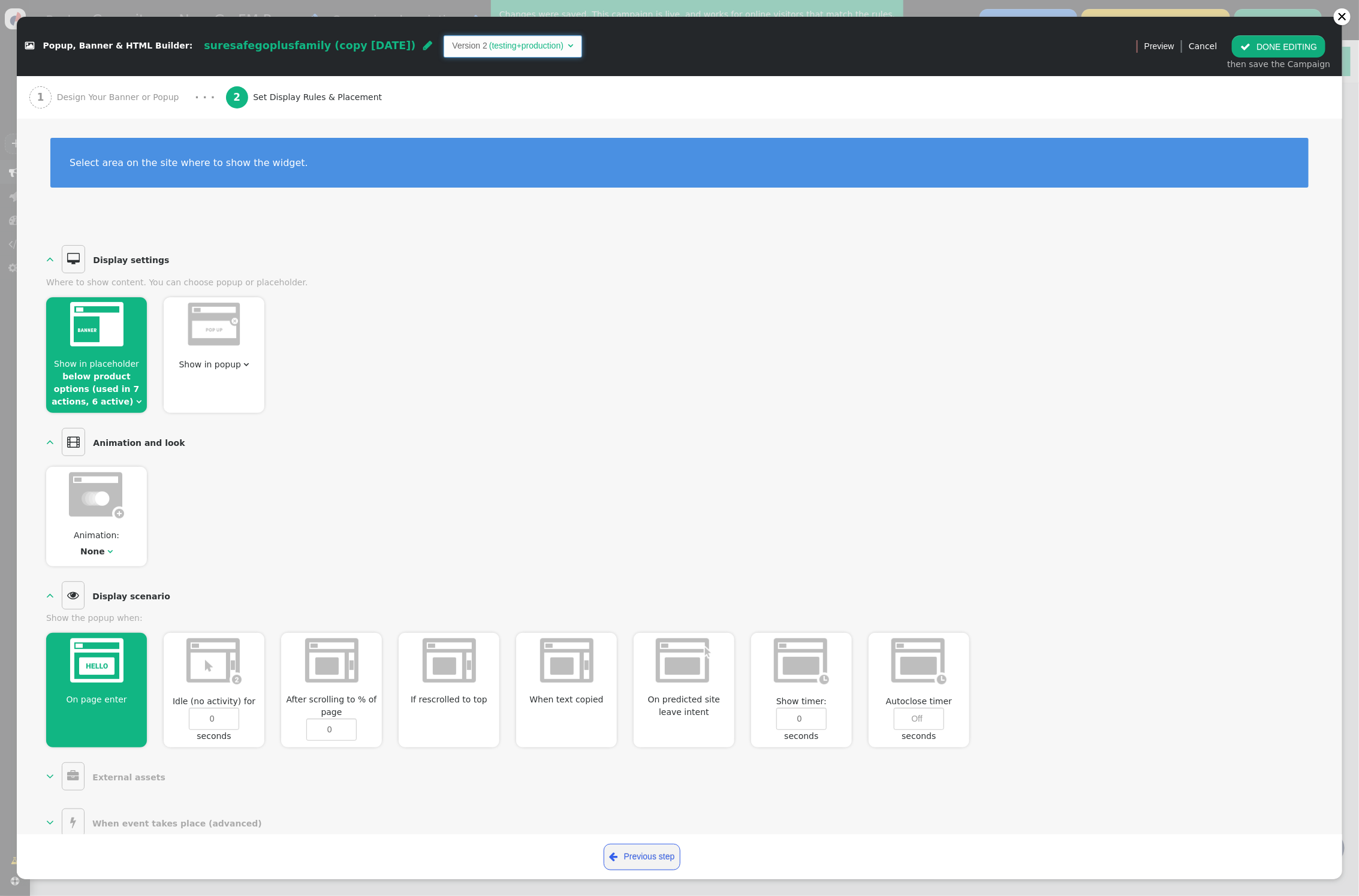
click at [568, 43] on span "" at bounding box center [570, 45] width 6 height 9
click at [1295, 47] on button " DONE EDITING" at bounding box center [1279, 45] width 93 height 21
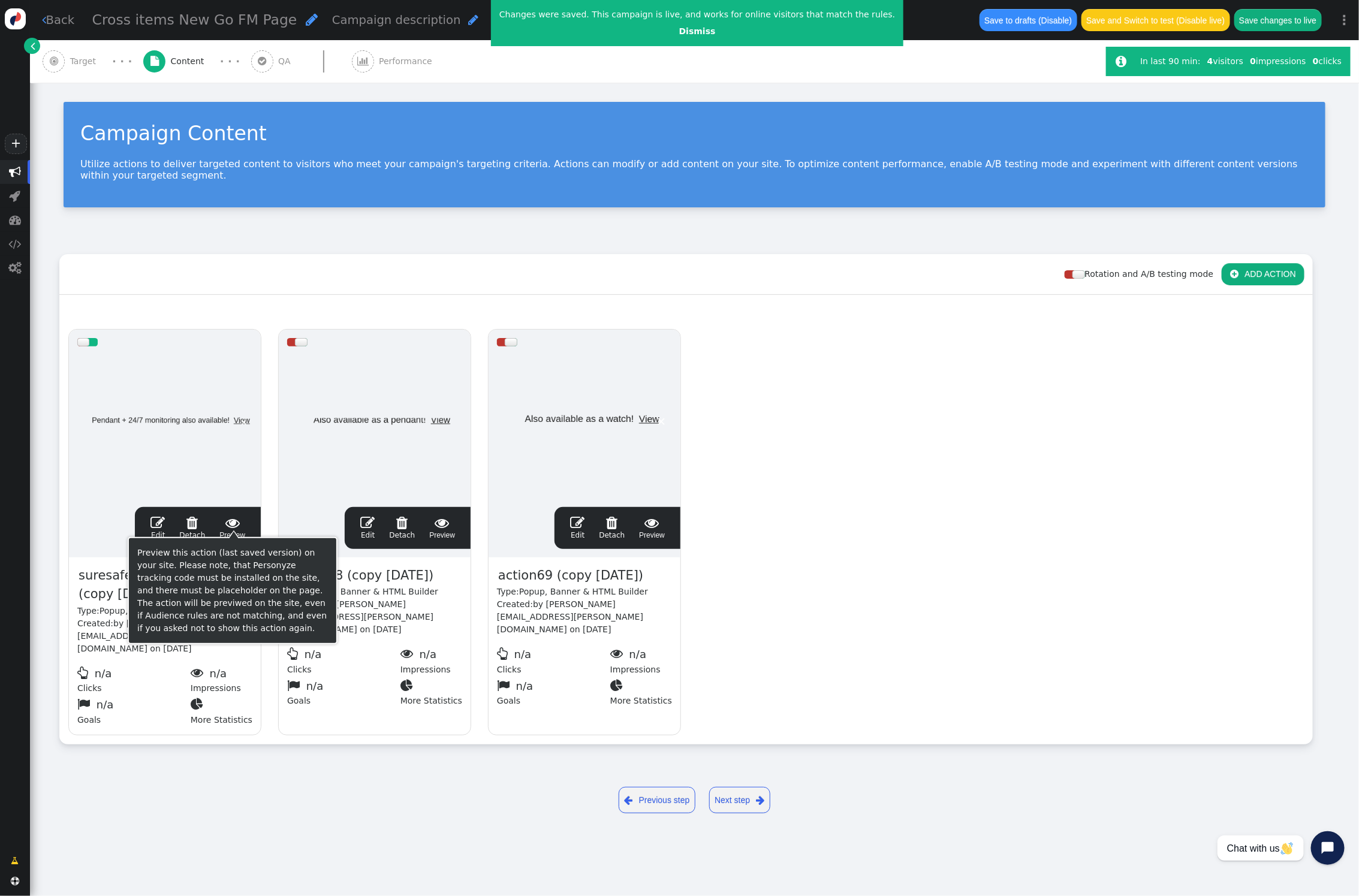
click at [232, 516] on span "" at bounding box center [232, 523] width 25 height 14
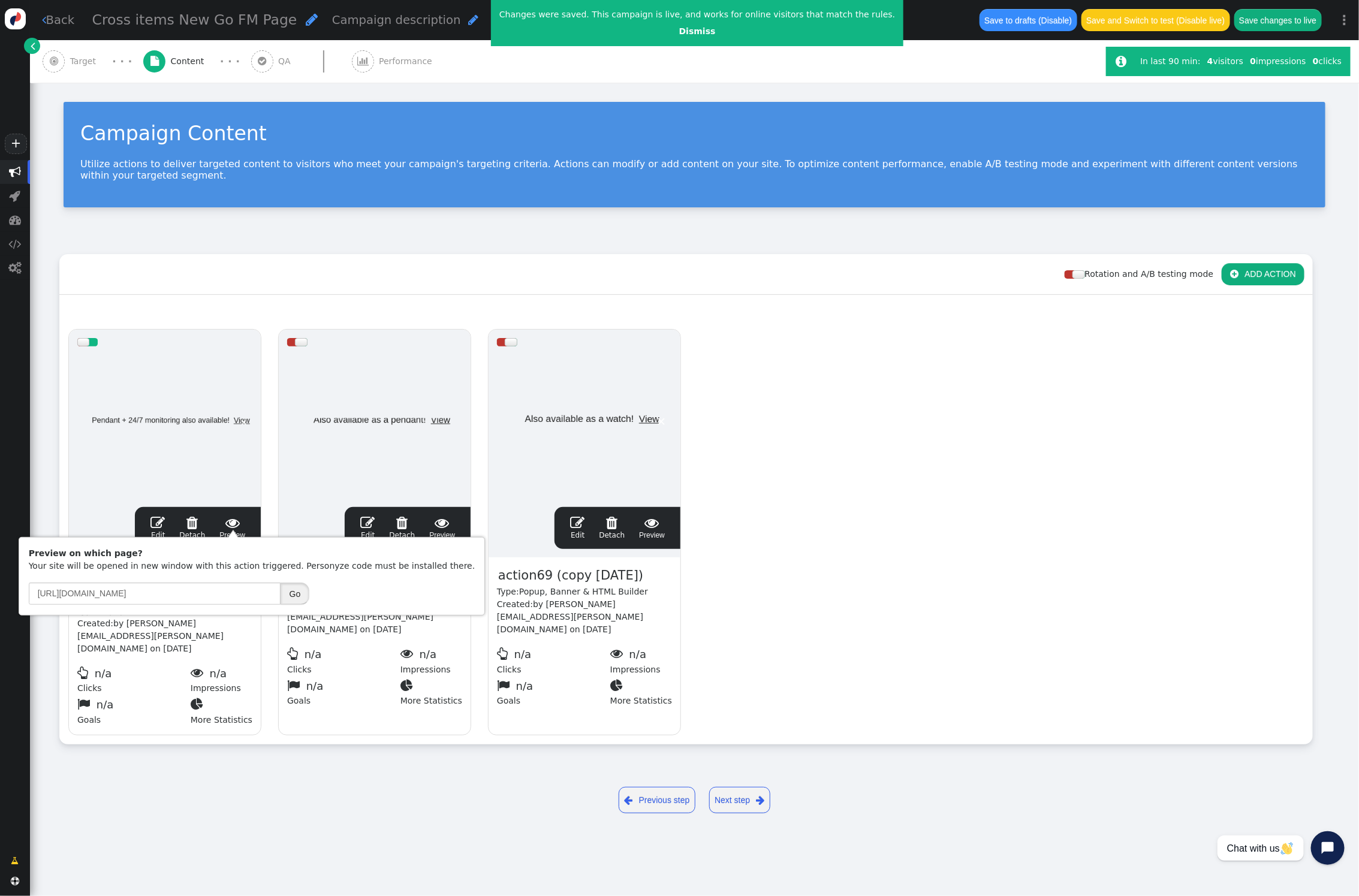
click at [300, 596] on button "Go" at bounding box center [295, 593] width 29 height 21
click at [48, 21] on link " Back" at bounding box center [58, 20] width 33 height 18
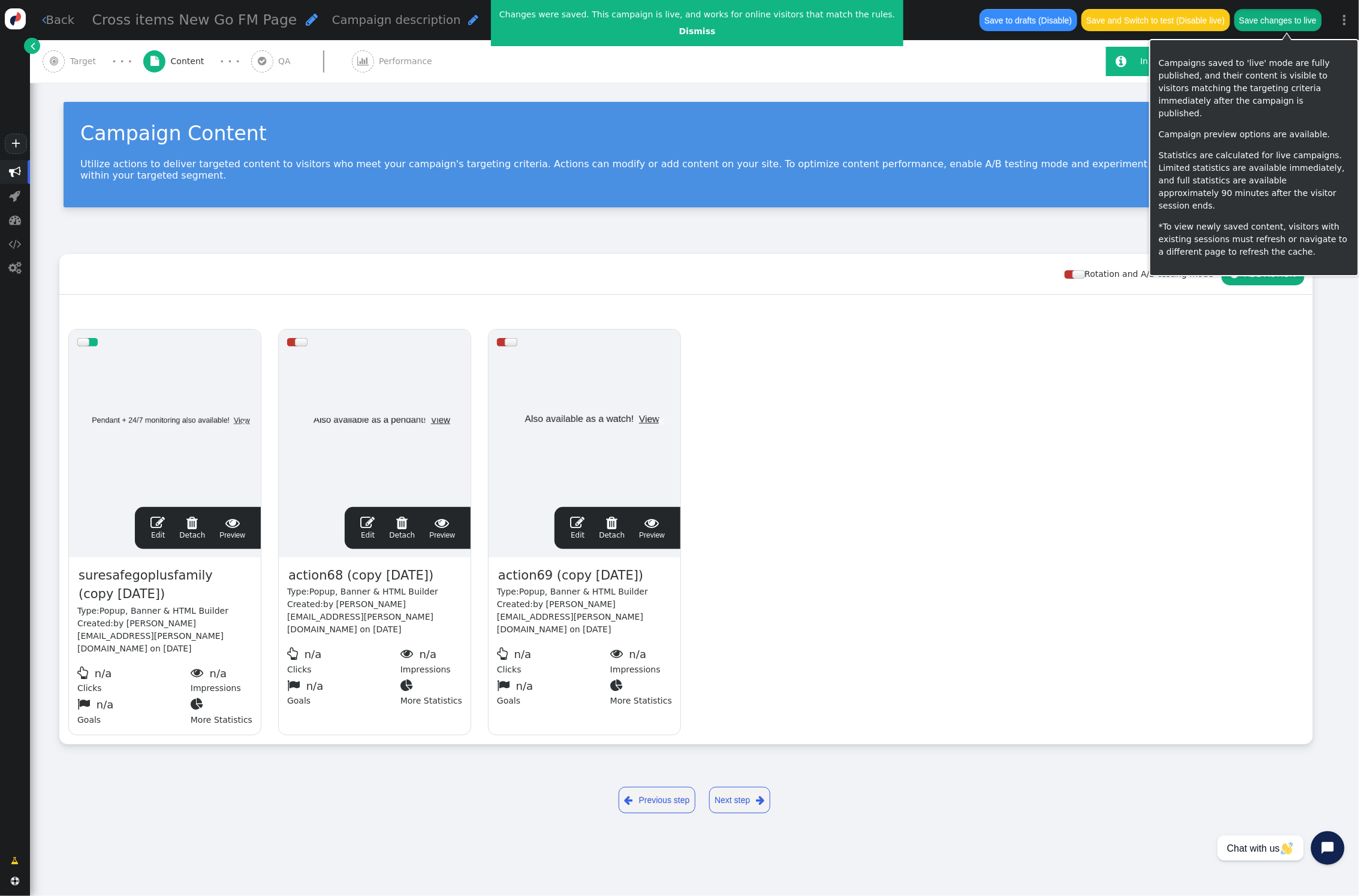
click at [1274, 24] on button "Save changes to live" at bounding box center [1279, 19] width 88 height 21
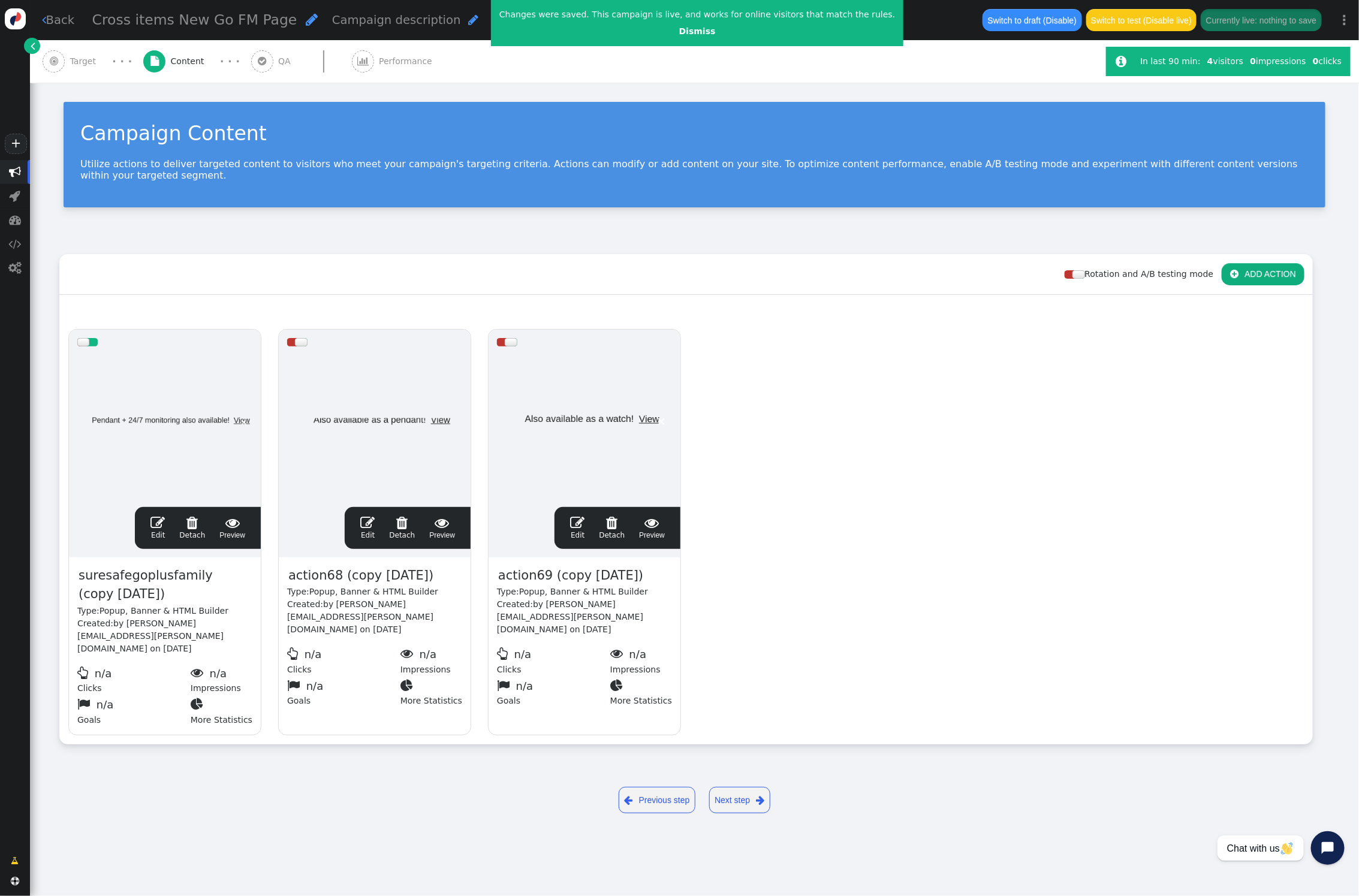
click at [155, 516] on span "" at bounding box center [158, 523] width 14 height 14
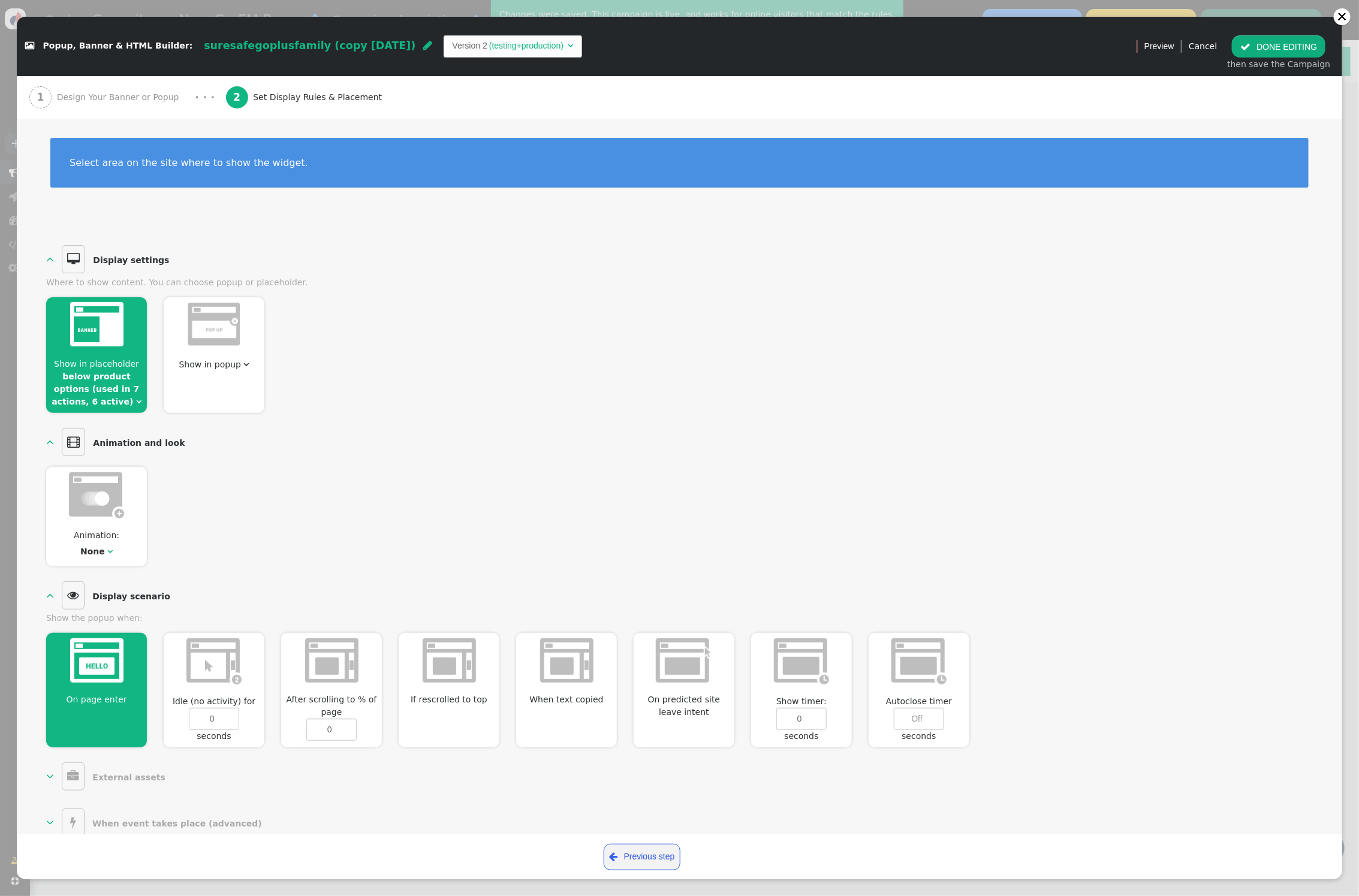
click at [639, 864] on link " Previous step" at bounding box center [642, 856] width 76 height 26
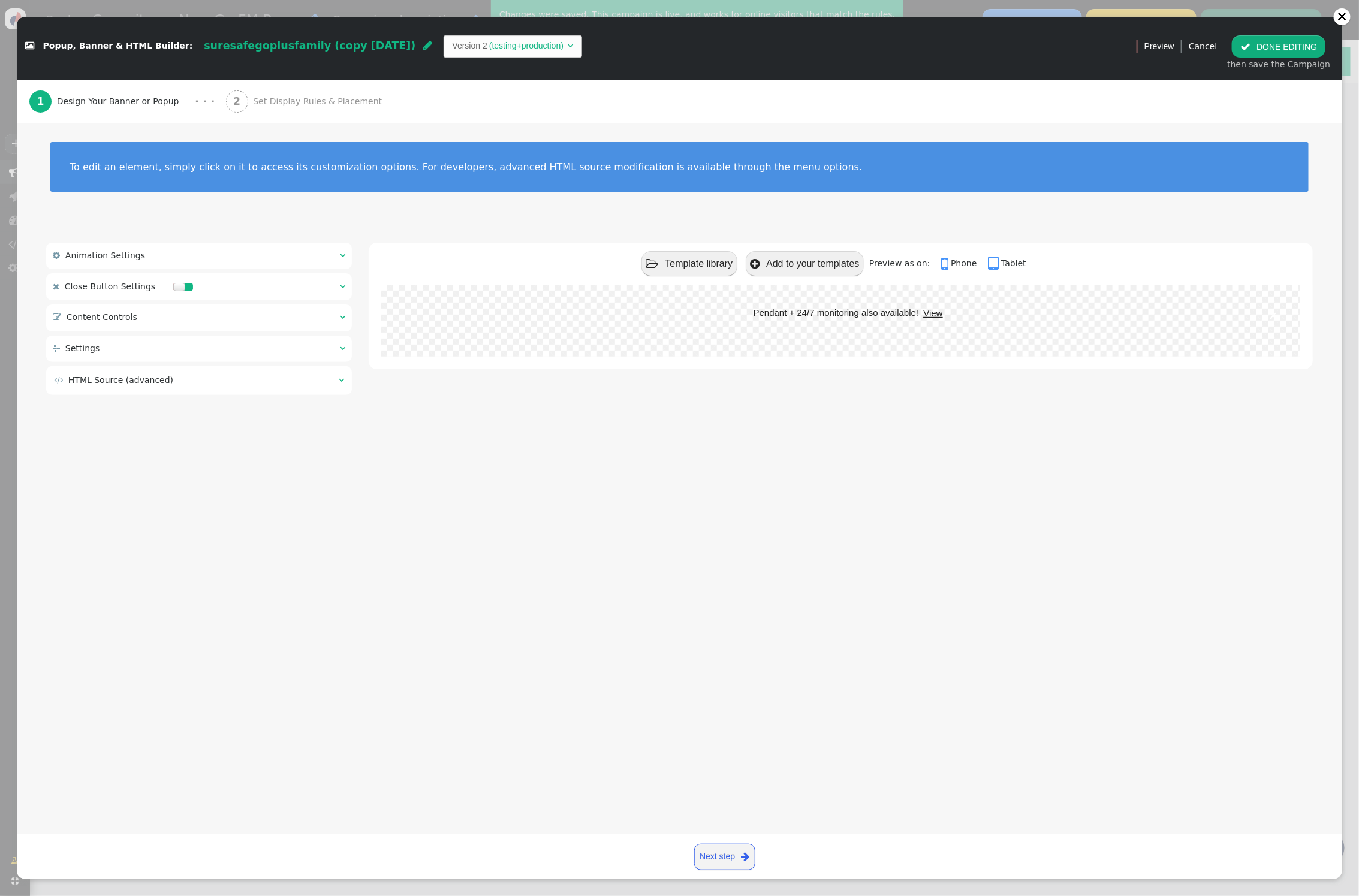
click at [335, 319] on div " Content Controls  " at bounding box center [199, 317] width 306 height 26
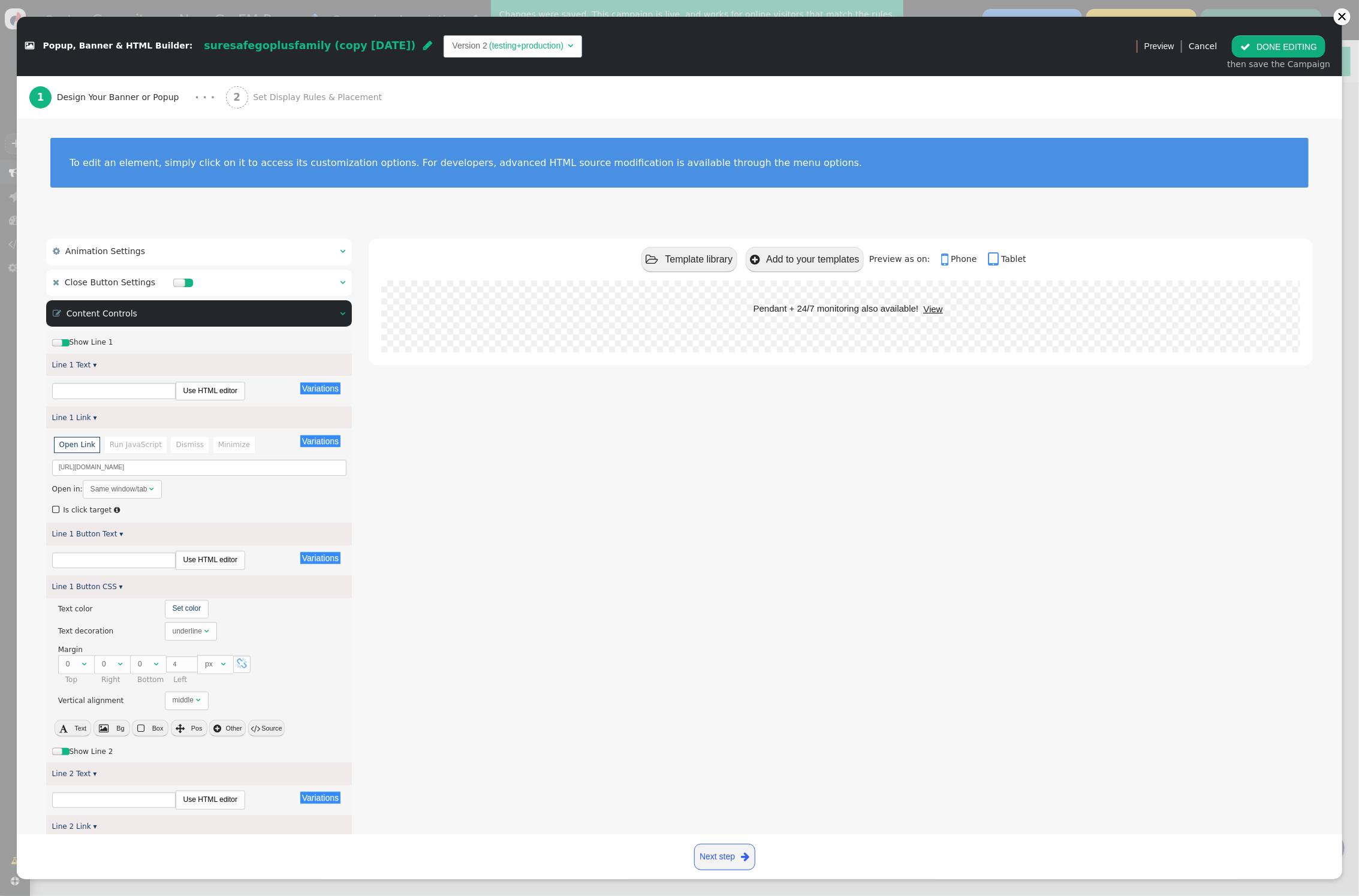
type input "Pendant + 24/7 monitoring also available!"
type input "View"
type input "Watch + 24/7 monitoring also available!"
type input "View"
type input "Discover Our Features"
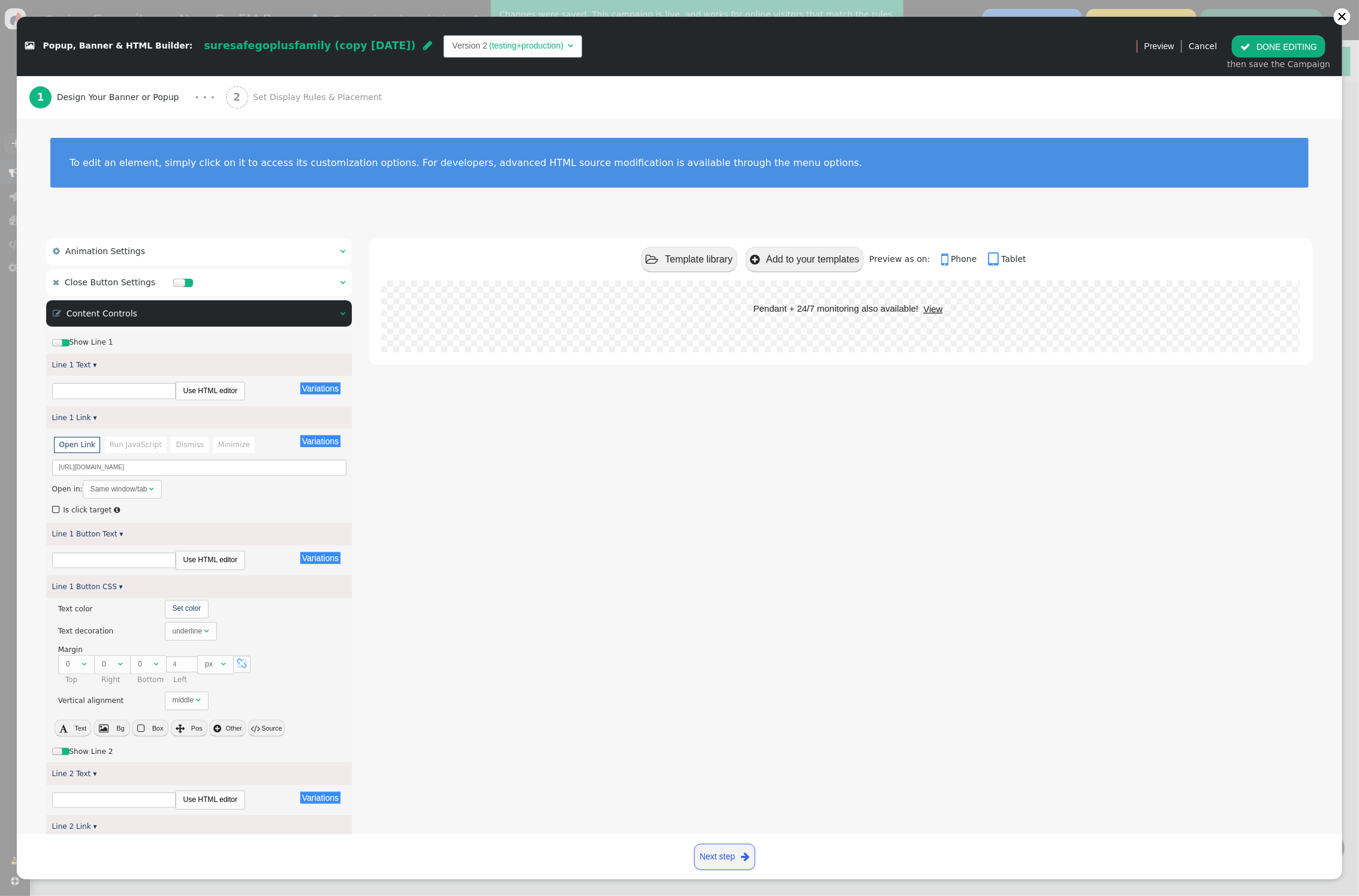
type input "Explore"
type input "Subscribe to Our Newsletter"
type input "Subscribe"
click at [150, 390] on input "Pendant + 24/7 monitoring also available!" at bounding box center [114, 391] width 123 height 16
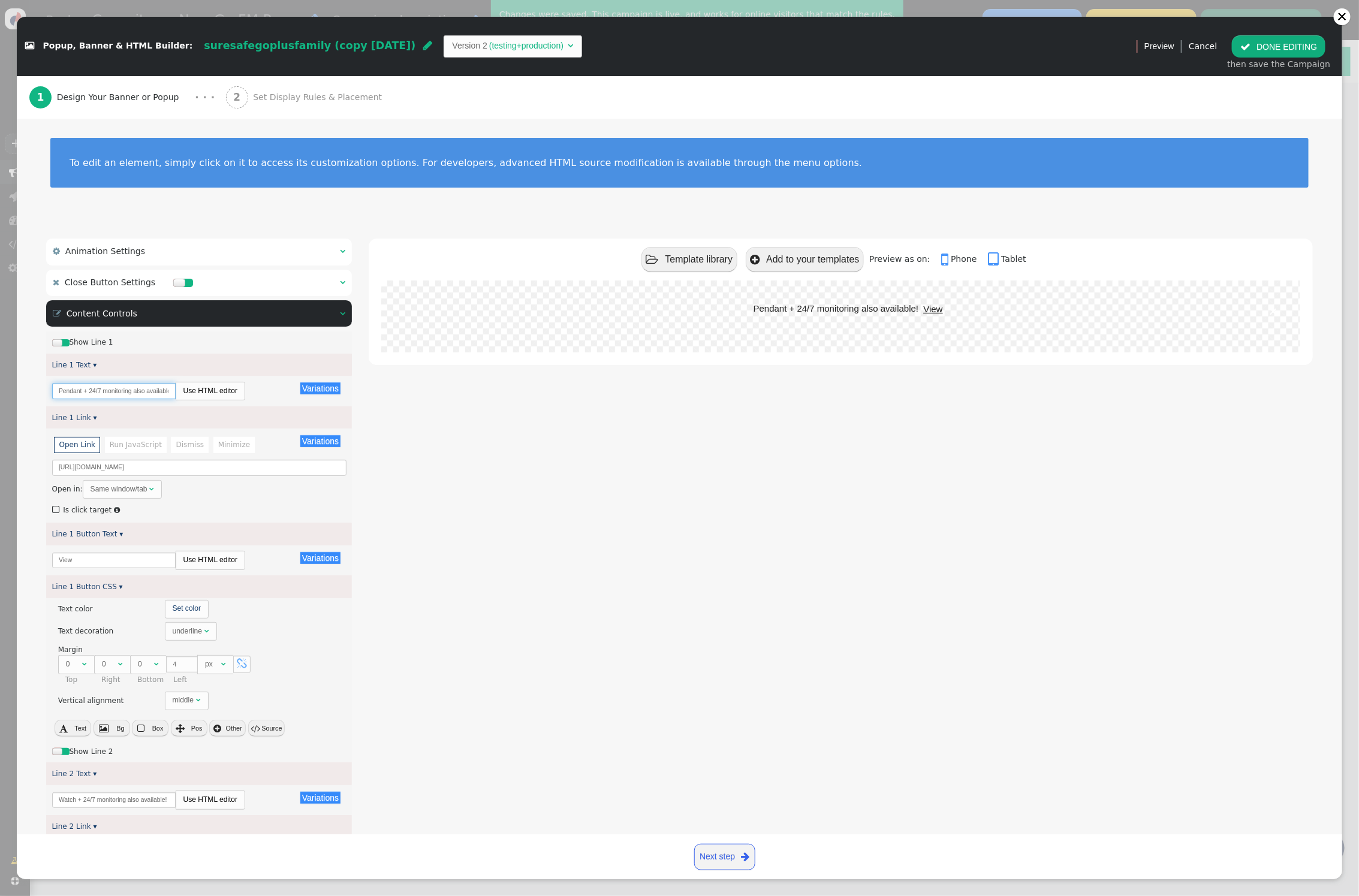
click at [150, 390] on input "Pendant + 24/7 monitoring also available!" at bounding box center [114, 391] width 123 height 16
drag, startPoint x: 141, startPoint y: 390, endPoint x: 47, endPoint y: 392, distance: 94.0
click at [33, 392] on div " Animation Settings    Close Button Settings    Content Controls   Sho…" at bounding box center [679, 750] width 1326 height 1058
click at [62, 390] on input "pendant also available with 24/7 monitoring!" at bounding box center [114, 391] width 123 height 16
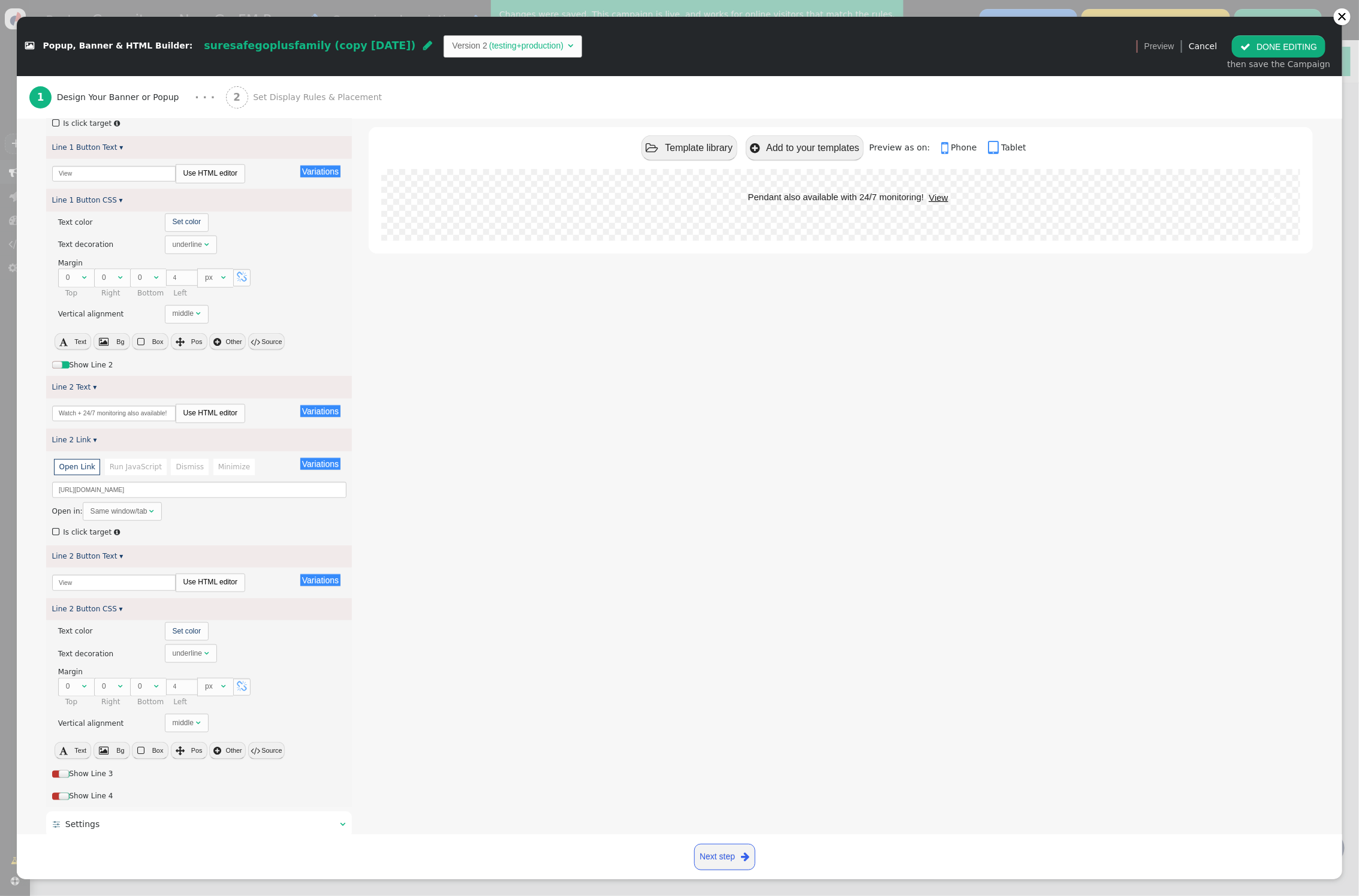
scroll to position [414, 0]
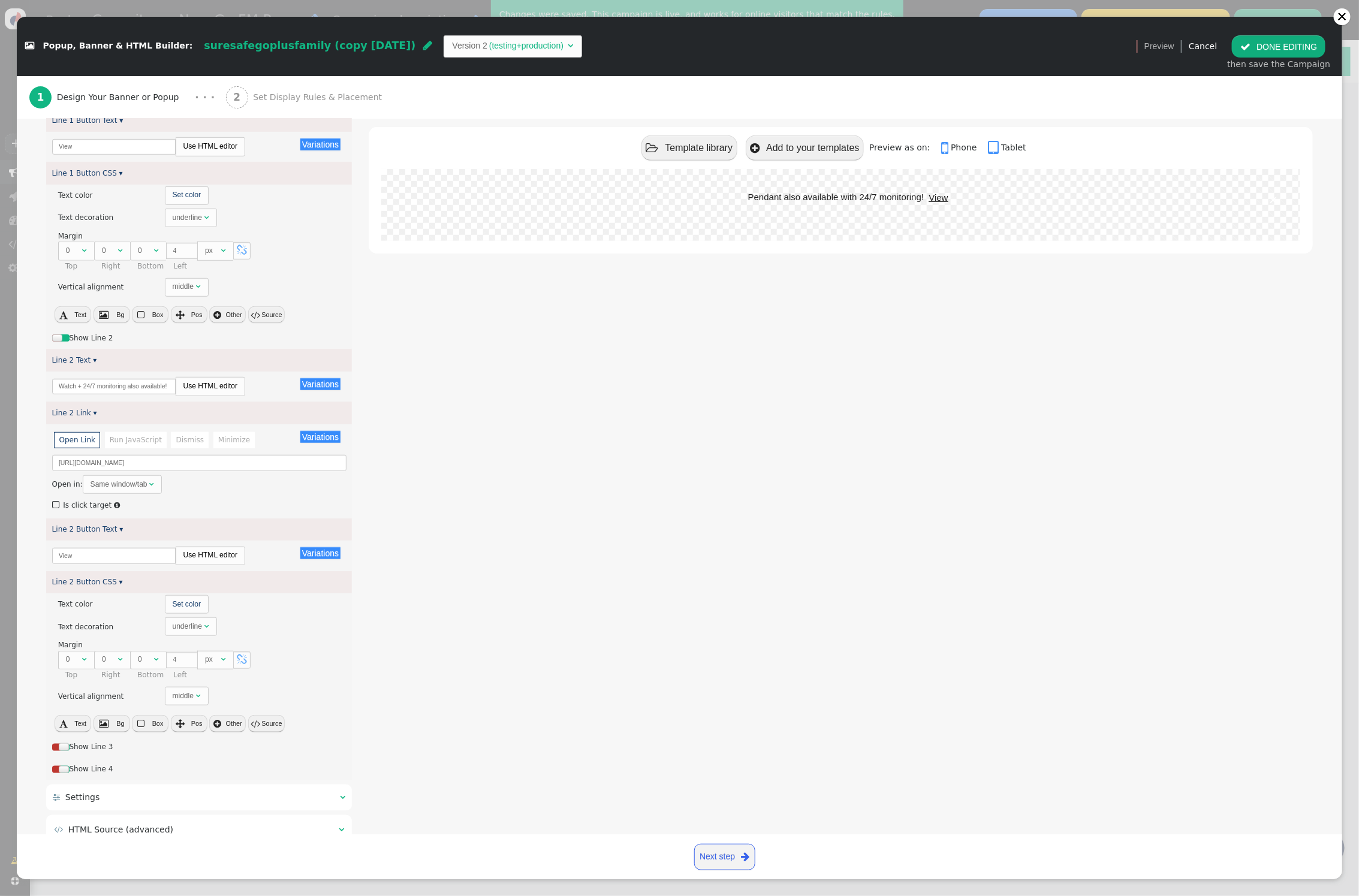
type input "Pendant also available with 24/7 monitoring!"
click at [143, 387] on input "Watch + 24/7 monitoring also available!" at bounding box center [114, 387] width 123 height 16
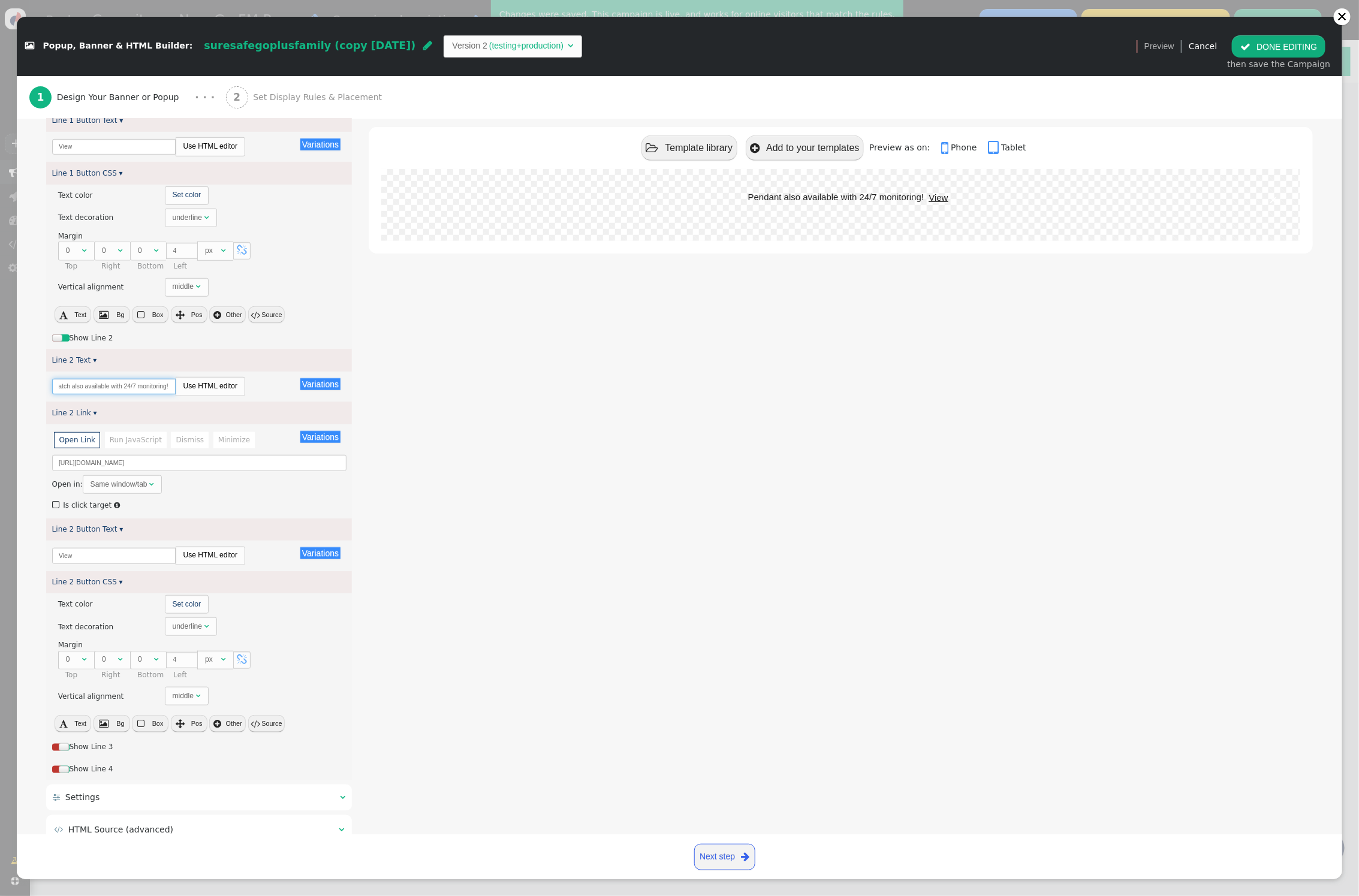
type input "Watch also available with 24/7 monitoring!"
click at [717, 854] on link "Next step " at bounding box center [724, 856] width 61 height 26
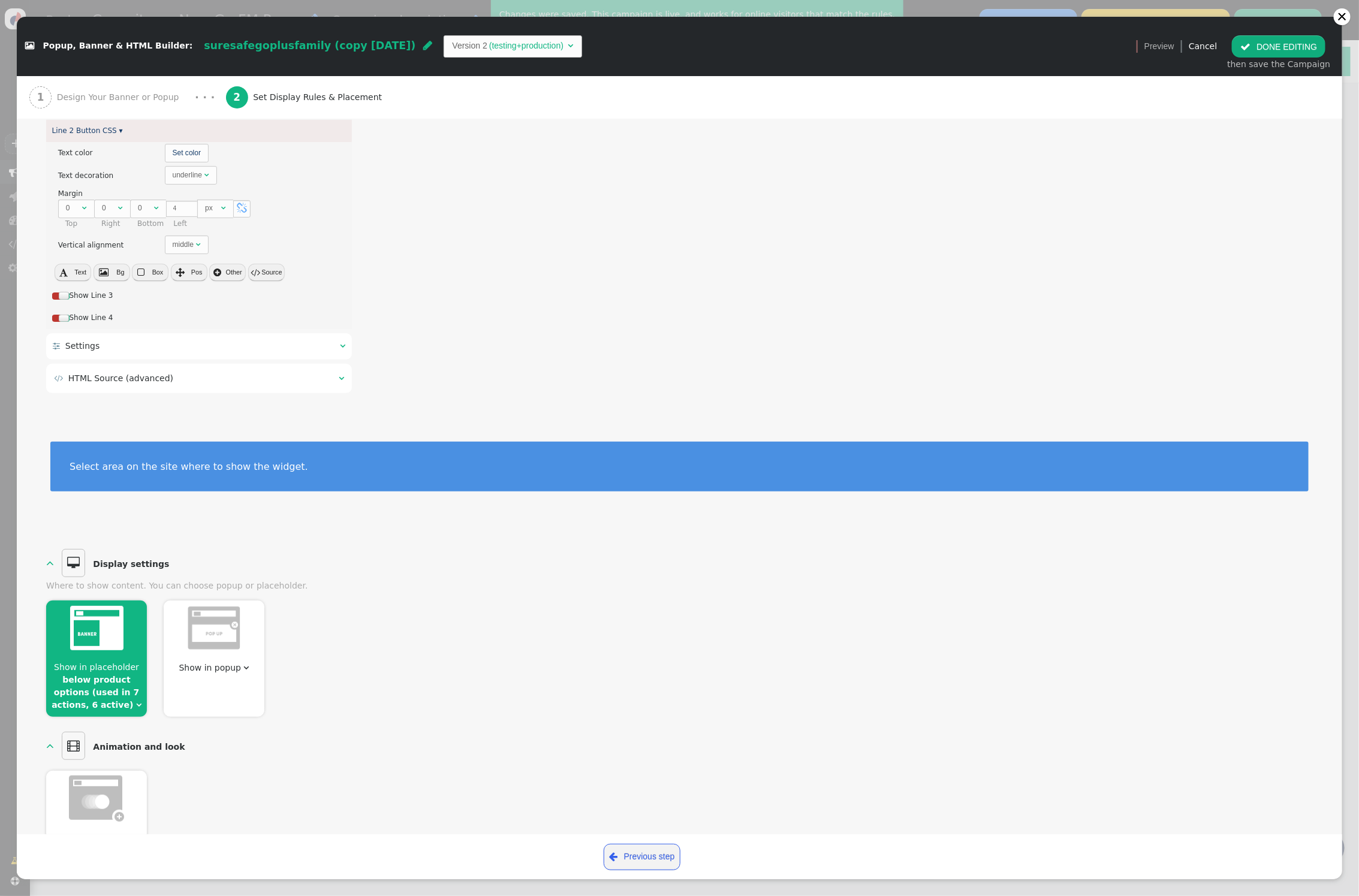
scroll to position [256, 0]
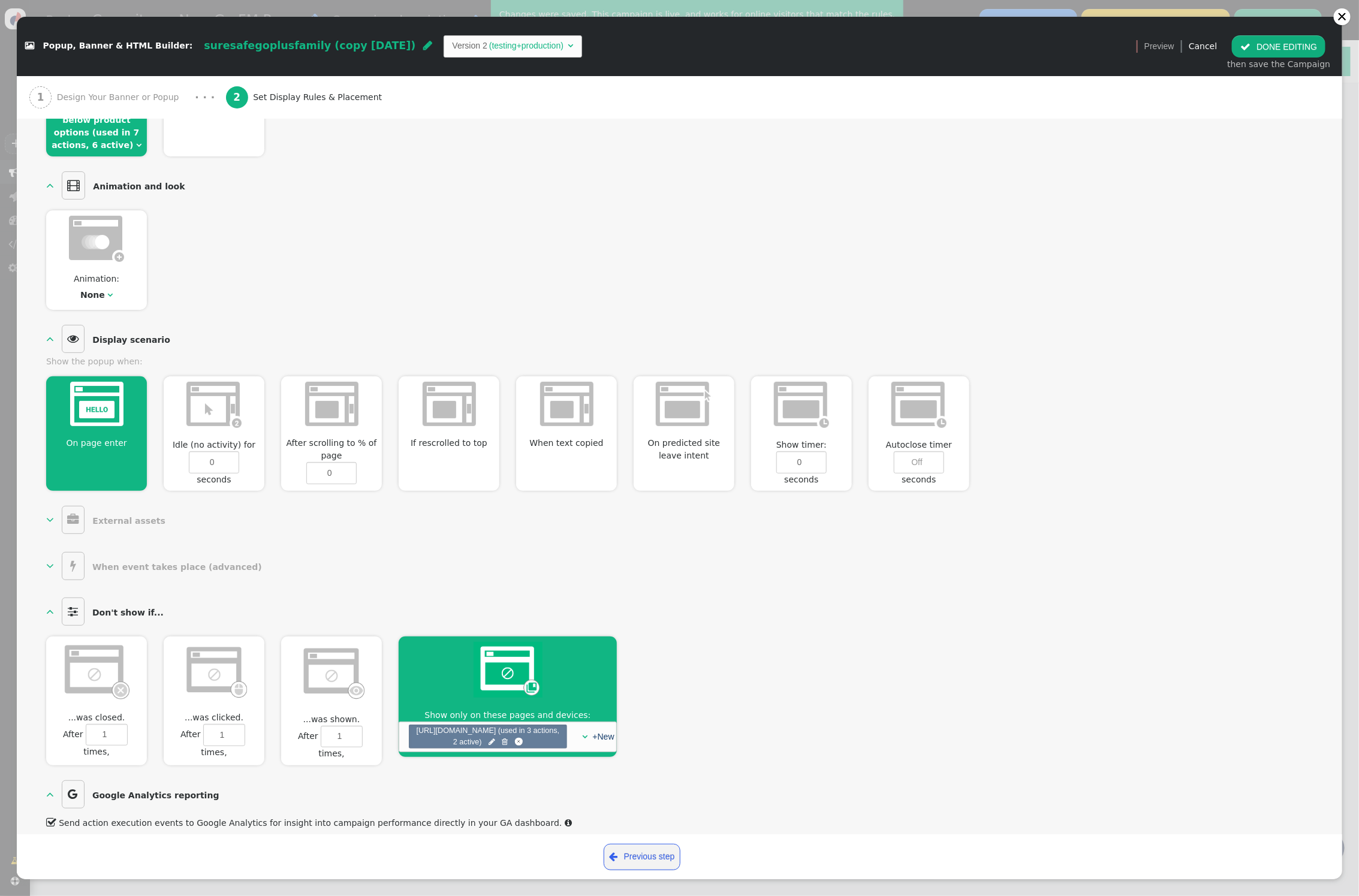
drag, startPoint x: 1266, startPoint y: 62, endPoint x: 1274, endPoint y: 56, distance: 10.0
click at [1269, 60] on div "then save the Campaign" at bounding box center [1279, 64] width 103 height 13
click at [1278, 50] on button " DONE EDITING" at bounding box center [1279, 45] width 93 height 21
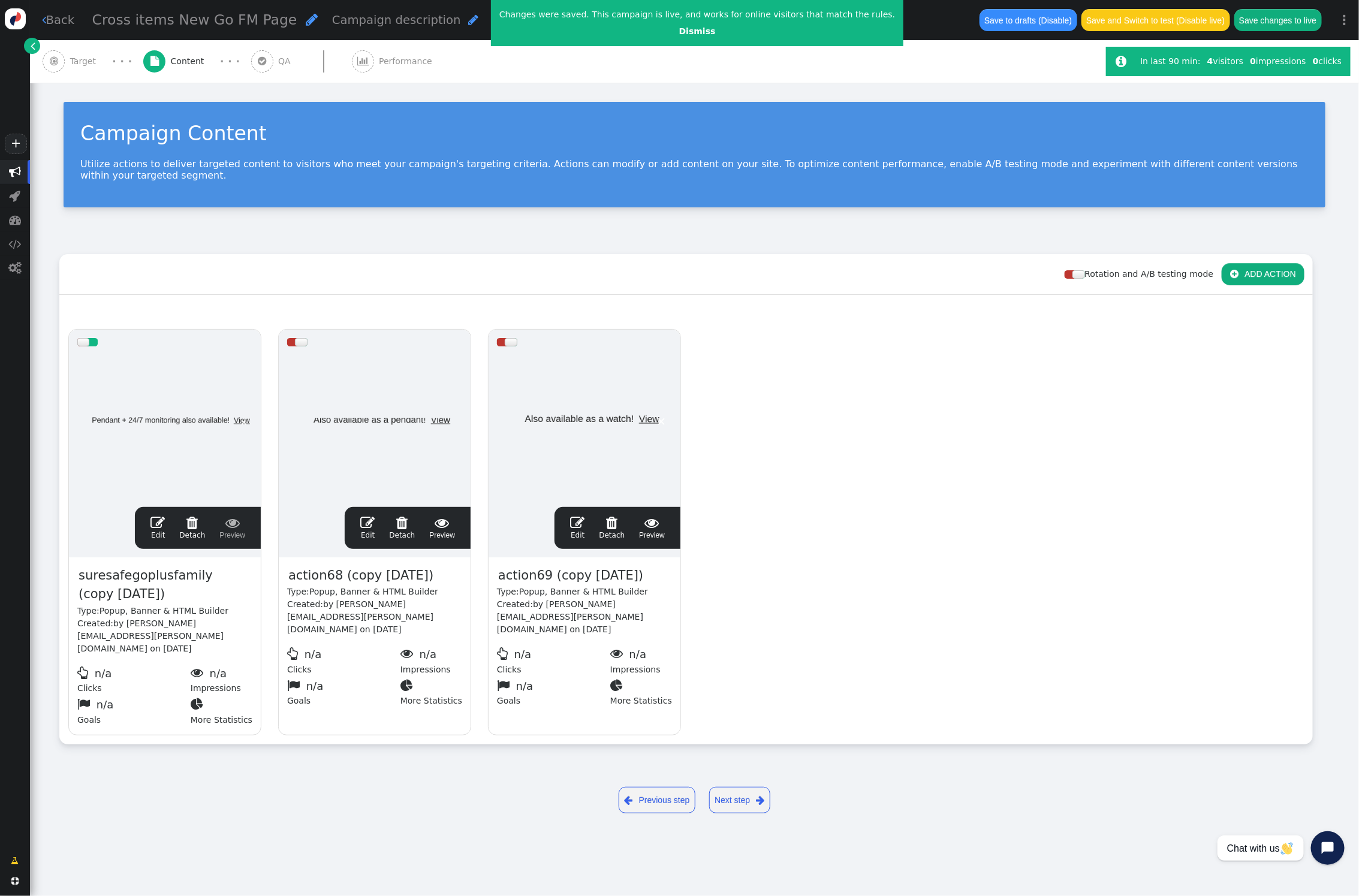
click at [232, 516] on span "" at bounding box center [232, 523] width 25 height 14
click at [234, 516] on span "" at bounding box center [232, 523] width 25 height 14
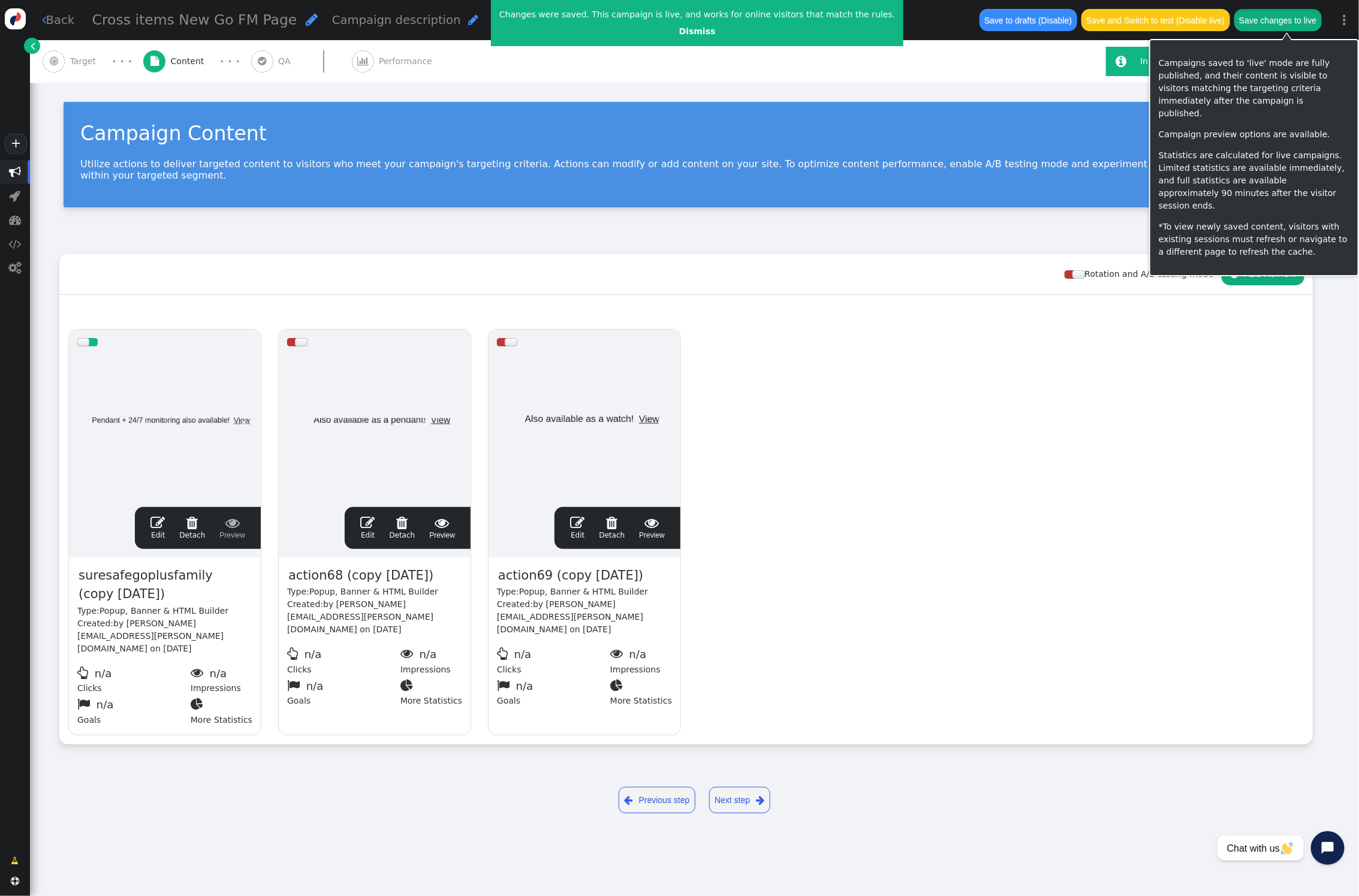
click at [1281, 21] on button "Save changes to live" at bounding box center [1279, 19] width 88 height 21
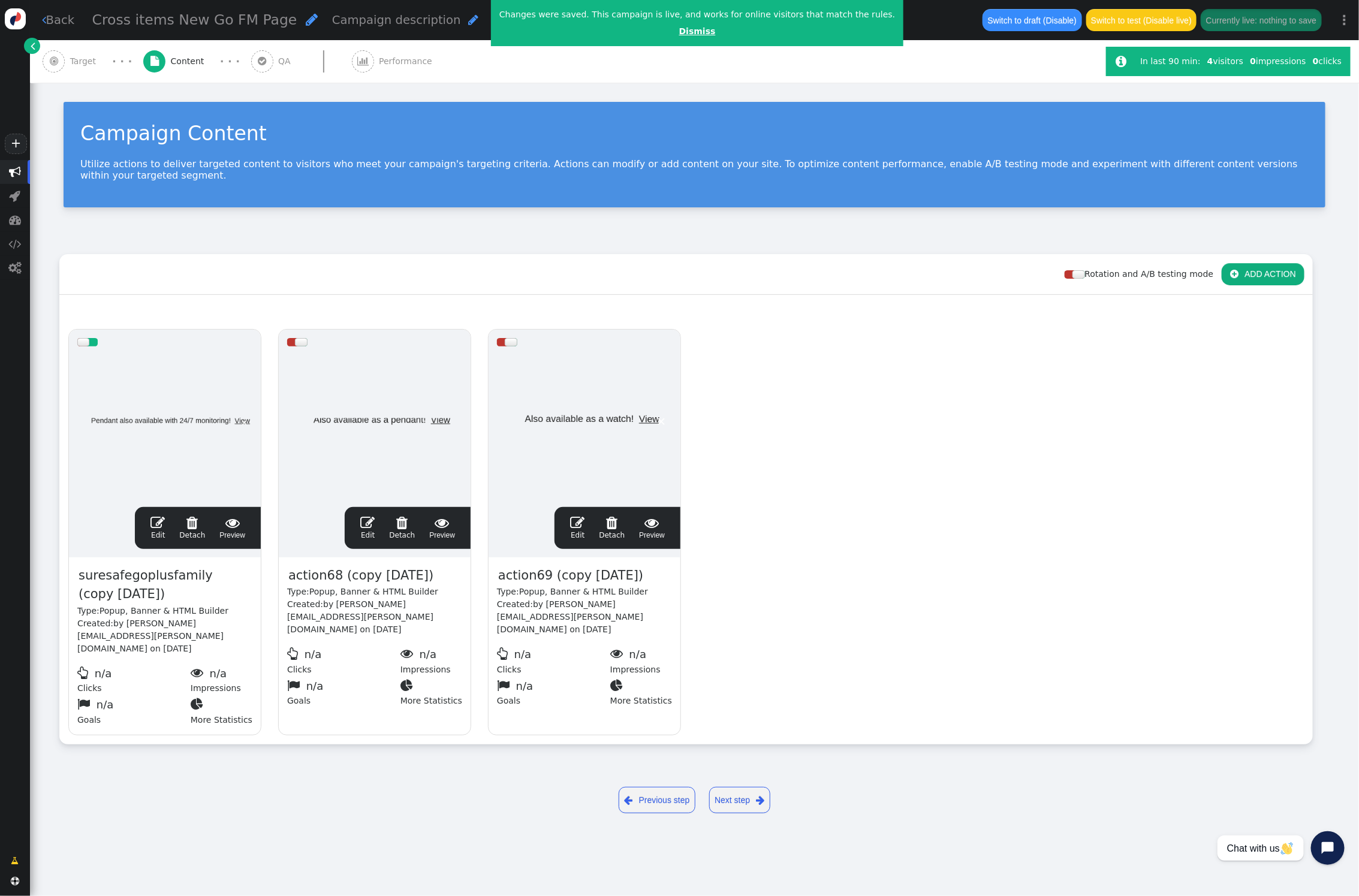
click at [689, 35] on link "Dismiss" at bounding box center [697, 31] width 37 height 10
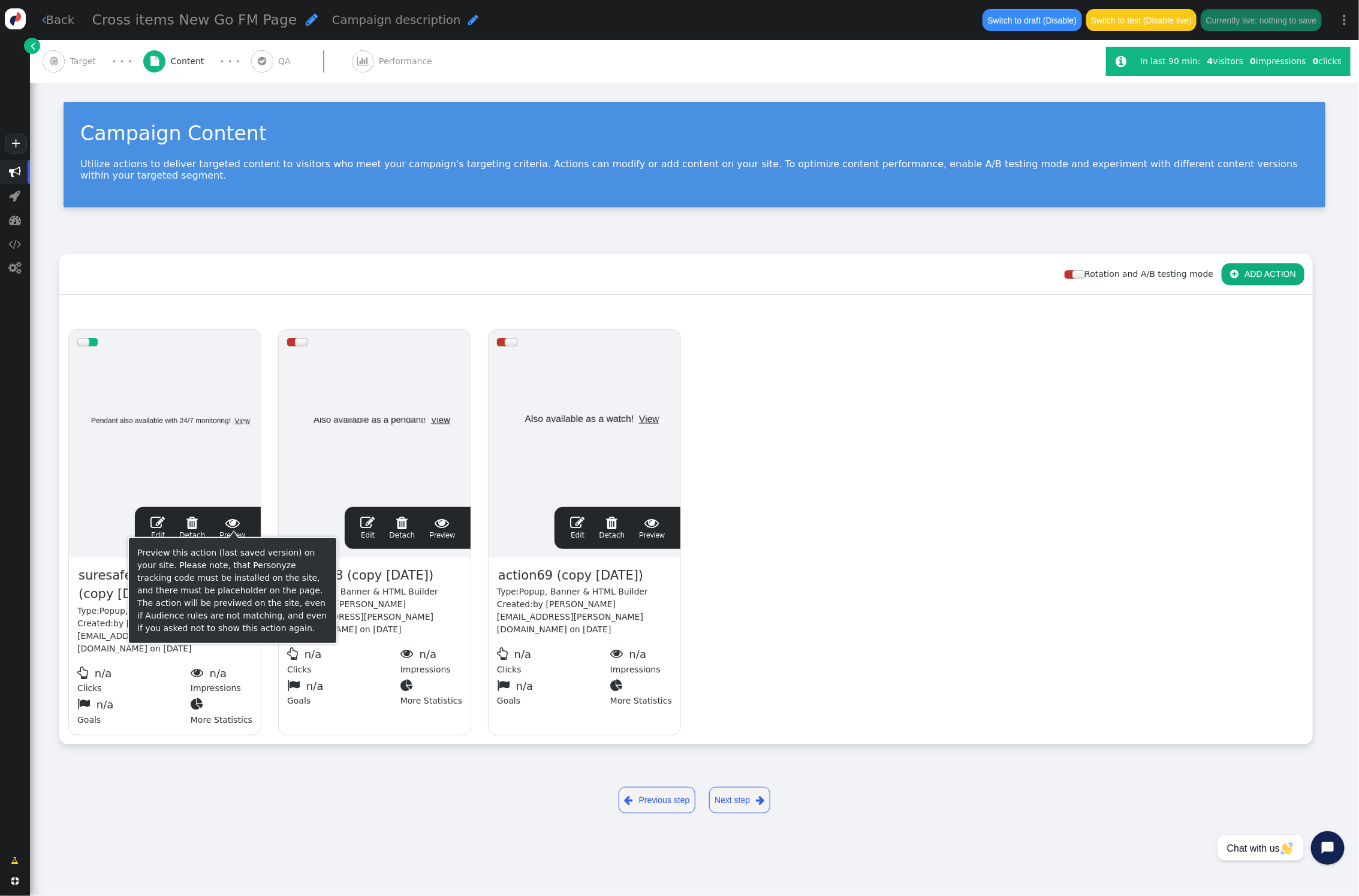
click at [234, 517] on span "" at bounding box center [232, 523] width 25 height 14
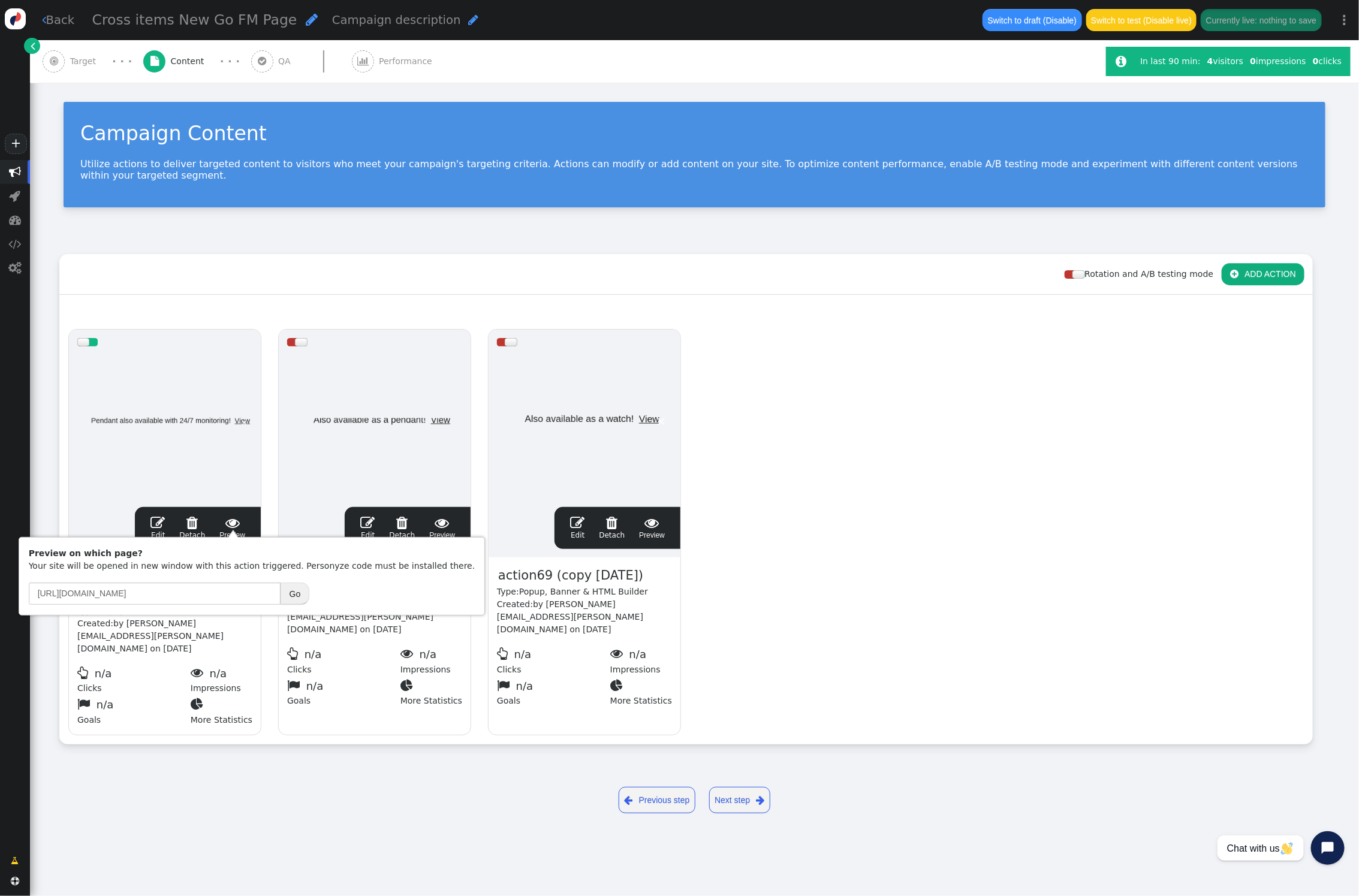
click at [302, 590] on button "Go" at bounding box center [295, 593] width 29 height 21
click at [55, 18] on link " Back" at bounding box center [58, 20] width 33 height 18
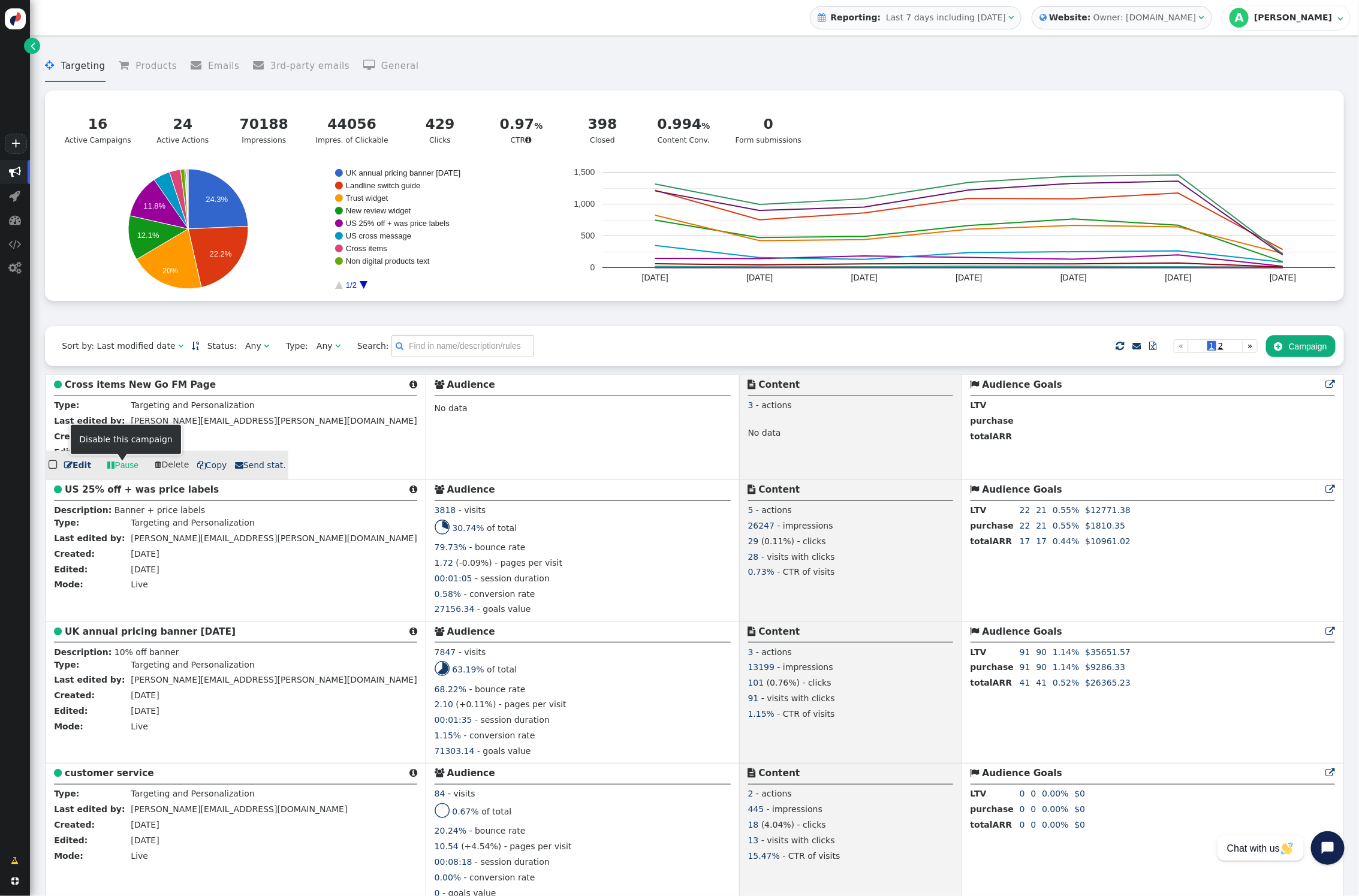
click at [120, 467] on link " Pause" at bounding box center [123, 465] width 48 height 21
click at [209, 469] on span " Copy" at bounding box center [213, 465] width 30 height 10
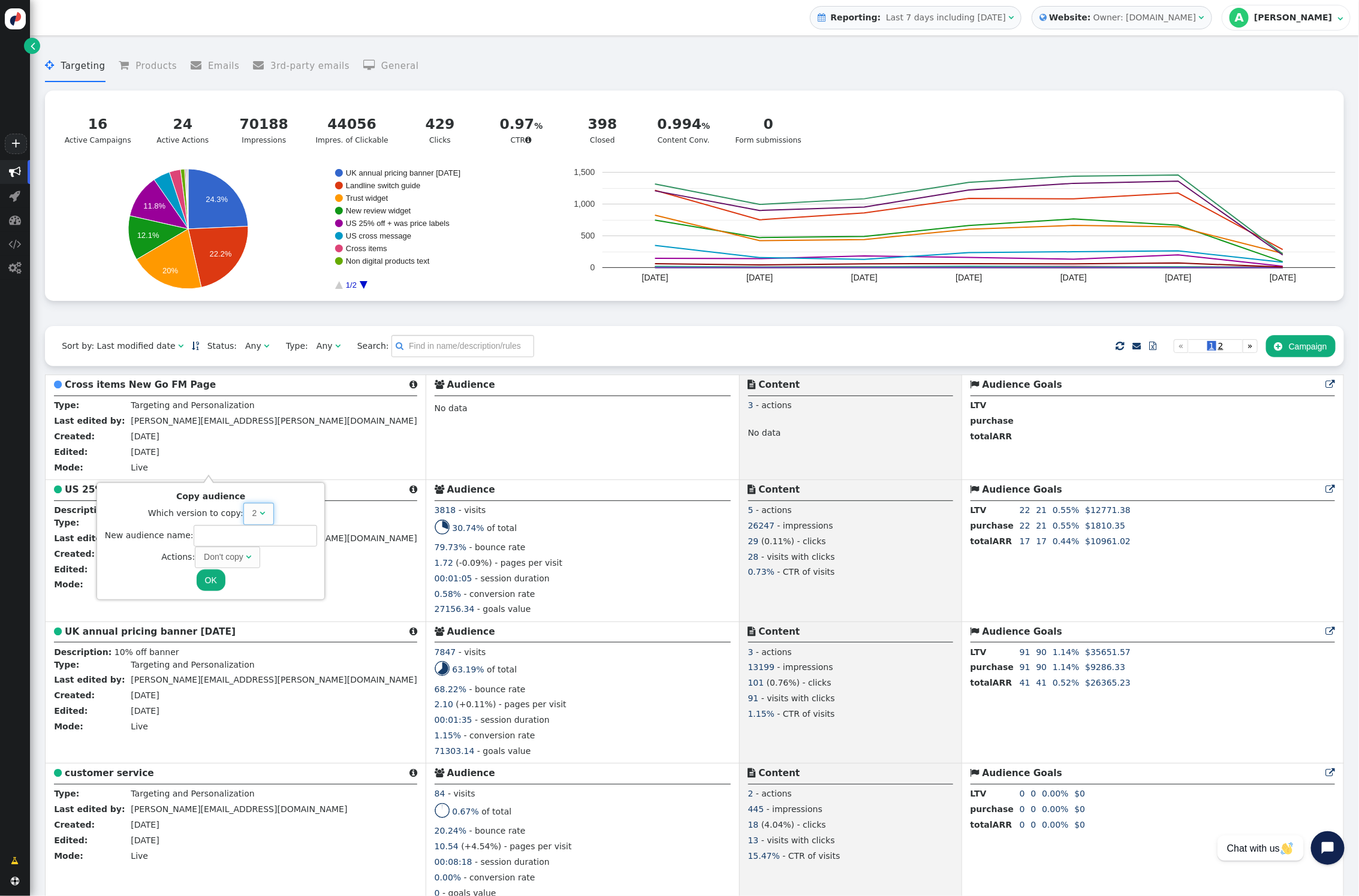
click at [260, 516] on span "" at bounding box center [262, 512] width 6 height 9
click at [235, 532] on input "text" at bounding box center [255, 536] width 123 height 21
click at [236, 555] on div "Don't copy" at bounding box center [224, 557] width 40 height 13
type input "Criss Items Go Page"
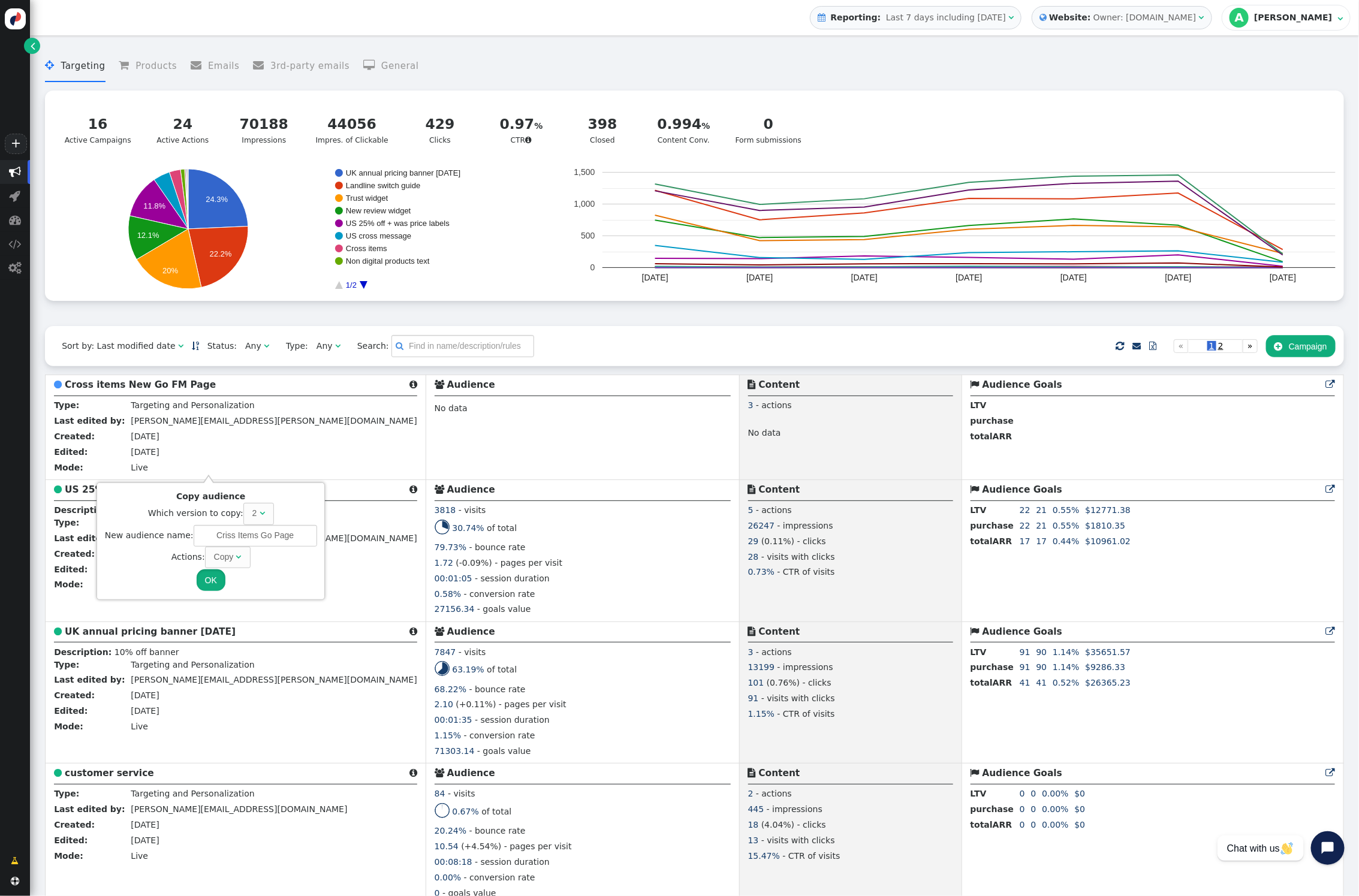
click at [201, 582] on button "OK" at bounding box center [211, 579] width 29 height 21
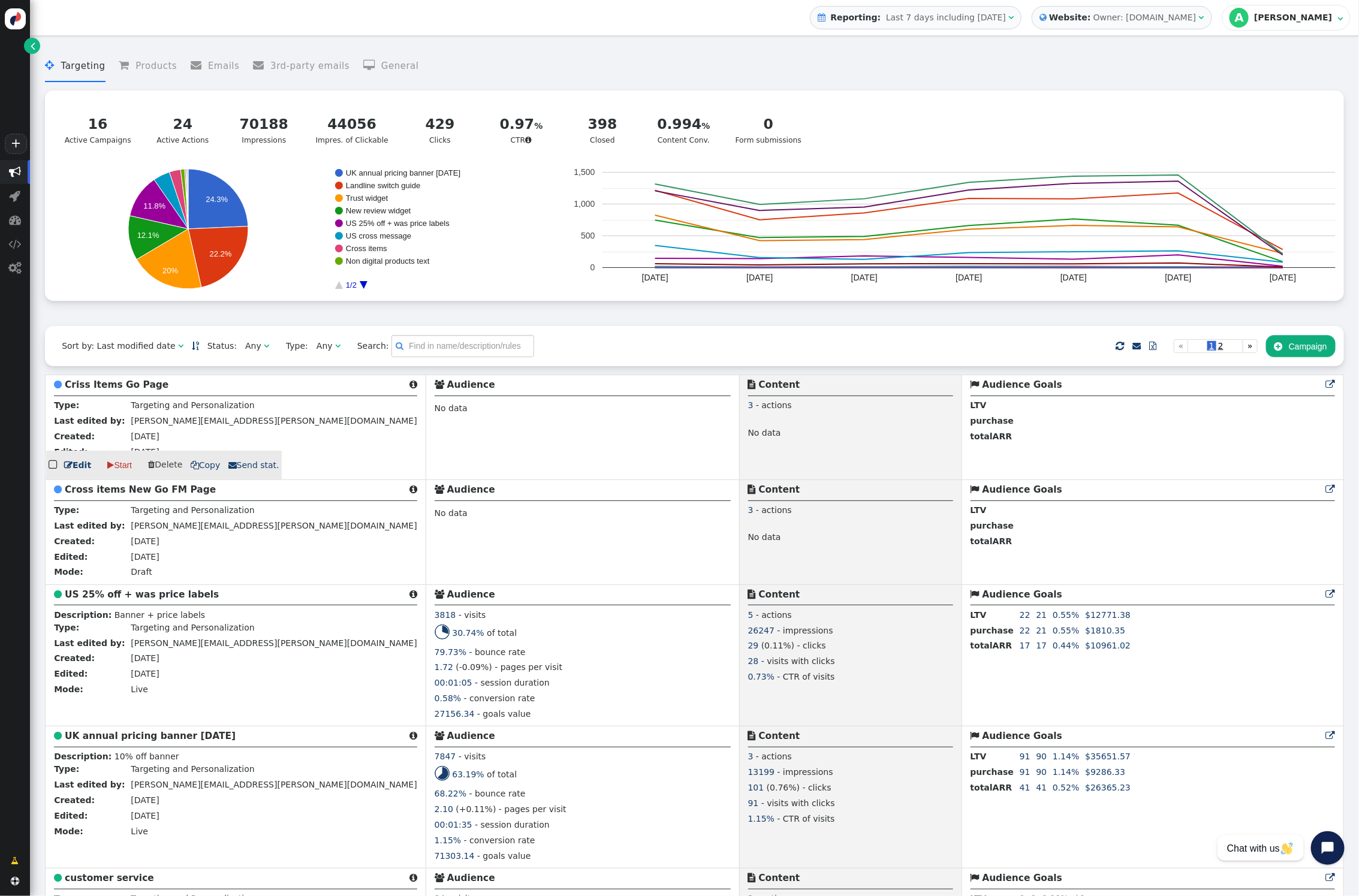
click at [76, 465] on link " Edit" at bounding box center [78, 466] width 27 height 13
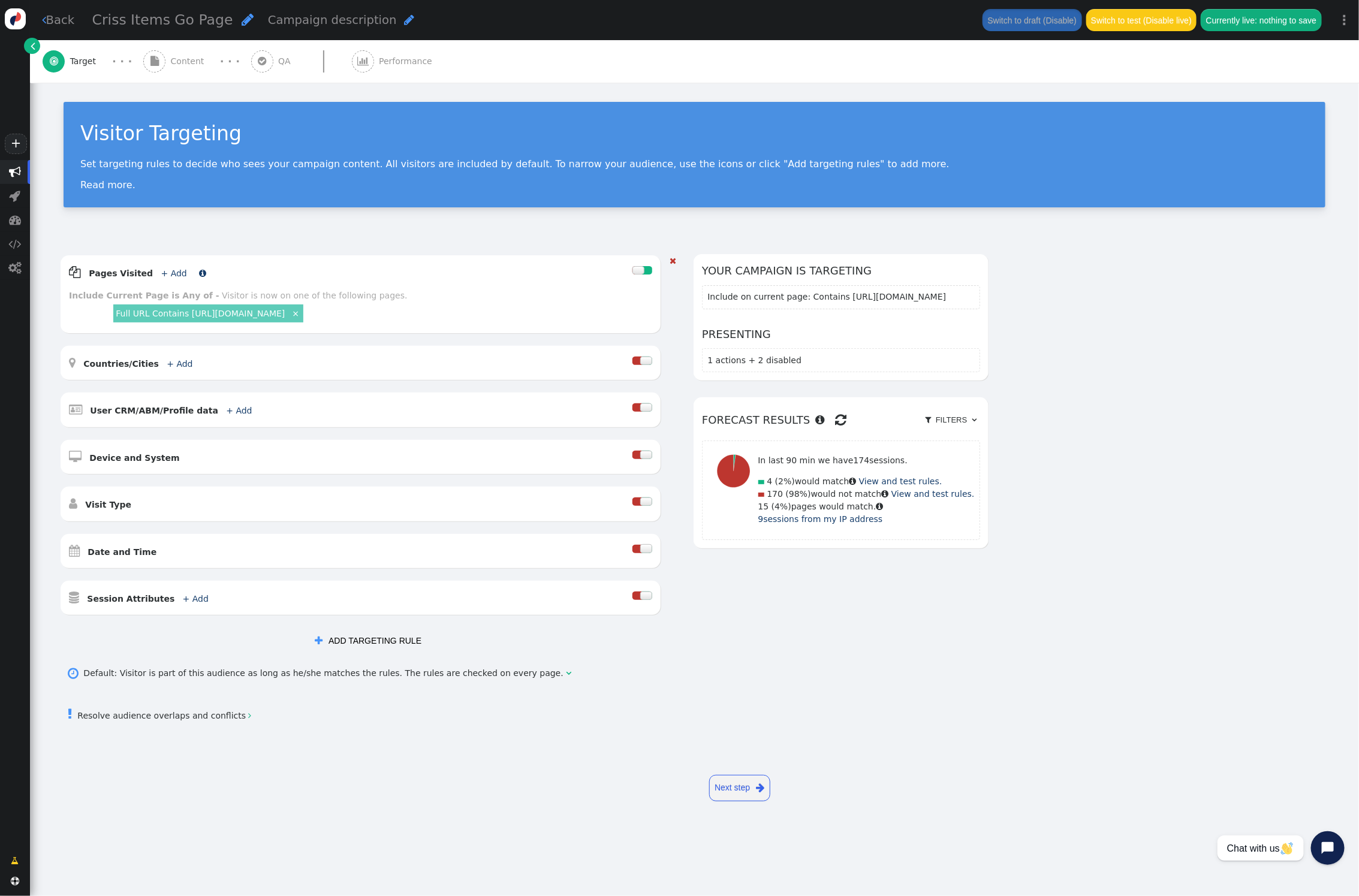
click at [164, 272] on link "+ Add" at bounding box center [174, 273] width 25 height 10
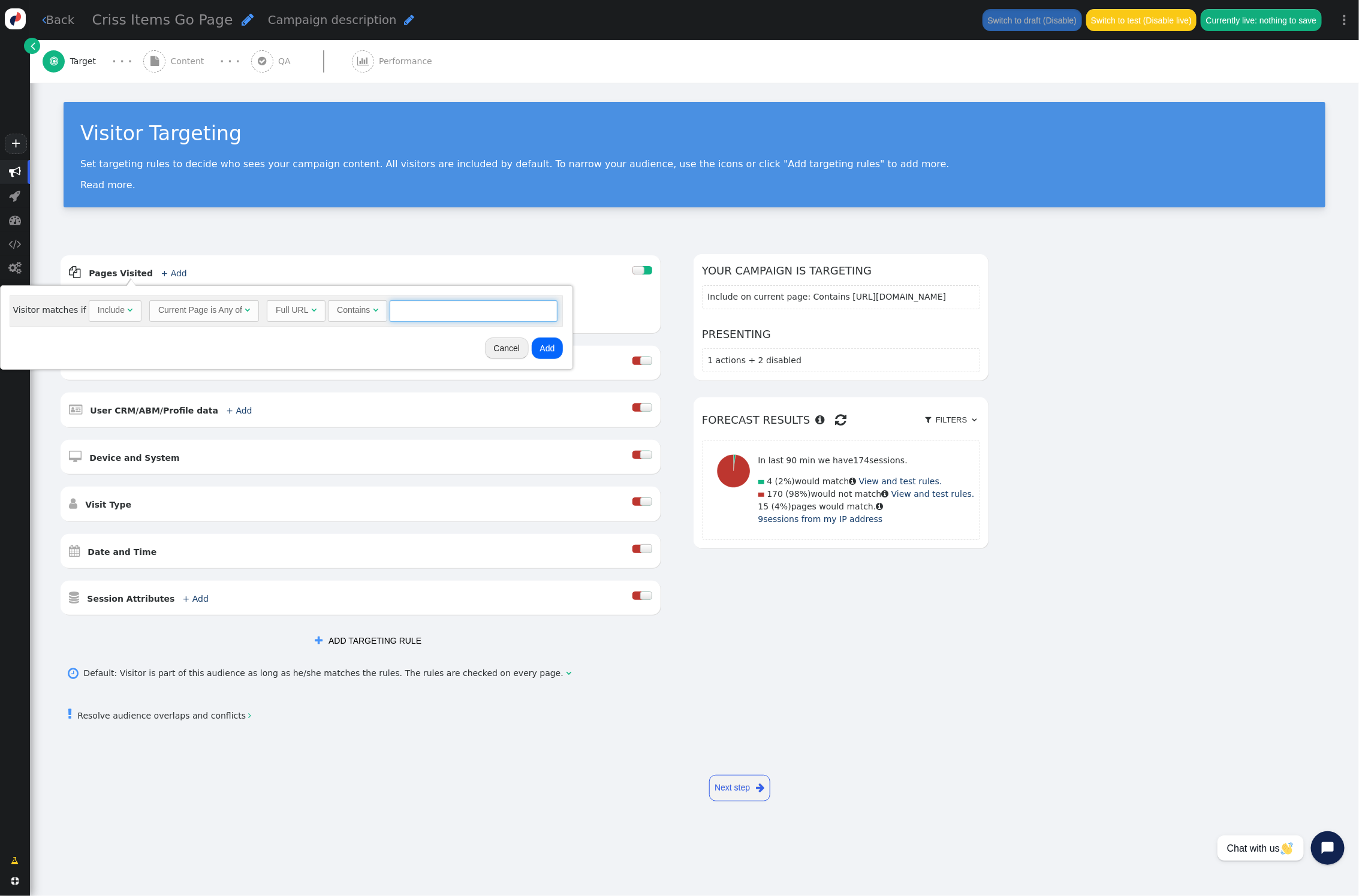
click at [428, 312] on input "text" at bounding box center [474, 310] width 168 height 21
paste input "[URL][DOMAIN_NAME]"
type input "[URL][DOMAIN_NAME]"
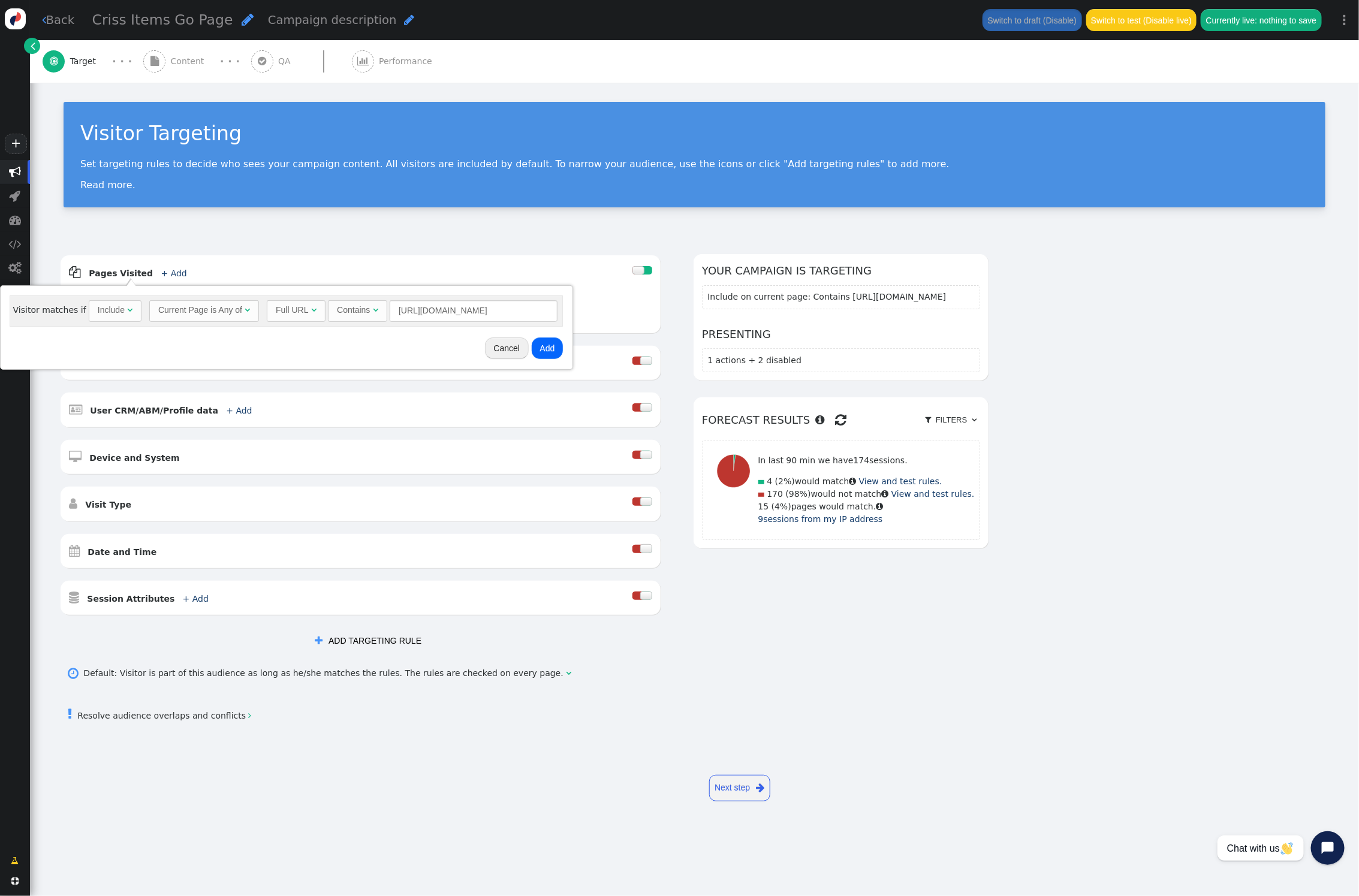
click at [545, 345] on button "Add" at bounding box center [548, 348] width 32 height 21
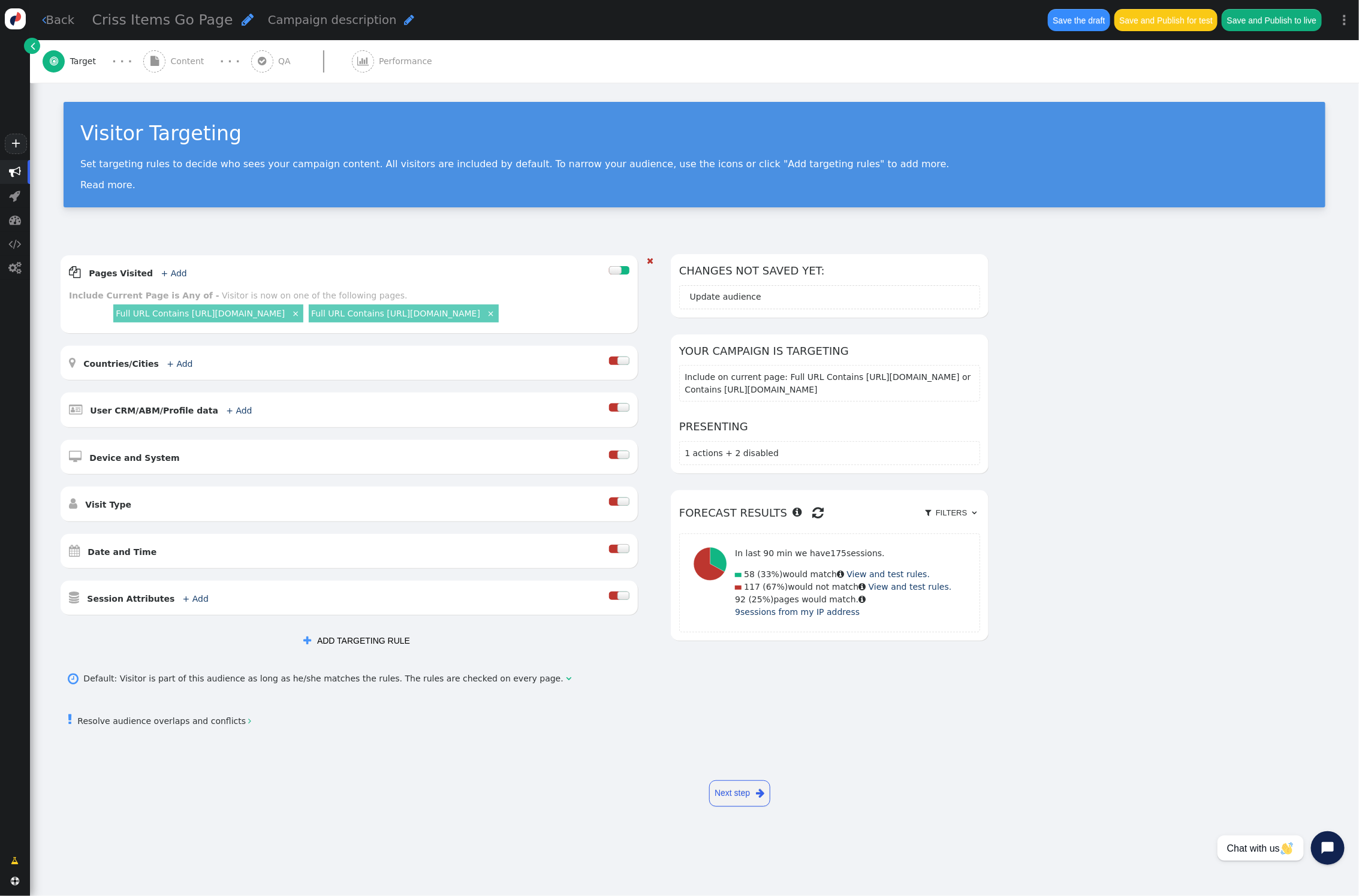
click at [301, 313] on link "×" at bounding box center [296, 313] width 11 height 11
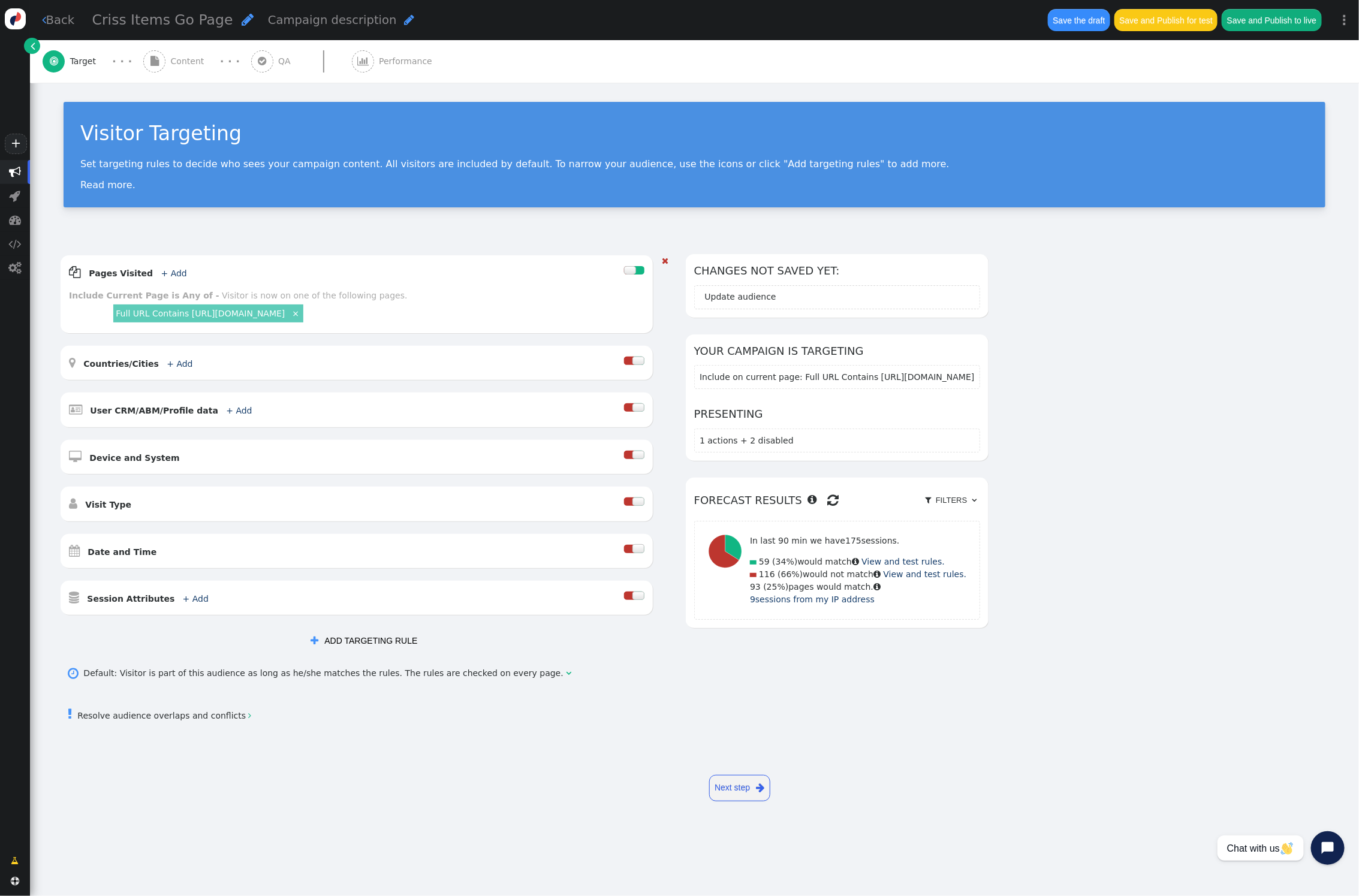
click at [171, 56] on span "Content" at bounding box center [190, 61] width 38 height 13
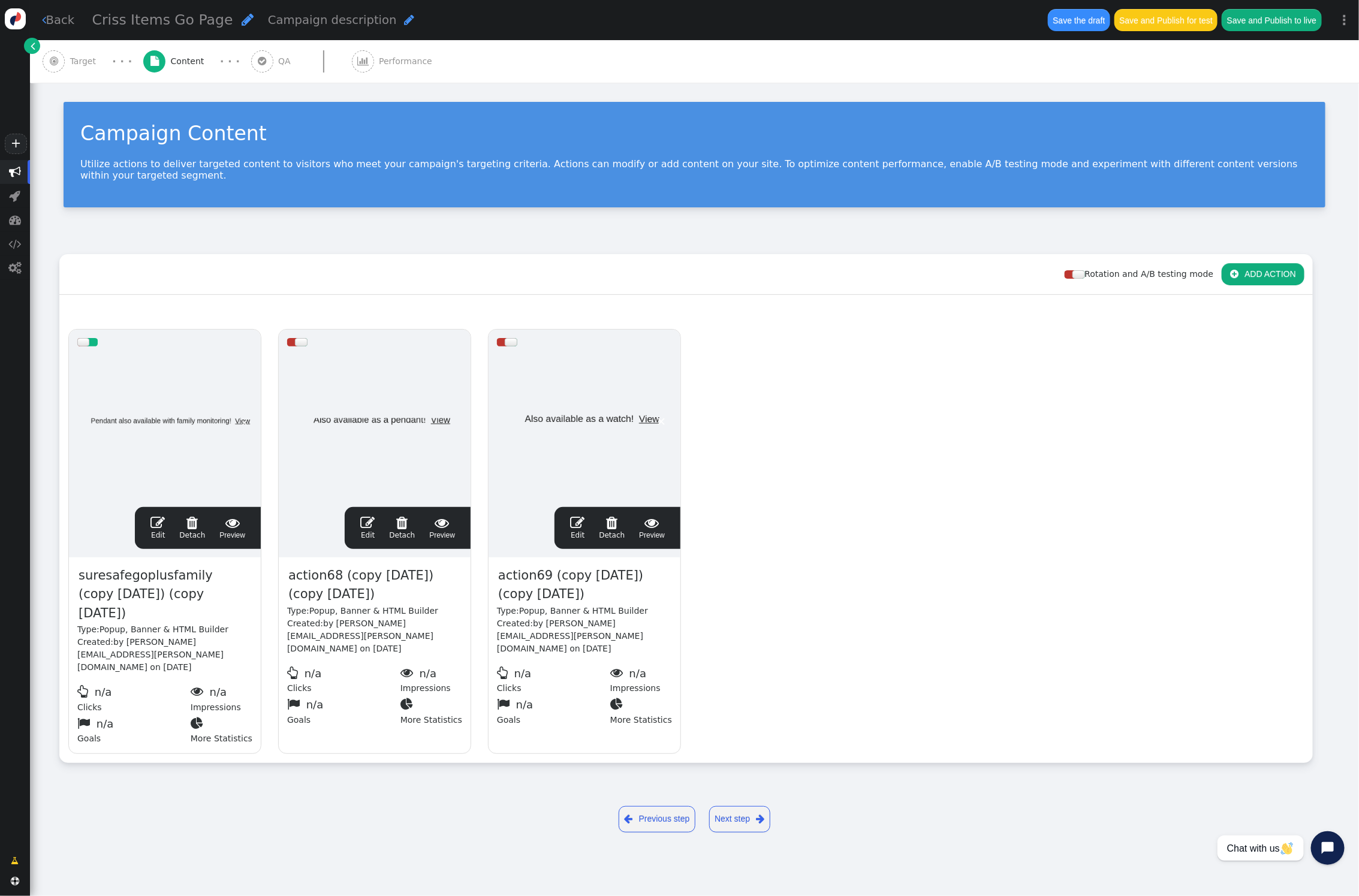
click at [154, 516] on span "" at bounding box center [158, 523] width 14 height 14
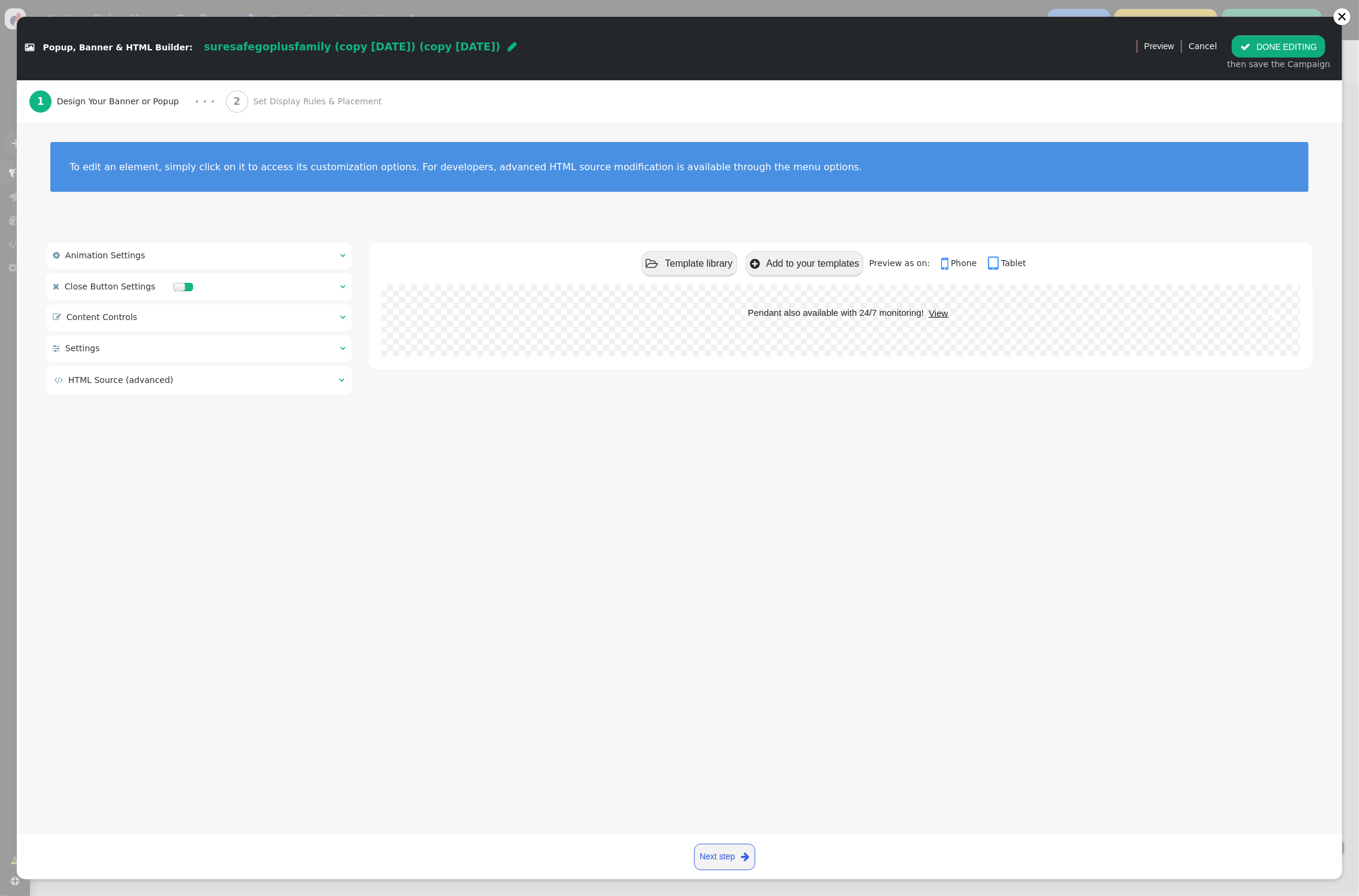
click at [275, 259] on div " Animation Settings  " at bounding box center [199, 255] width 306 height 26
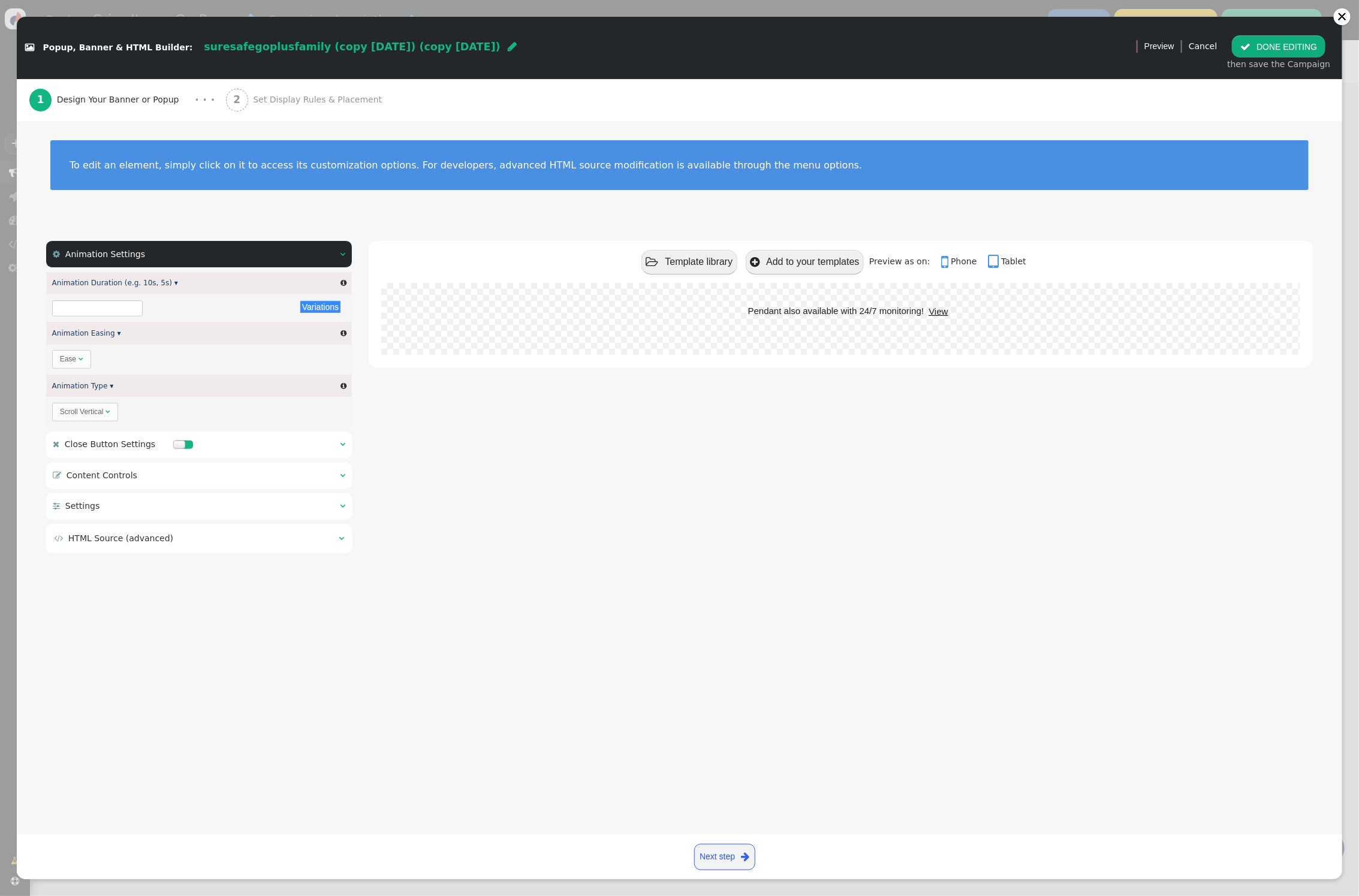
type input "11s"
click at [269, 474] on div " Content Controls  " at bounding box center [199, 475] width 306 height 26
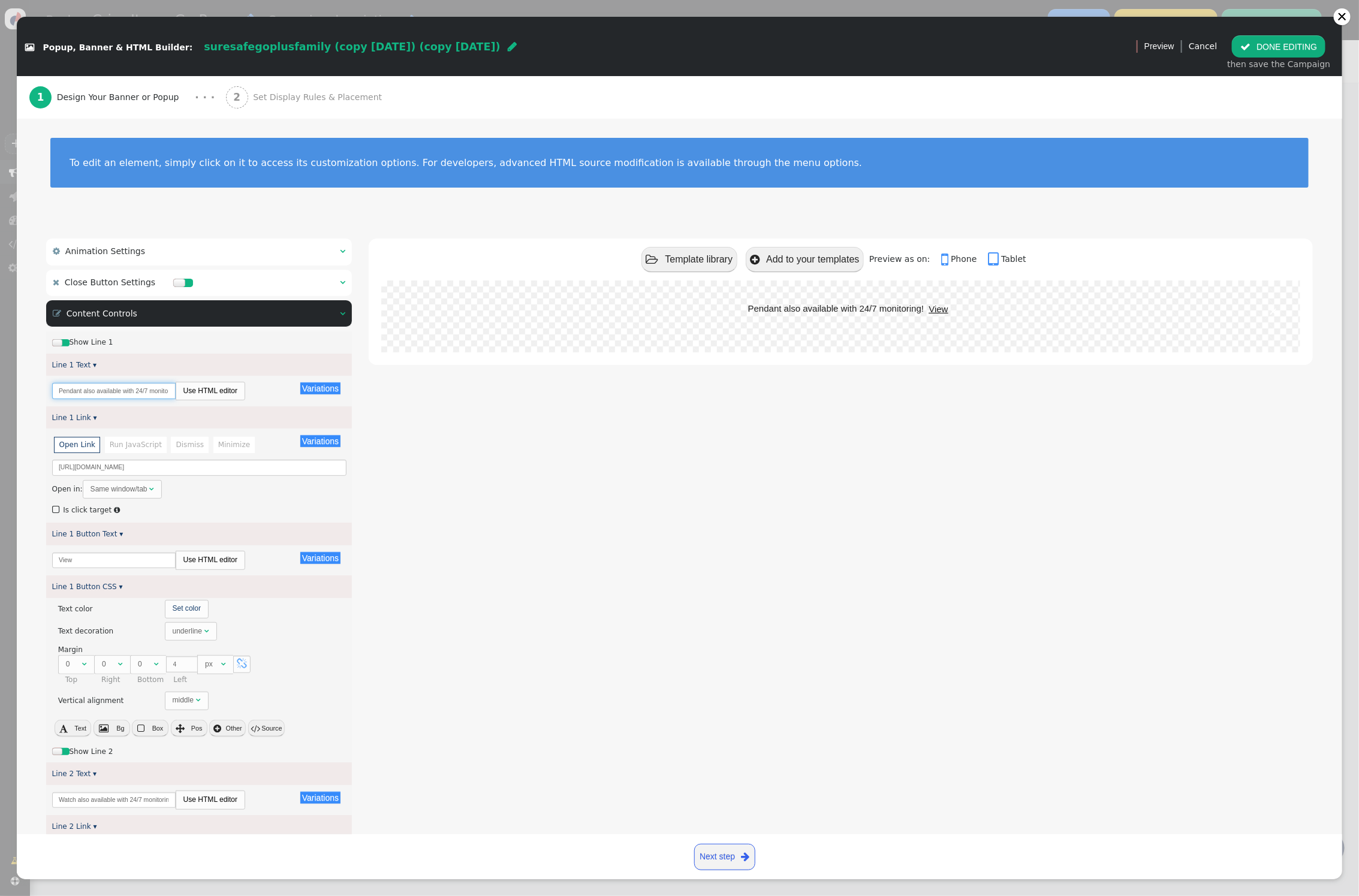
click at [136, 391] on input "Pendant also available with 24/7 monitoring!" at bounding box center [114, 391] width 123 height 16
click at [149, 389] on input "Pendant also available with 24/7 monitoring!" at bounding box center [114, 391] width 123 height 16
type input "Pendant also available with family monitoring!"
click at [181, 465] on input "[URL][DOMAIN_NAME]" at bounding box center [200, 468] width 295 height 16
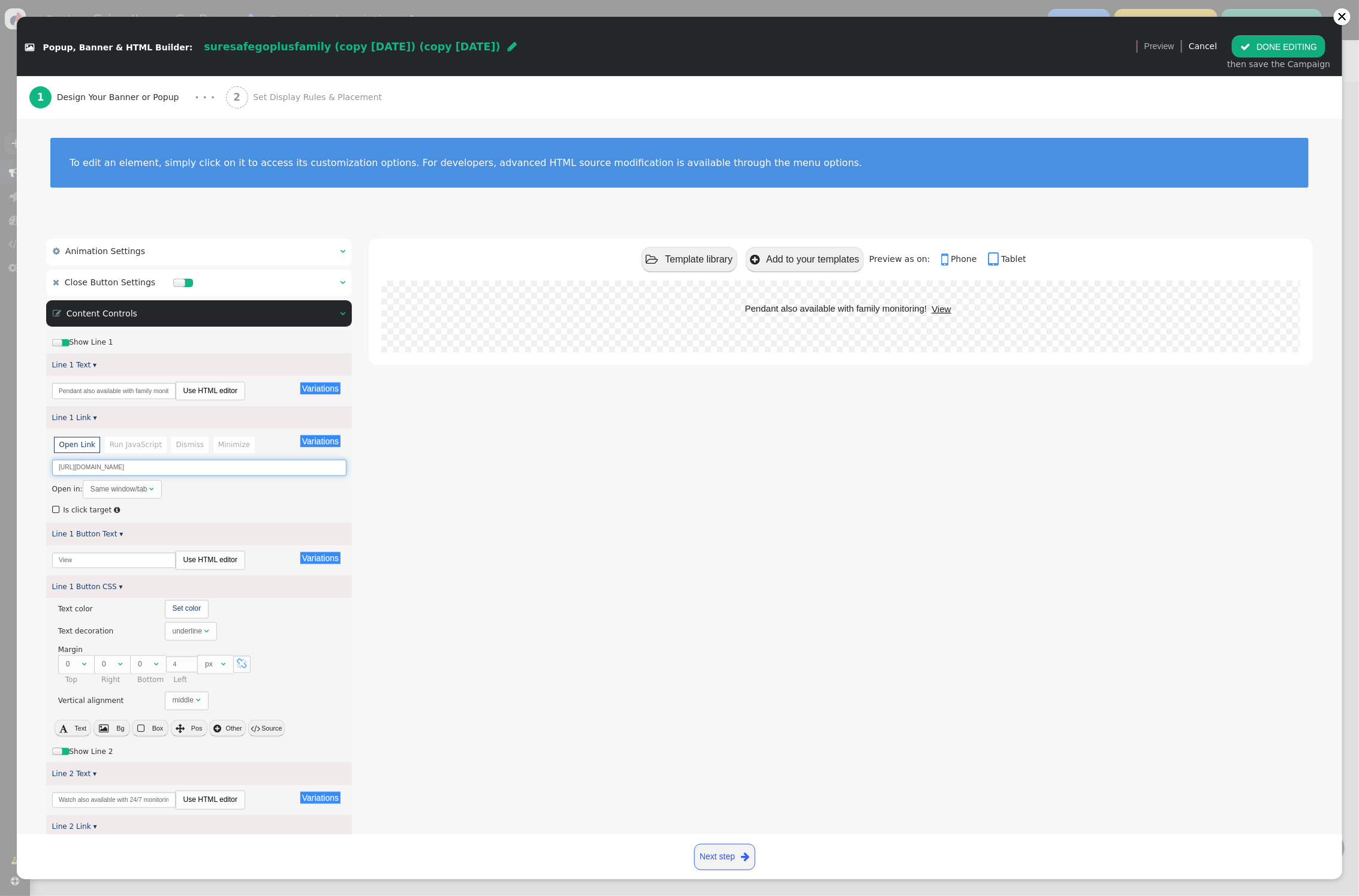
click at [181, 465] on input "[URL][DOMAIN_NAME]" at bounding box center [200, 468] width 295 height 16
paste input "FM-Pendant"
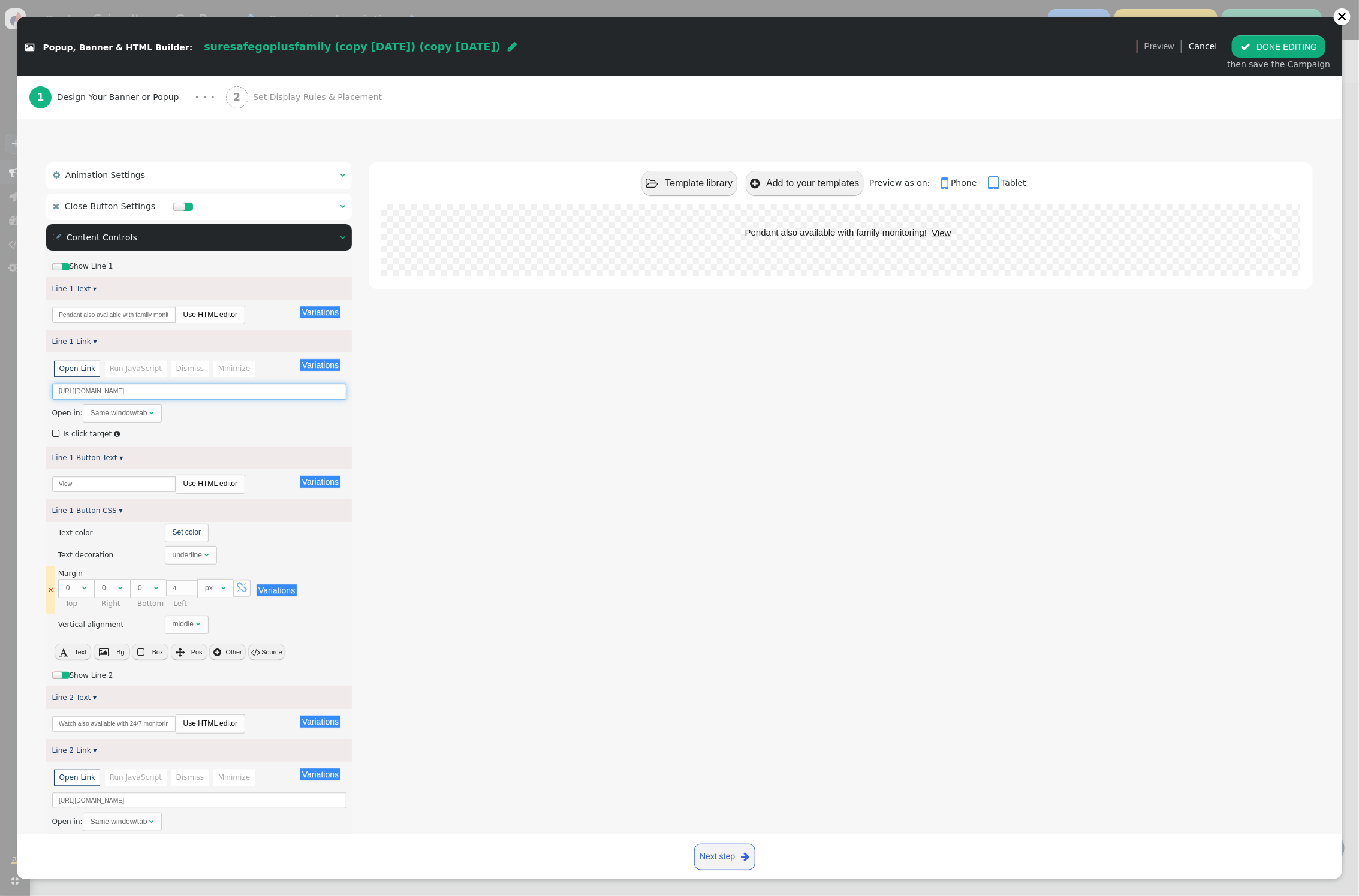
scroll to position [217, 0]
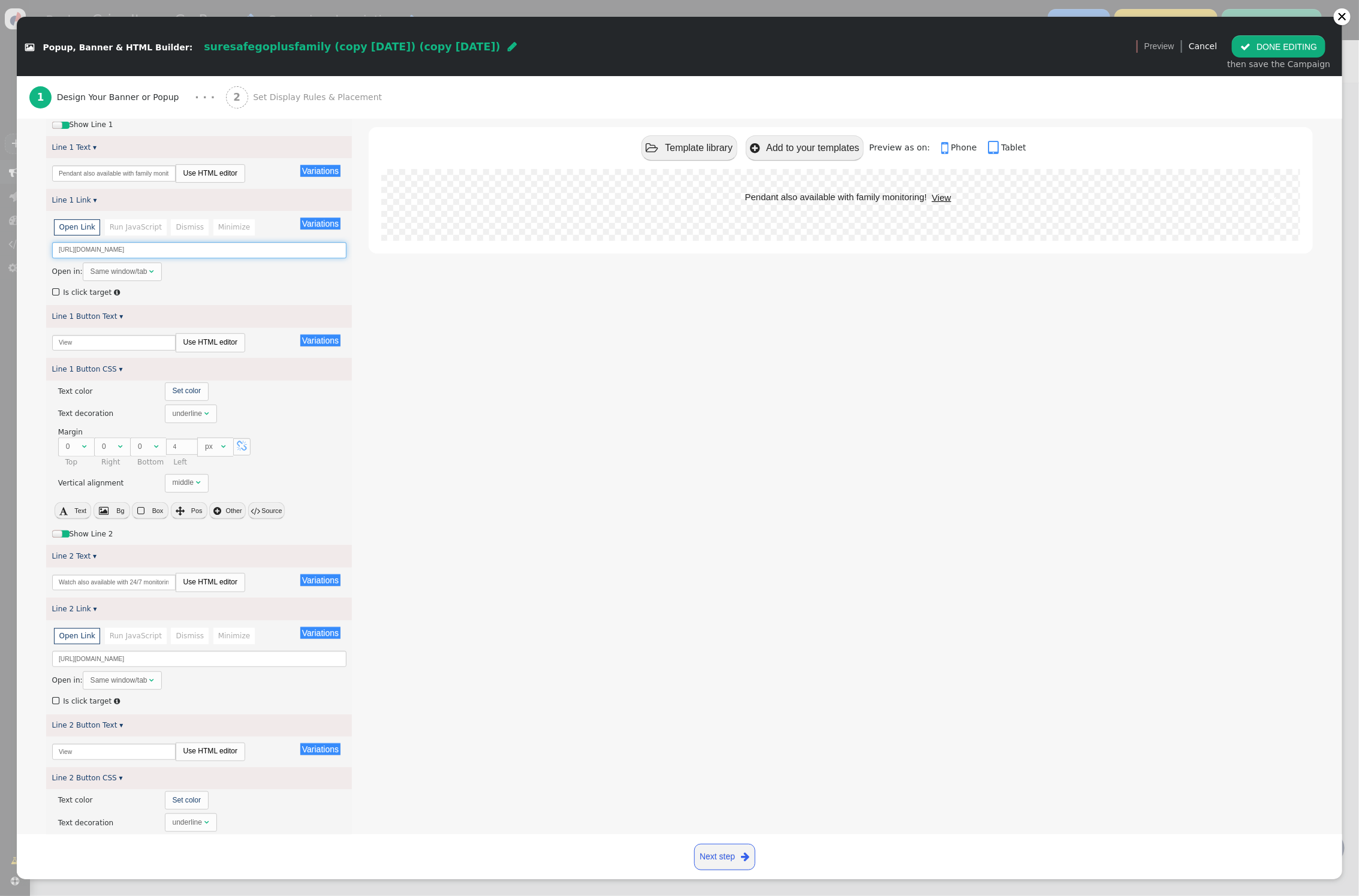
type input "[URL][DOMAIN_NAME]"
click at [142, 582] on input "Watch also available with 24/7 monitoring!" at bounding box center [114, 582] width 123 height 16
type input "Watch also available with family monitoring!"
click at [157, 661] on input "[URL][DOMAIN_NAME]" at bounding box center [200, 659] width 295 height 16
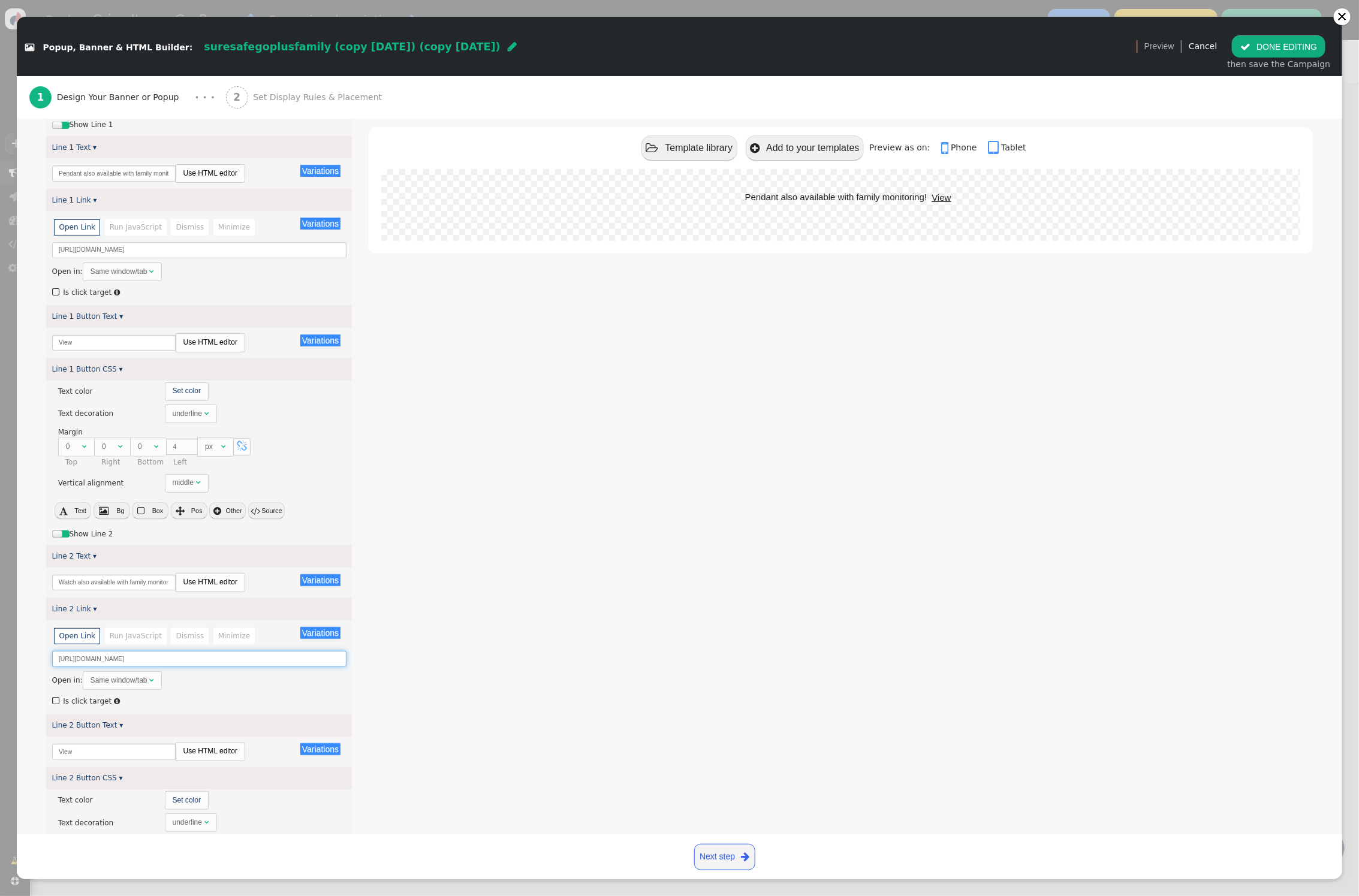
click at [157, 661] on input "[URL][DOMAIN_NAME]" at bounding box center [200, 659] width 295 height 16
paste input "plusfamily"
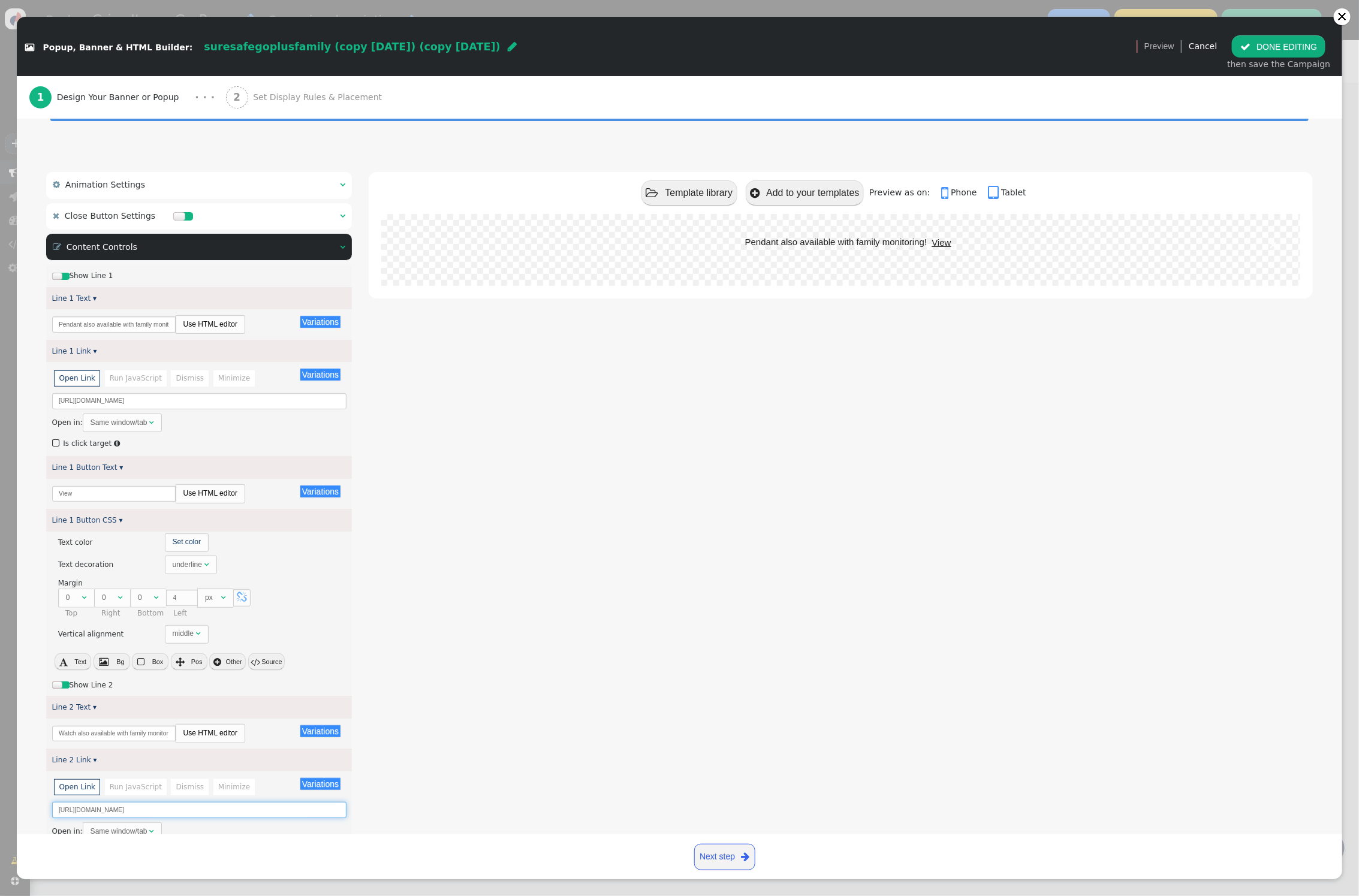
scroll to position [64, 0]
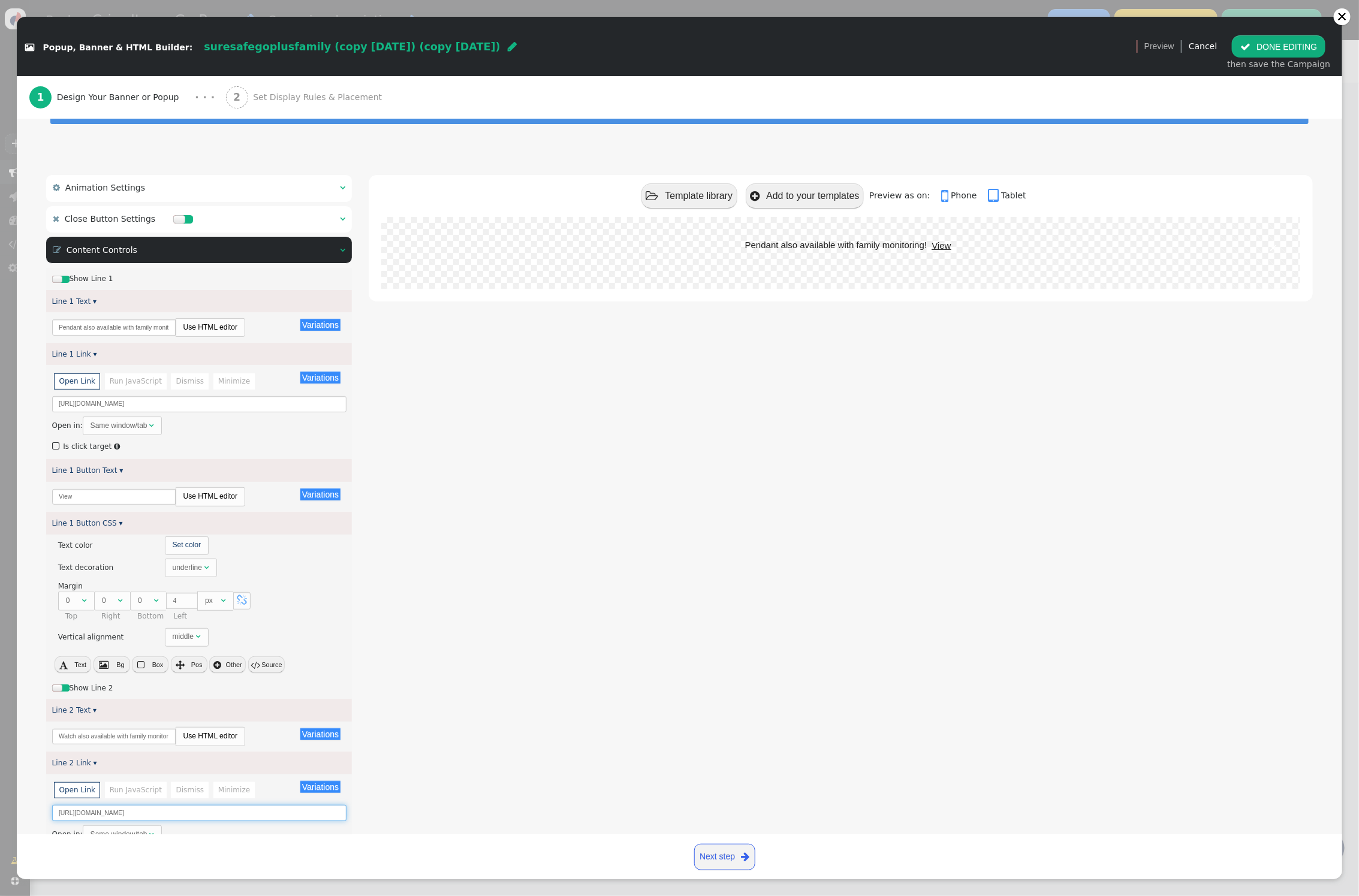
type input "[URL][DOMAIN_NAME]"
click at [255, 405] on input "[URL][DOMAIN_NAME]" at bounding box center [200, 404] width 295 height 16
paste input "-family-2"
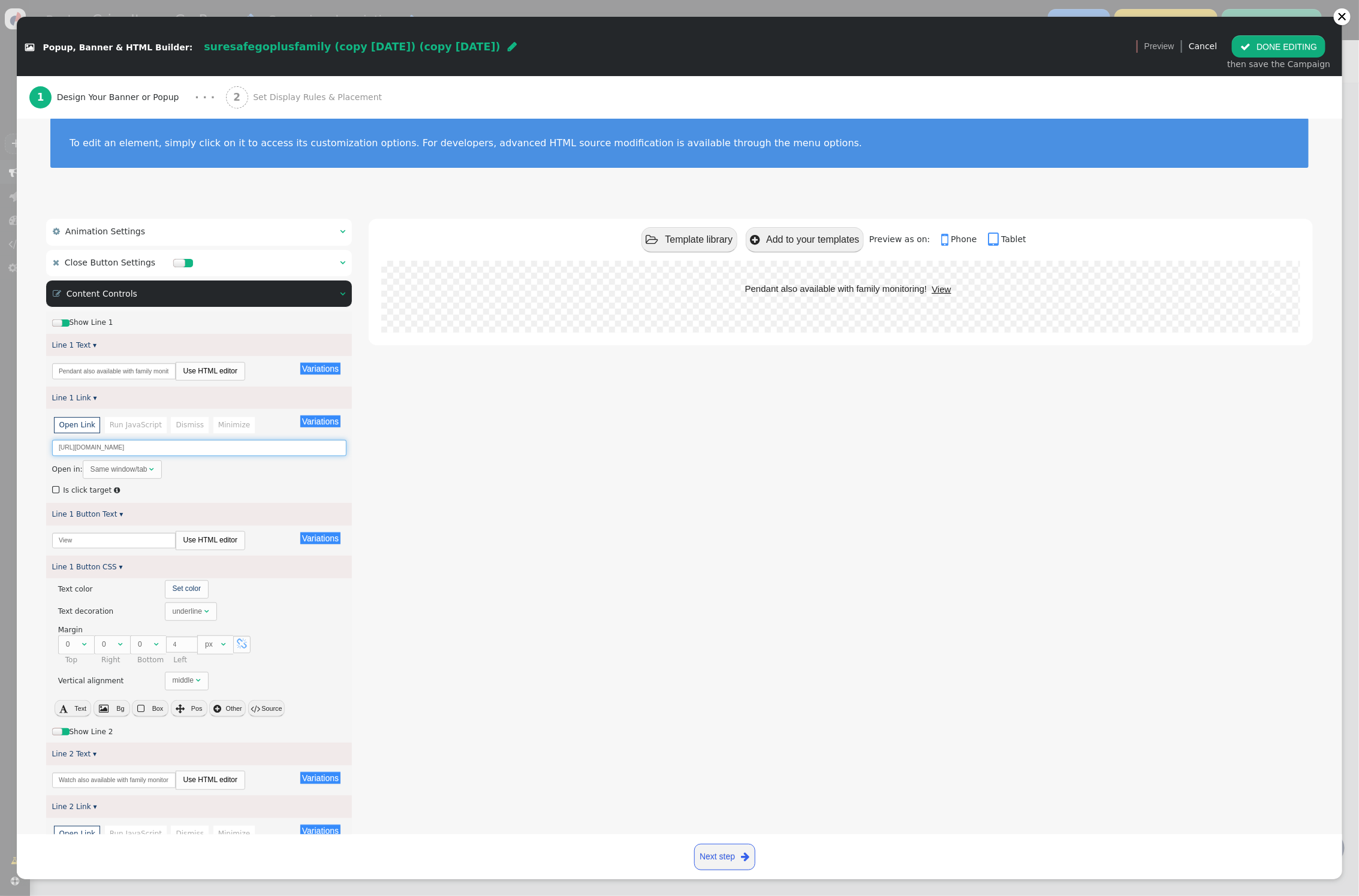
scroll to position [0, 0]
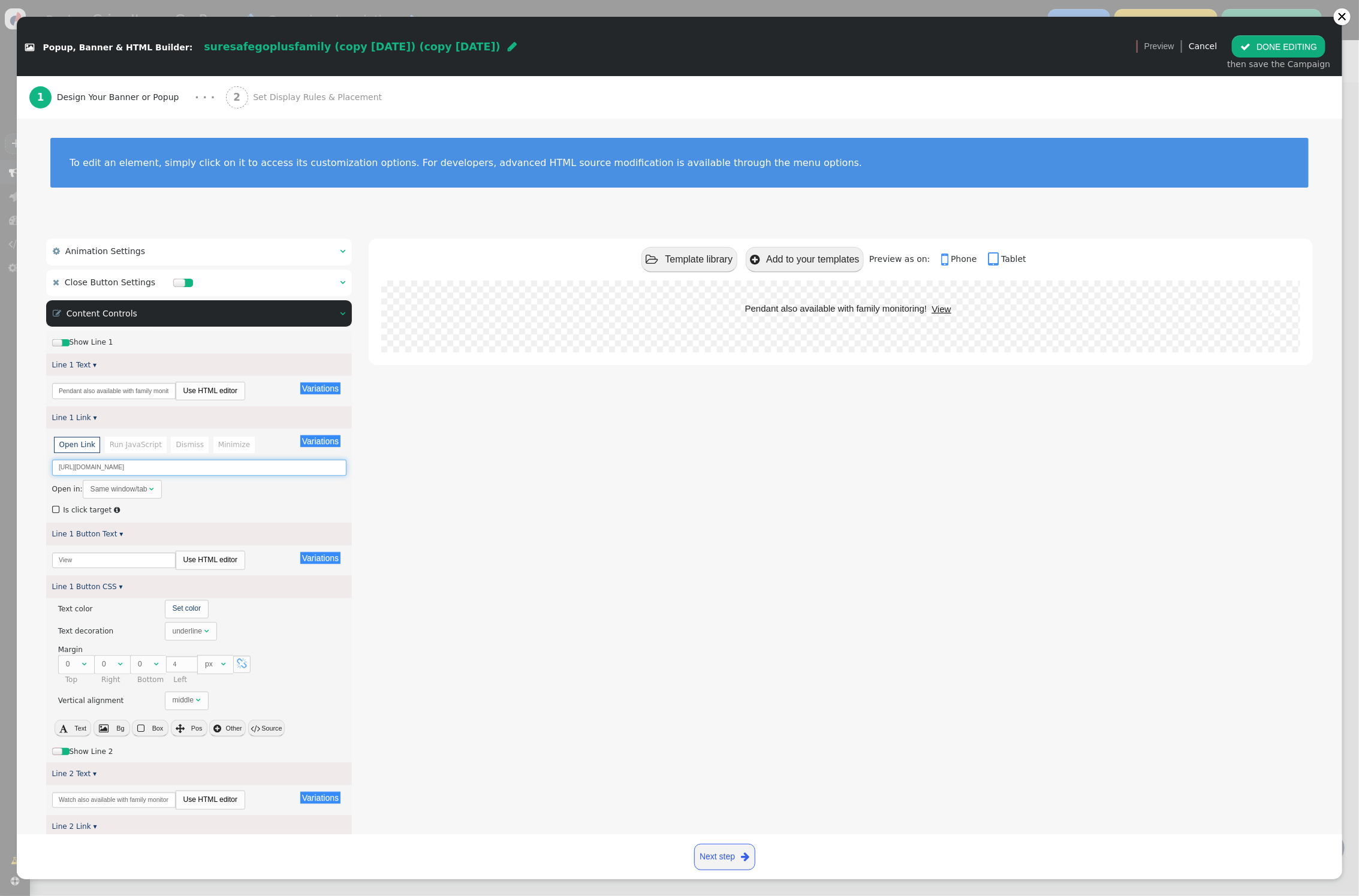
type input "[URL][DOMAIN_NAME]"
click at [710, 861] on link "Next step " at bounding box center [724, 856] width 61 height 26
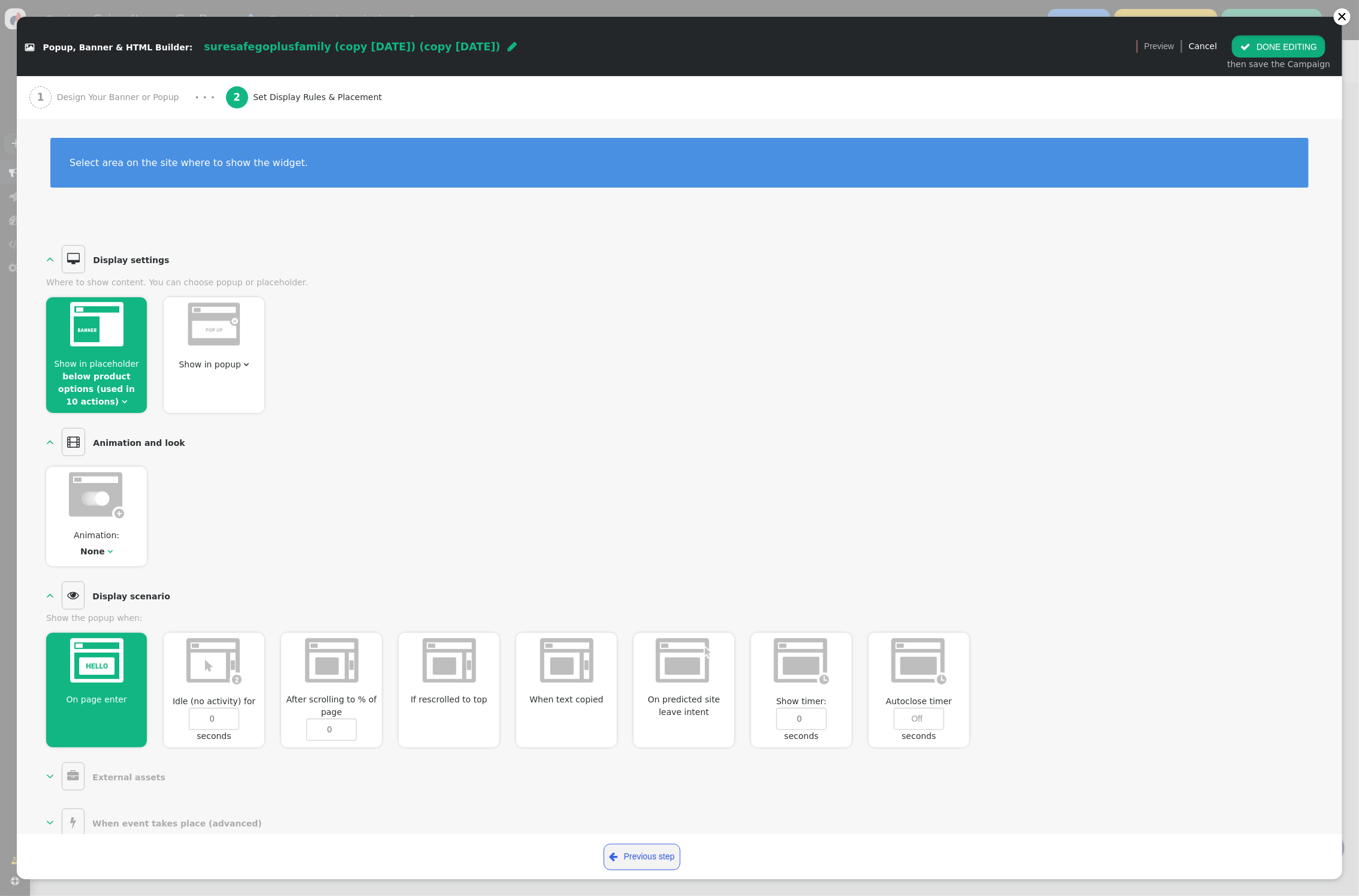
click at [1291, 40] on button " DONE EDITING" at bounding box center [1279, 45] width 93 height 21
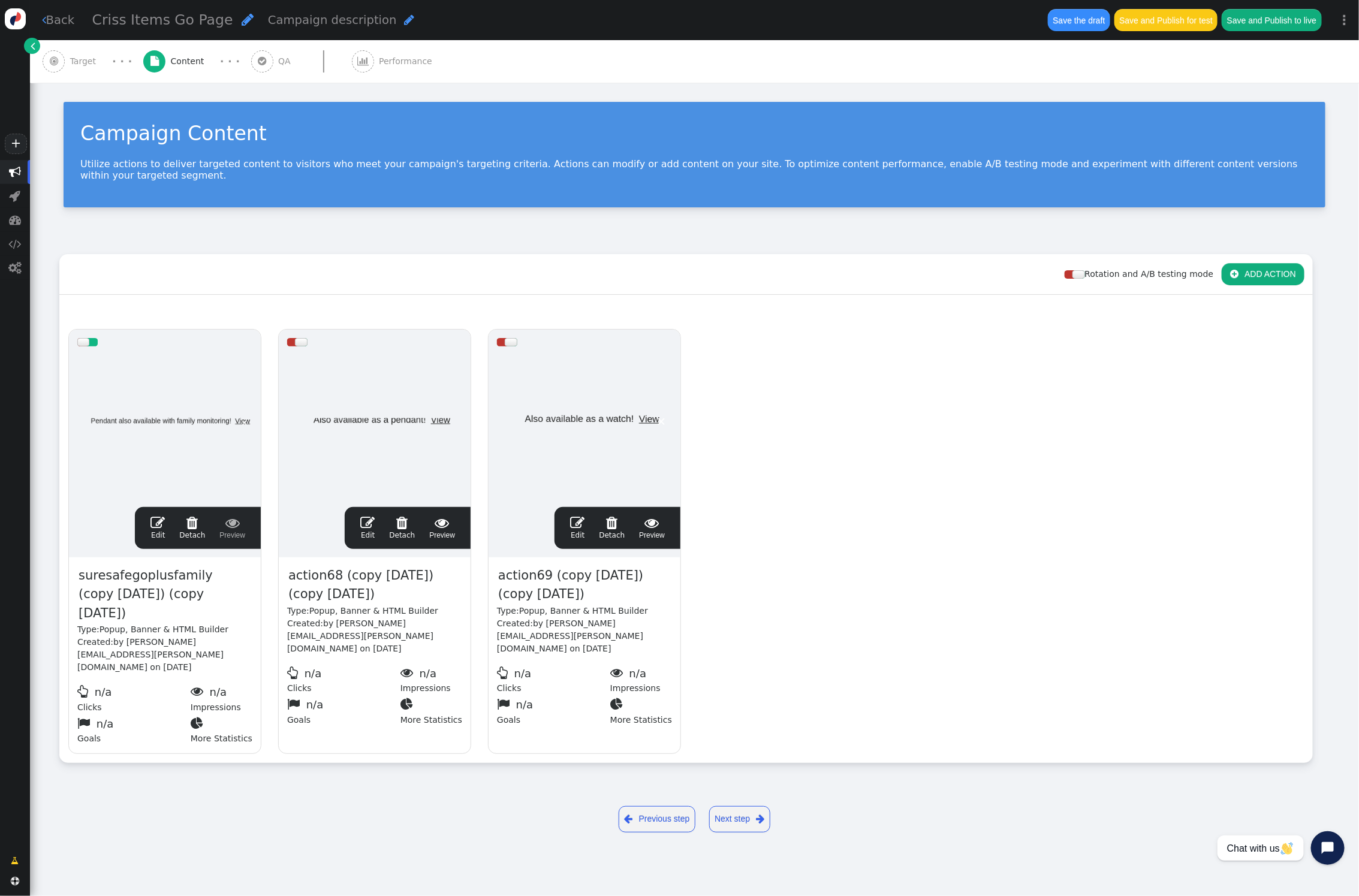
click at [242, 20] on span "" at bounding box center [248, 19] width 12 height 14
click at [112, 21] on input "Criss Items Go Page" at bounding box center [154, 20] width 123 height 21
type input "Cross Items Go Page"
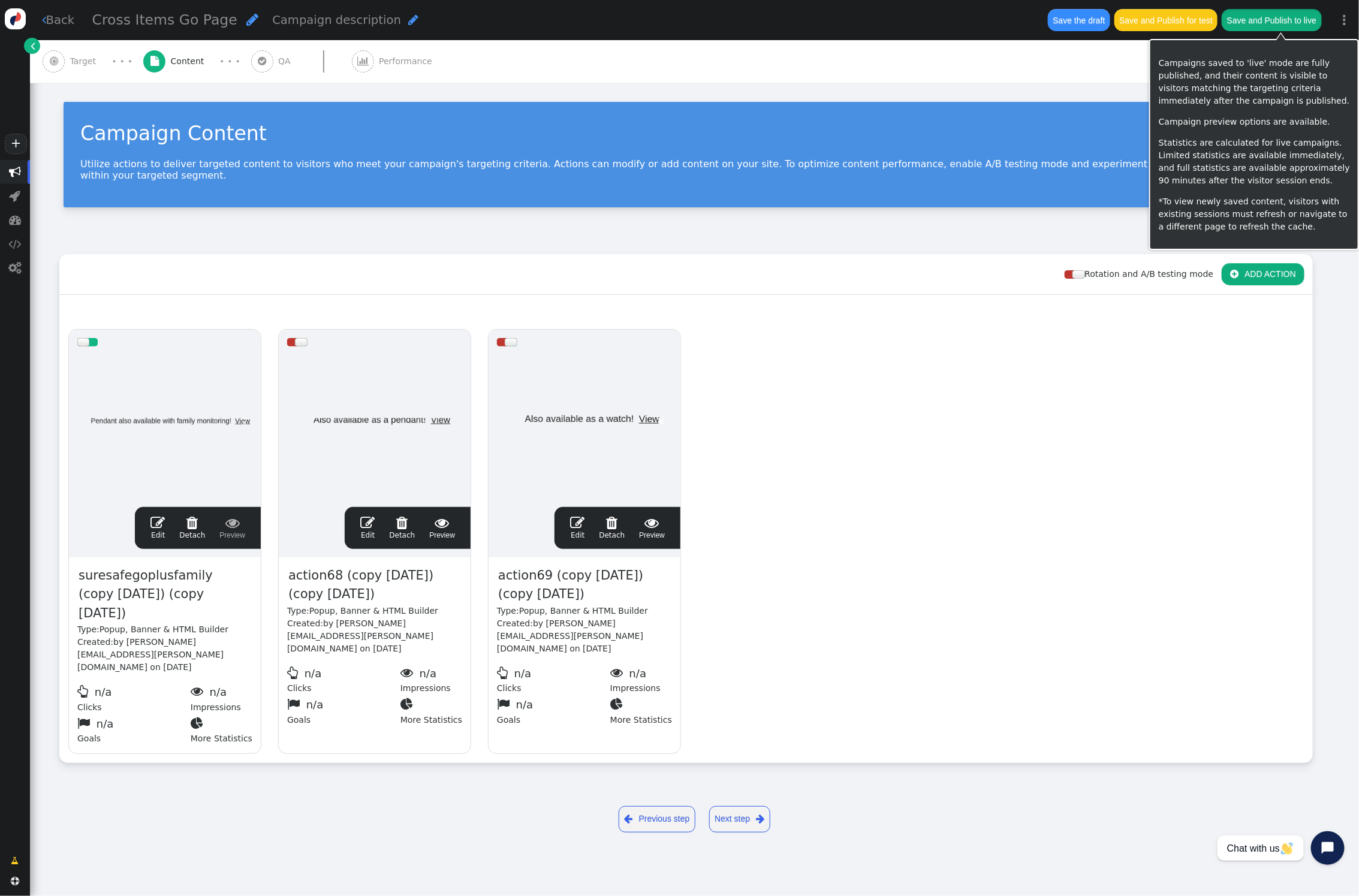
click at [1274, 25] on button "Save and Publish to live" at bounding box center [1271, 19] width 100 height 21
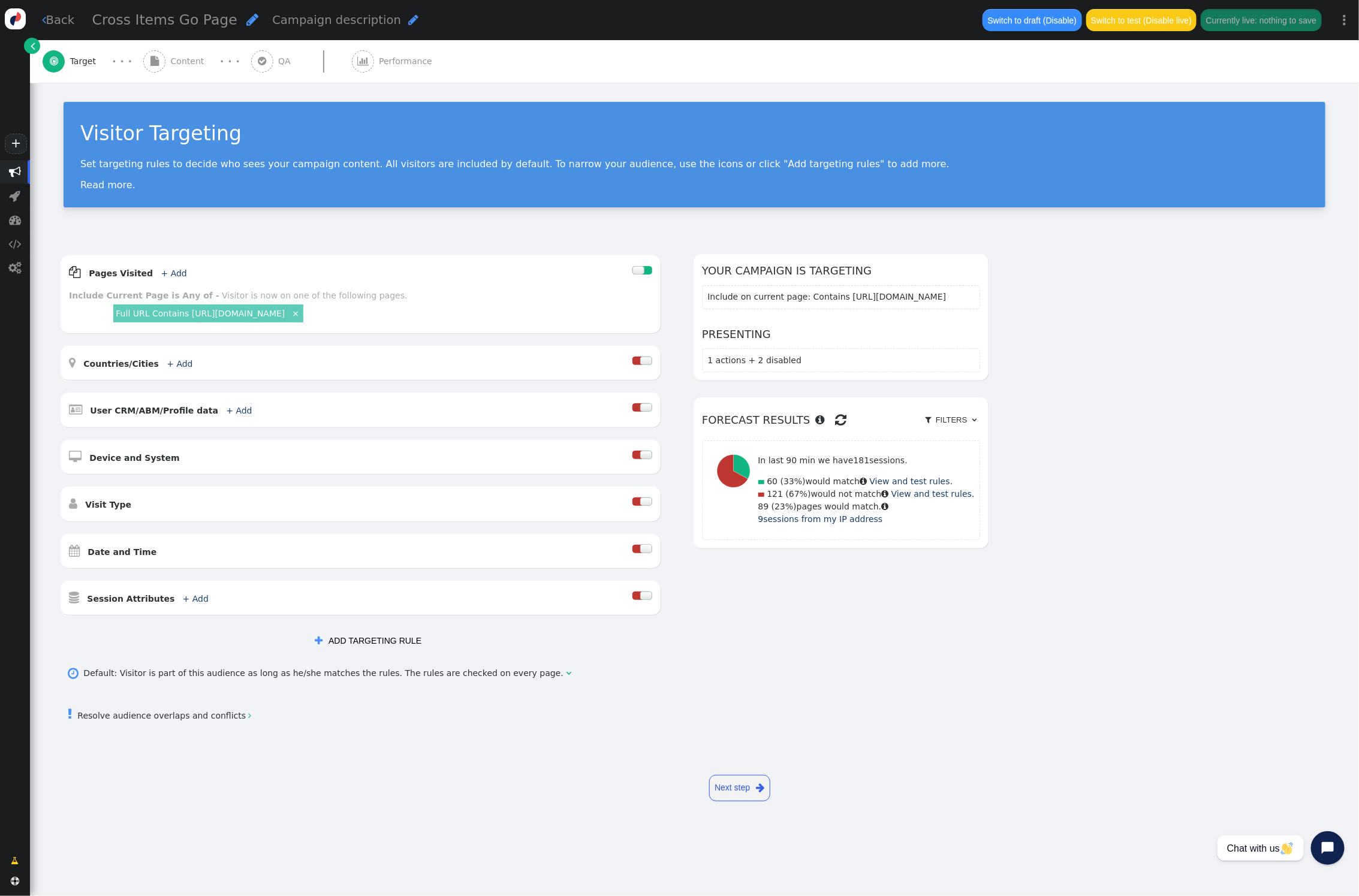
click at [172, 64] on span "Content" at bounding box center [190, 61] width 38 height 13
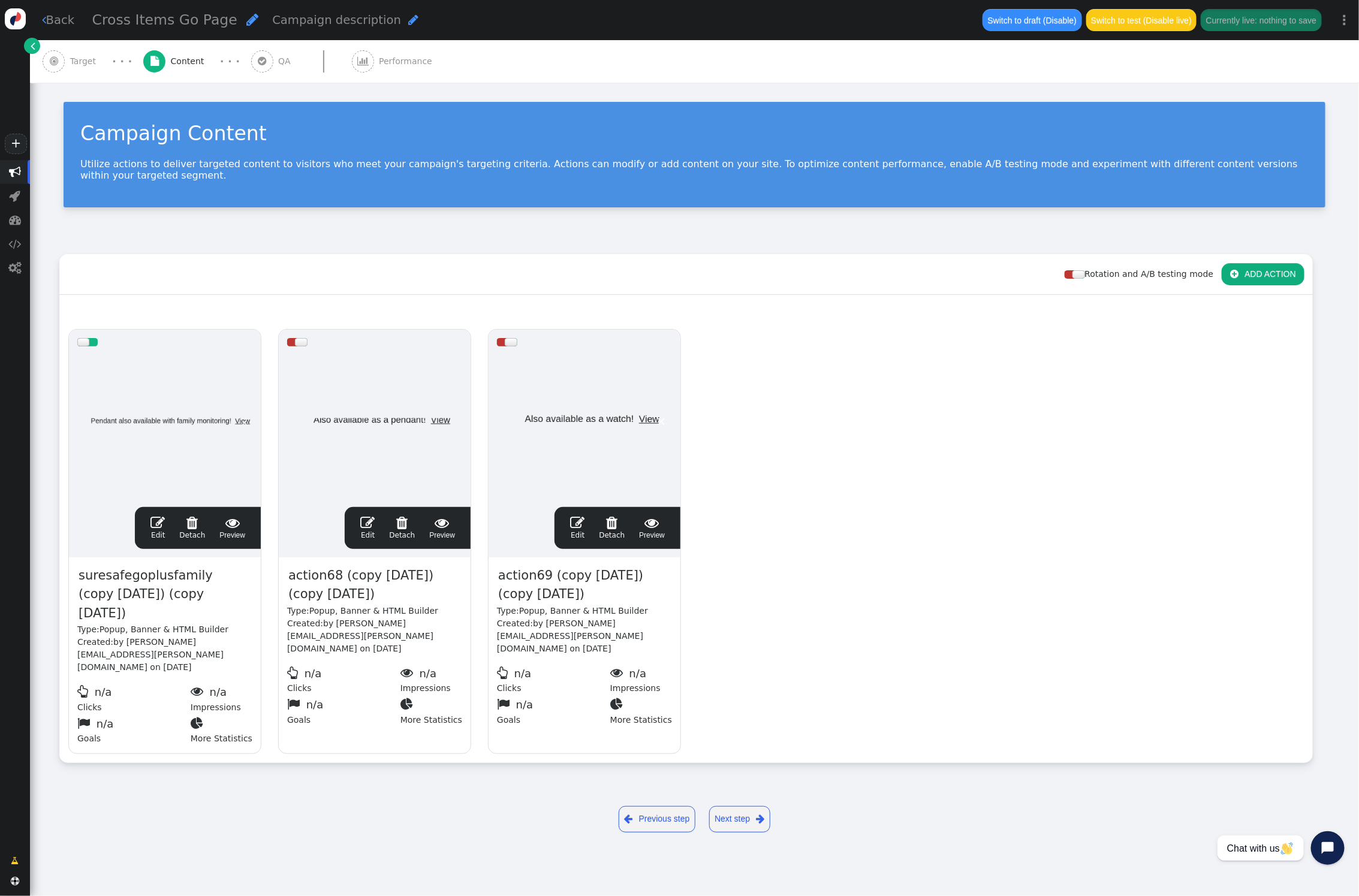
click at [242, 516] on span "" at bounding box center [232, 523] width 25 height 14
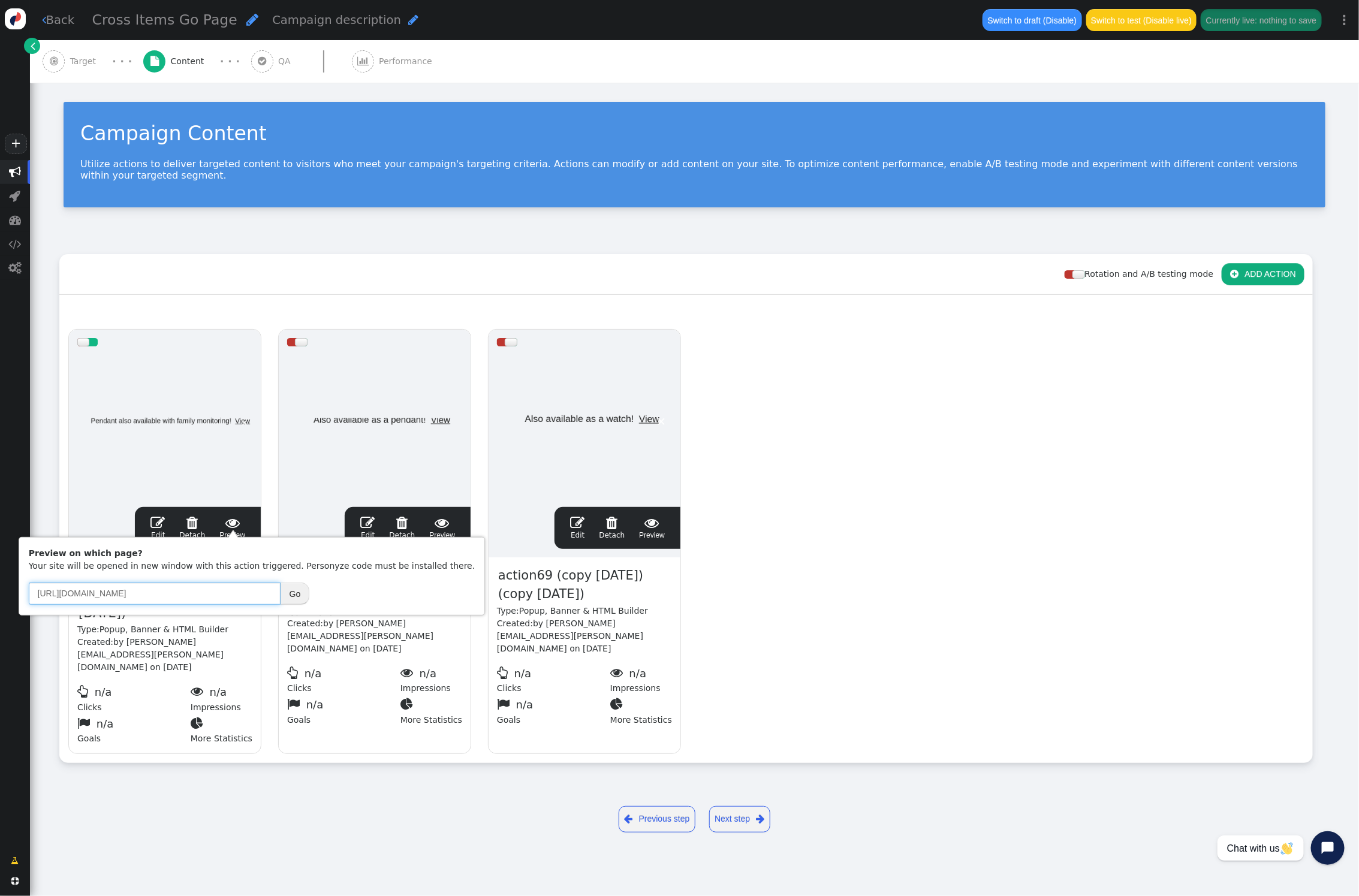
click at [193, 594] on input "[URL][DOMAIN_NAME]" at bounding box center [154, 593] width 252 height 21
paste input "s://[DOMAIN_NAME][URL]"
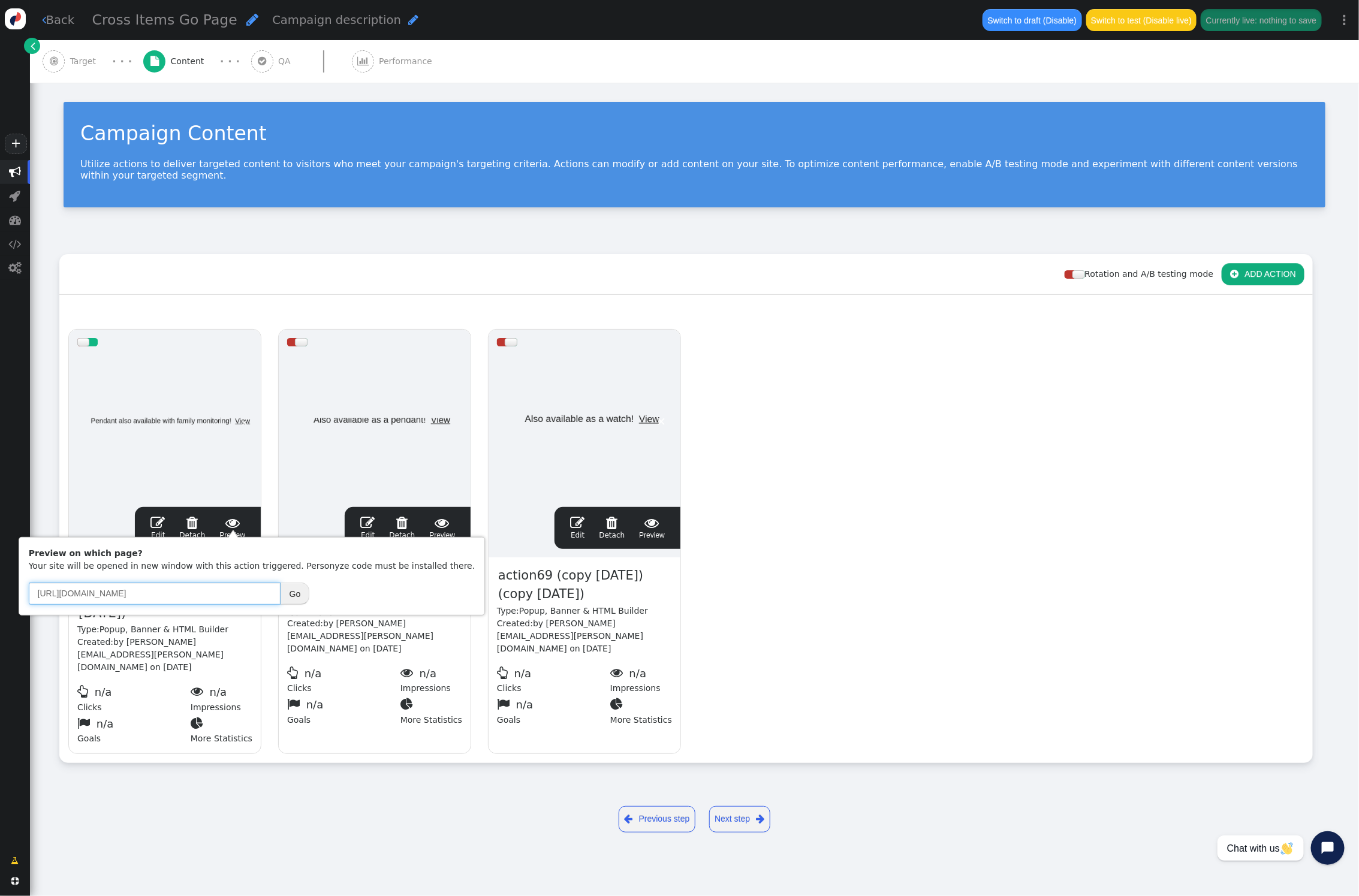
type input "[URL][DOMAIN_NAME]"
click at [294, 594] on button "Go" at bounding box center [295, 593] width 29 height 21
click at [61, 18] on link " Back" at bounding box center [58, 20] width 33 height 18
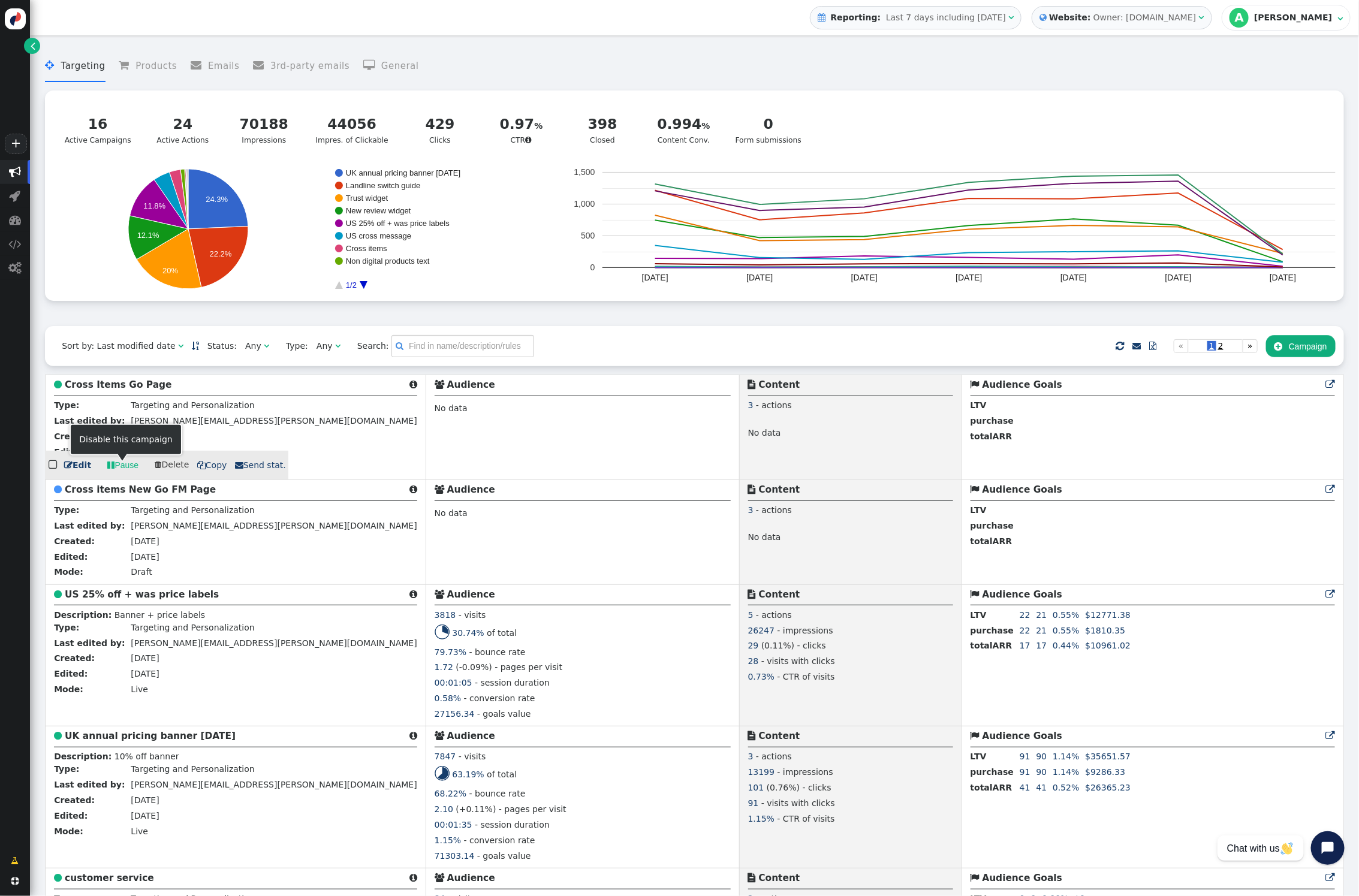
click at [128, 469] on link " Pause" at bounding box center [123, 465] width 48 height 21
